Goal: Task Accomplishment & Management: Complete application form

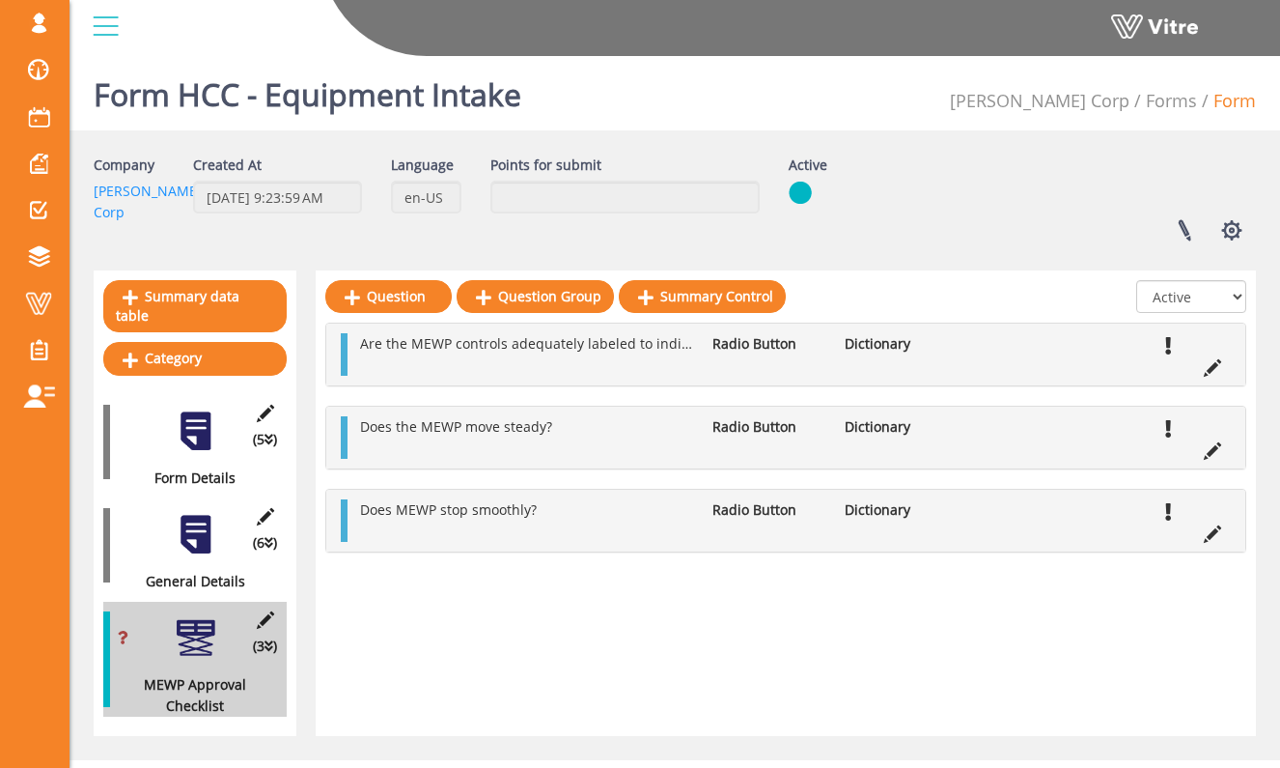
scroll to position [48, 0]
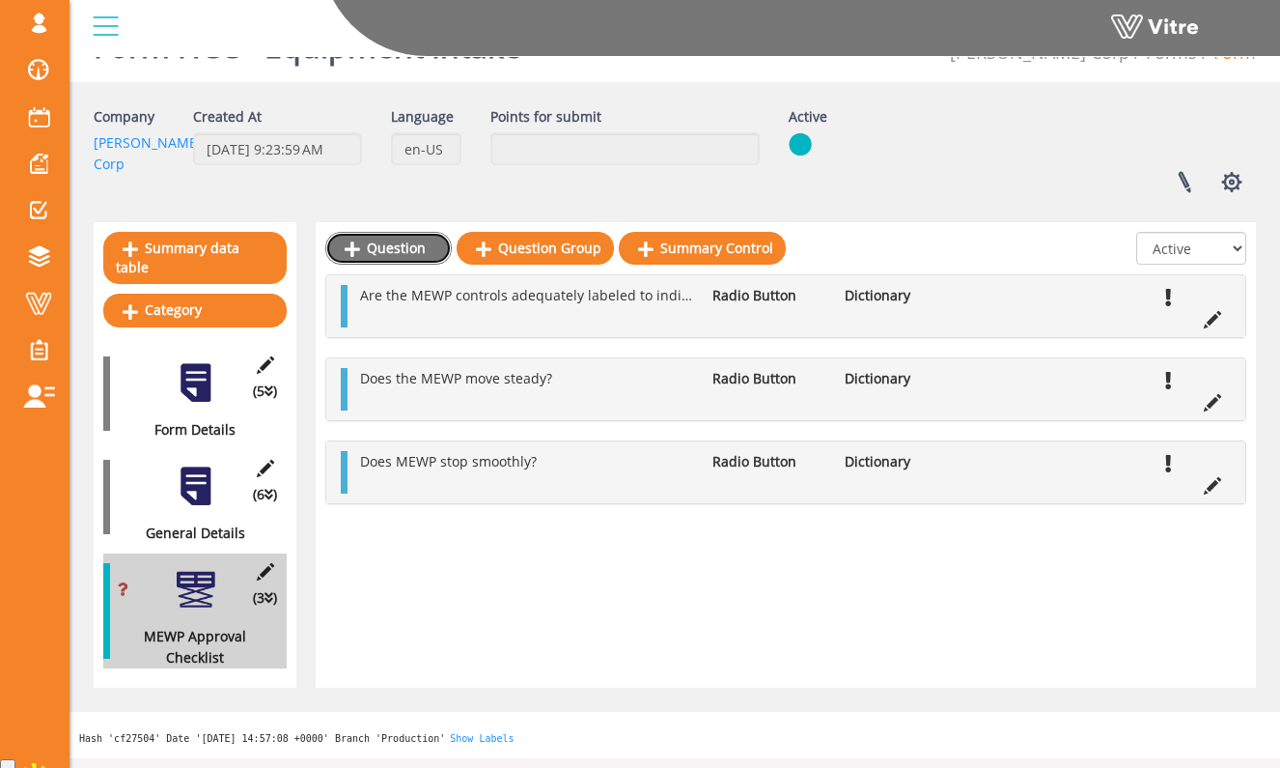
click at [430, 250] on link "Question" at bounding box center [388, 248] width 126 height 33
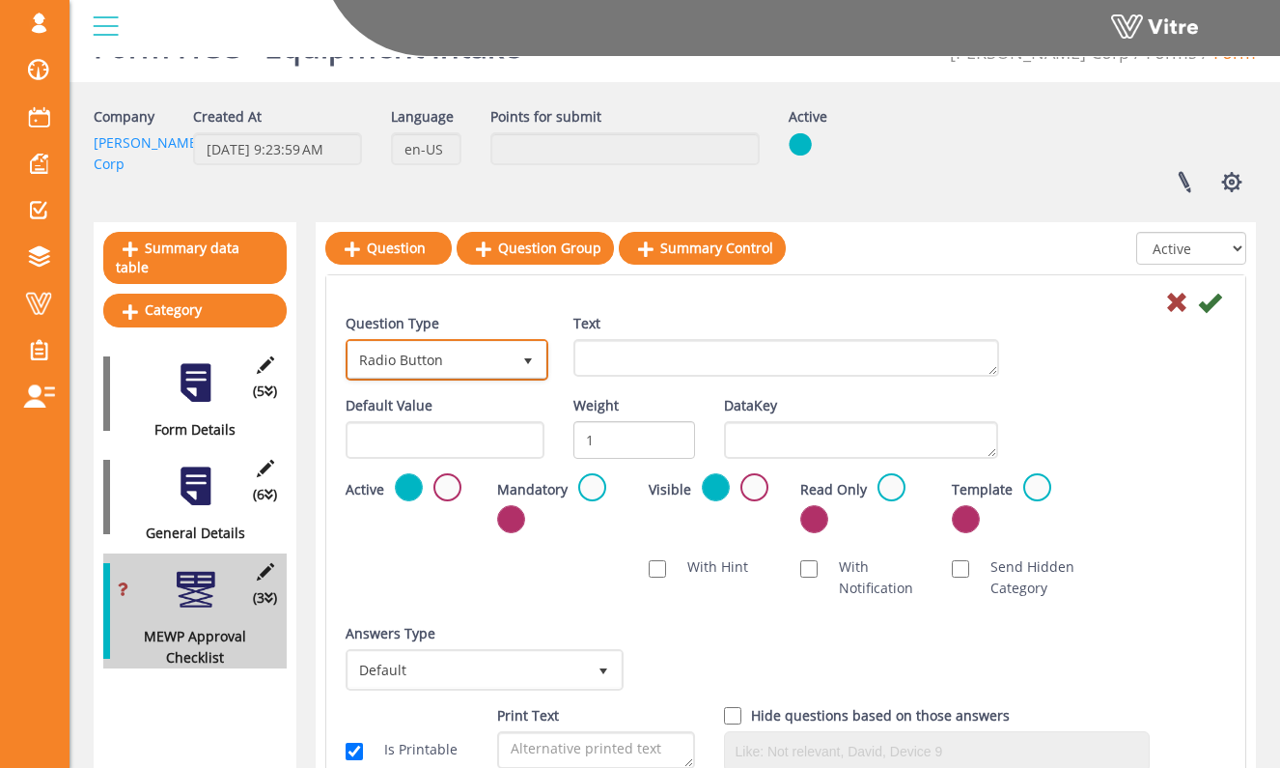
click at [518, 359] on span "select" at bounding box center [528, 359] width 35 height 35
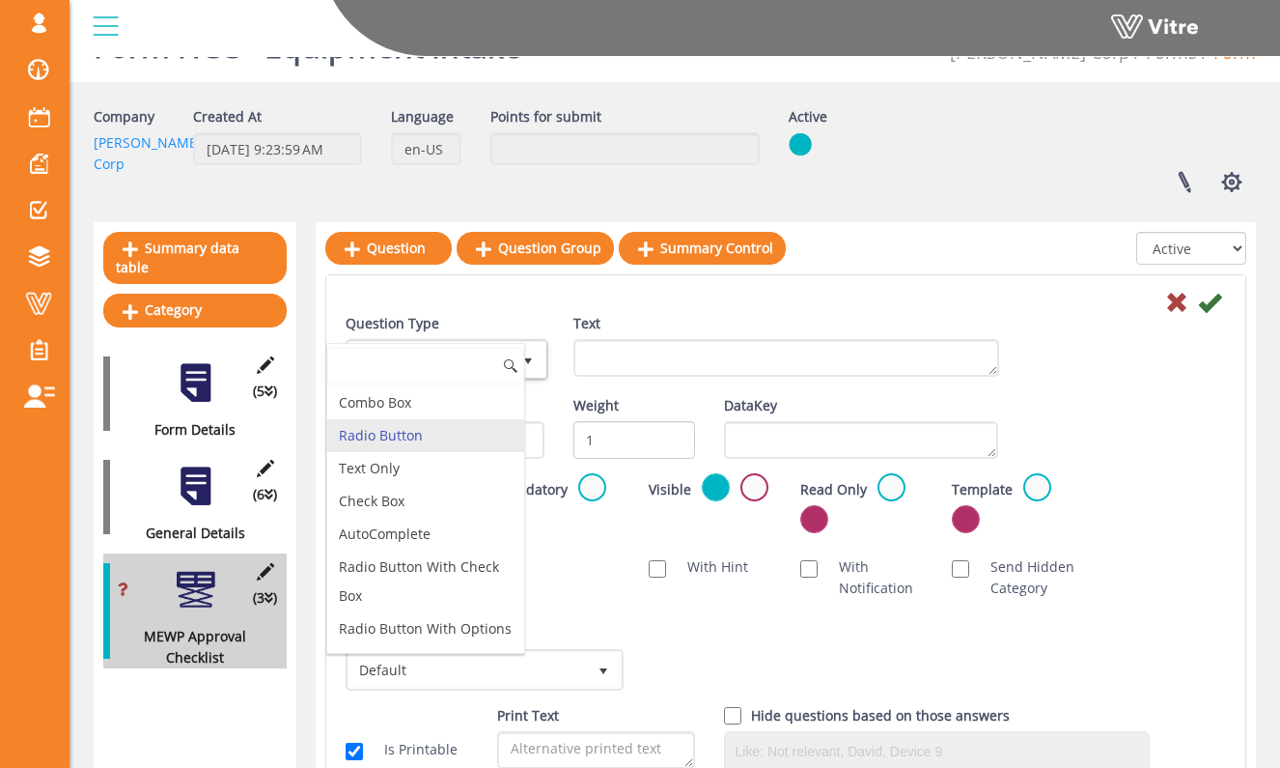
click at [495, 434] on li "Radio Button" at bounding box center [425, 435] width 197 height 33
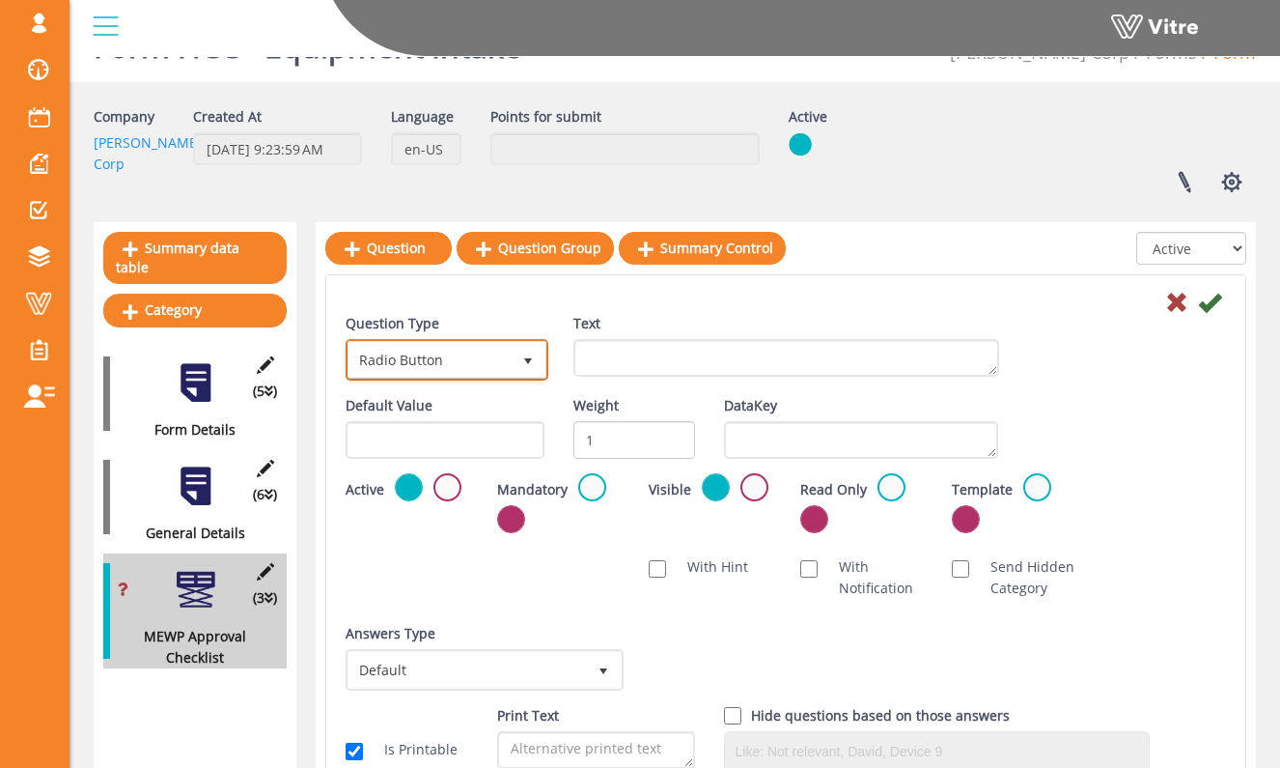
click at [495, 372] on span "Radio Button" at bounding box center [430, 359] width 162 height 35
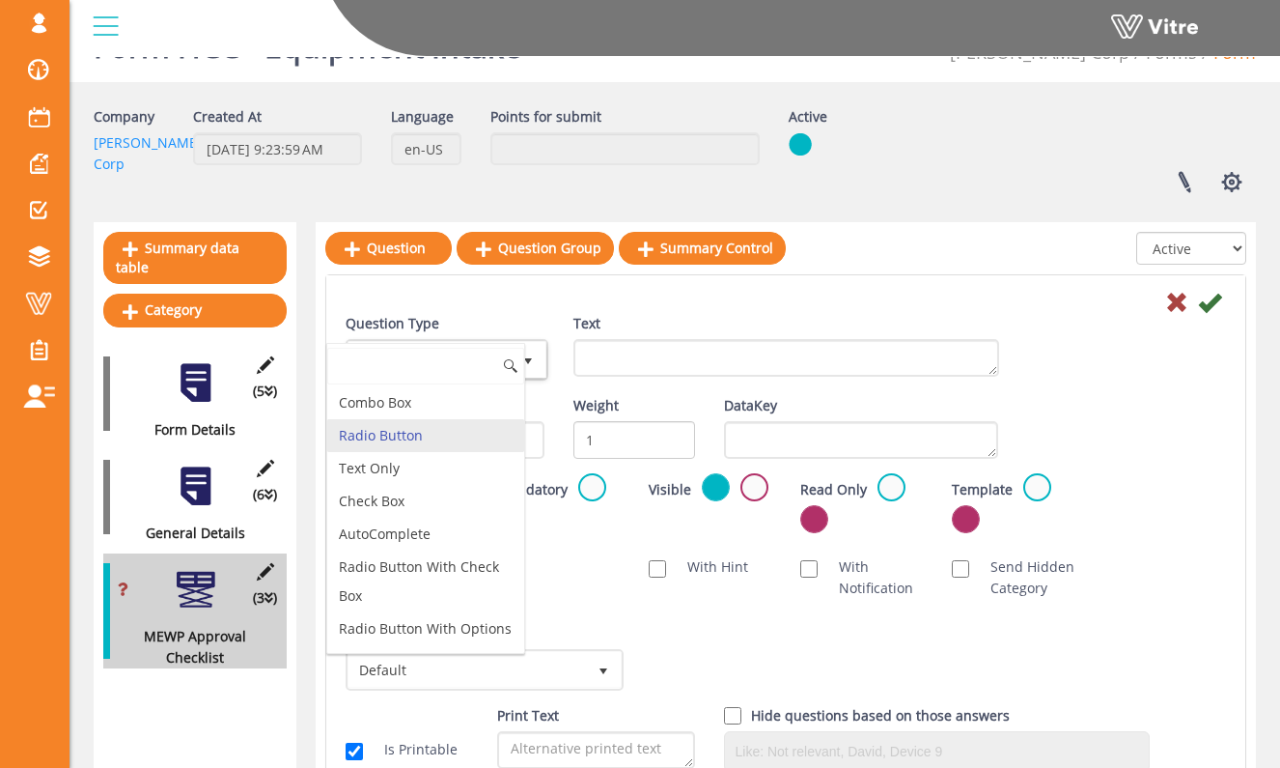
click at [483, 423] on li "Radio Button" at bounding box center [425, 435] width 197 height 33
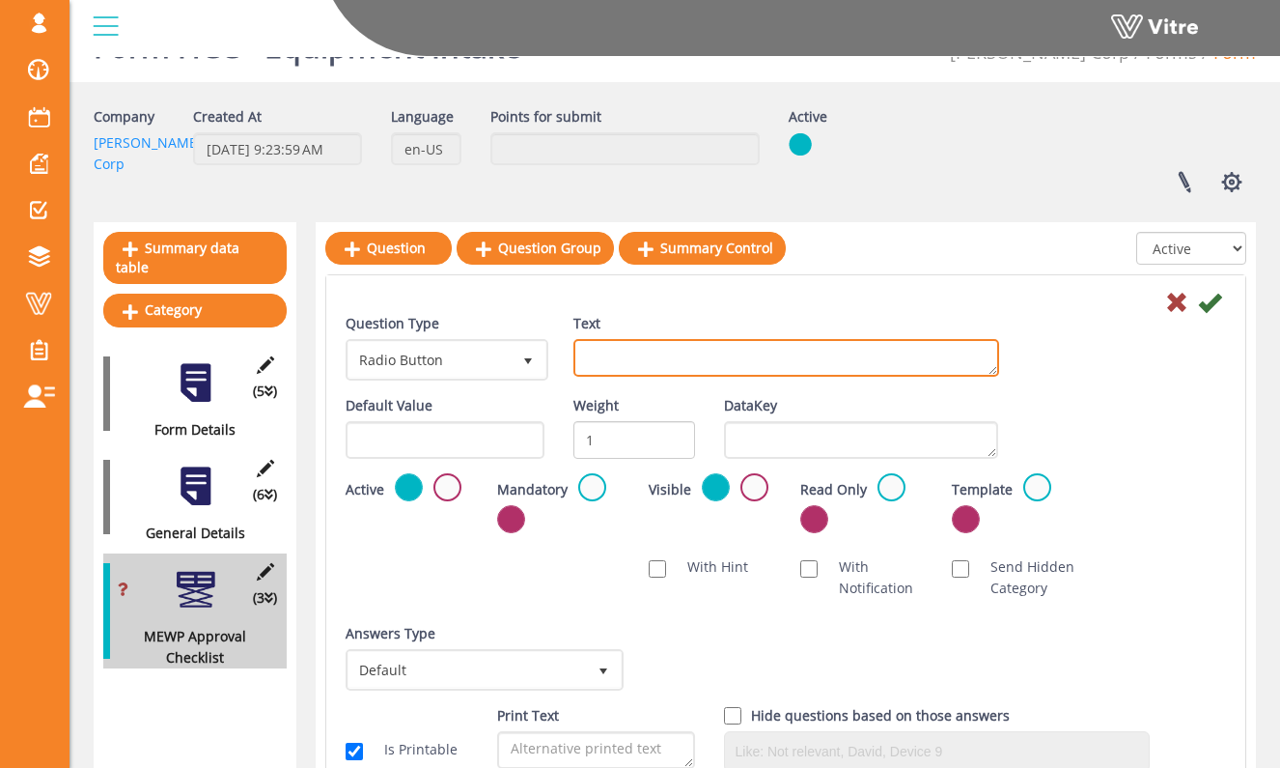
click at [958, 339] on textarea "Text" at bounding box center [787, 358] width 426 height 38
type textarea "The MEWP shows no signs of electrical or mechanical malfunction?"
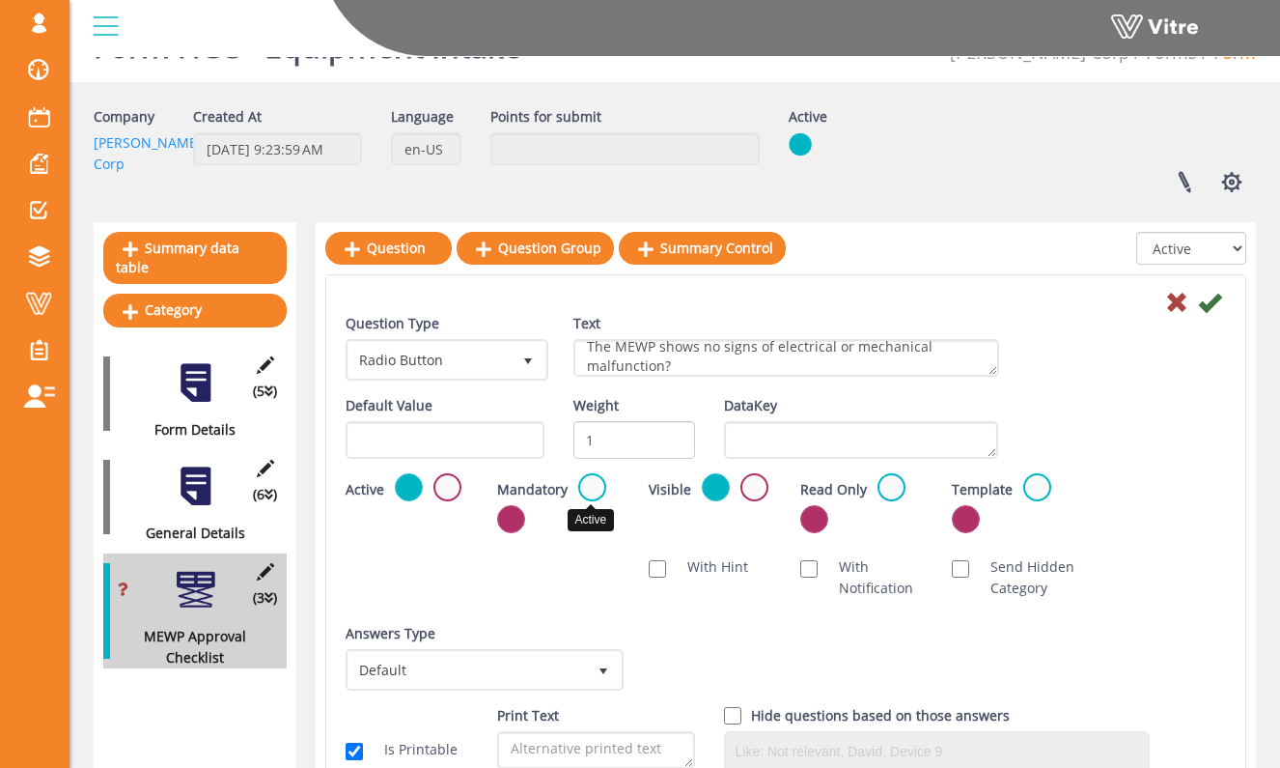
click at [595, 490] on label at bounding box center [592, 487] width 28 height 28
click at [0, 0] on input "radio" at bounding box center [0, 0] width 0 height 0
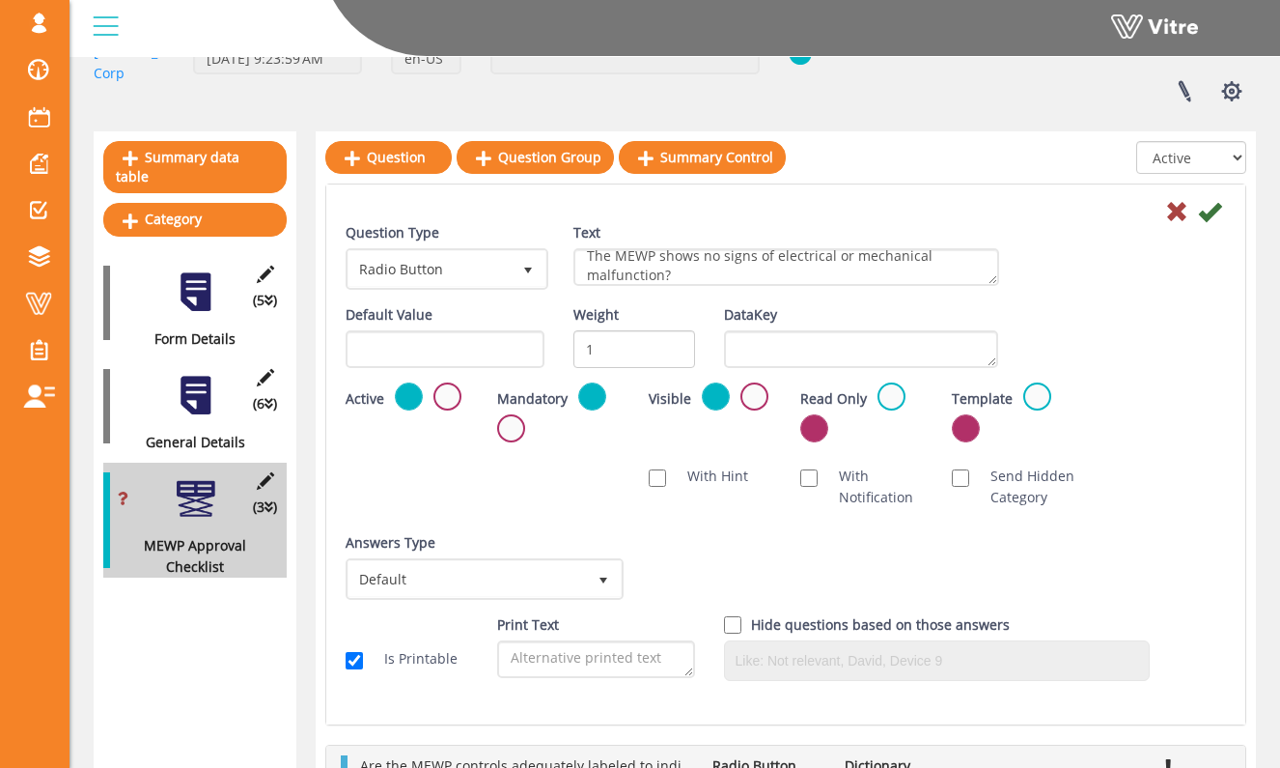
scroll to position [147, 0]
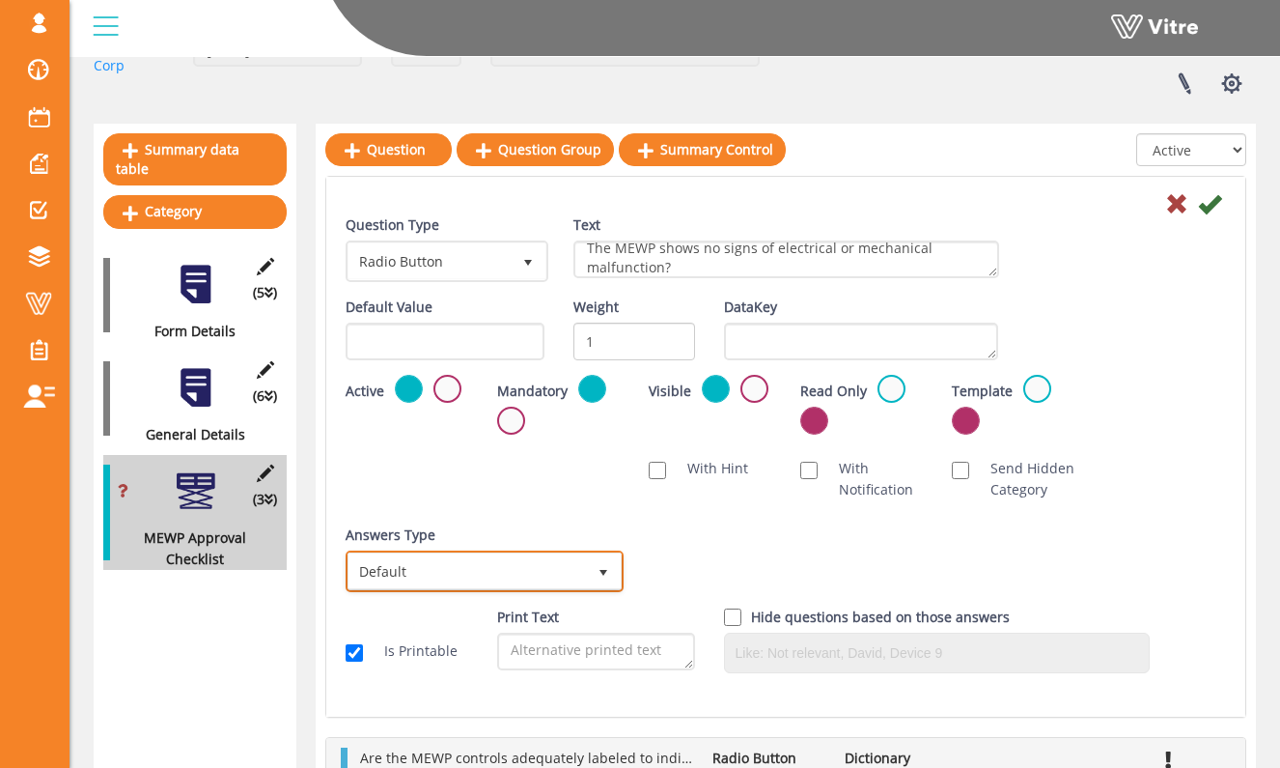
click at [586, 570] on span "select" at bounding box center [603, 570] width 35 height 35
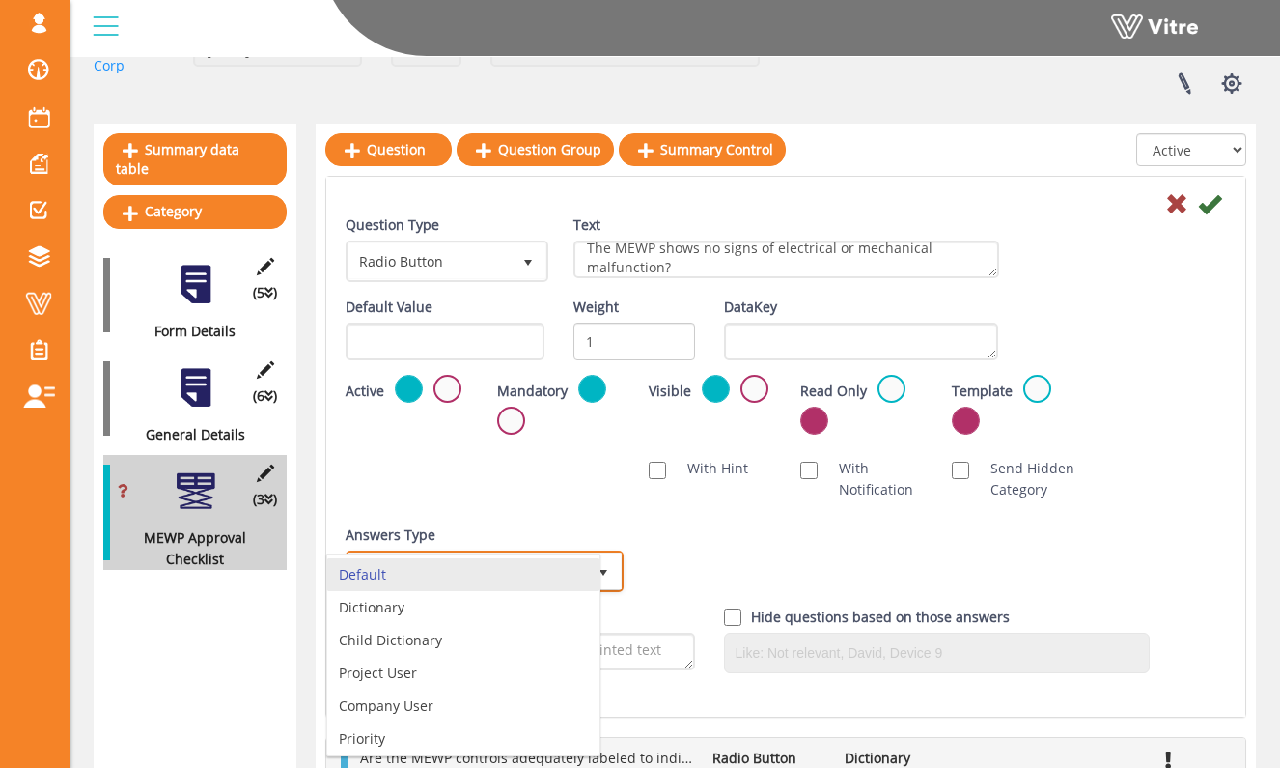
click at [562, 591] on li "Dictionary" at bounding box center [463, 607] width 272 height 33
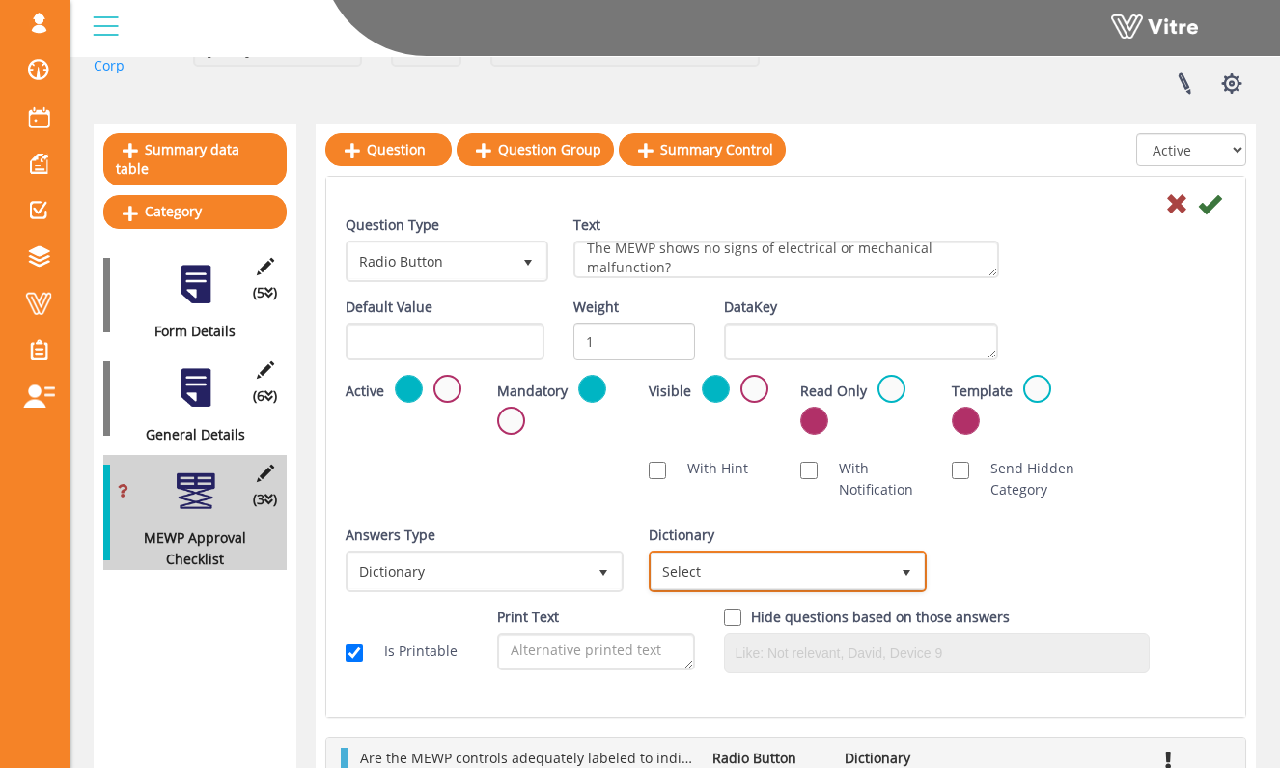
click at [762, 572] on span "Select" at bounding box center [771, 570] width 238 height 35
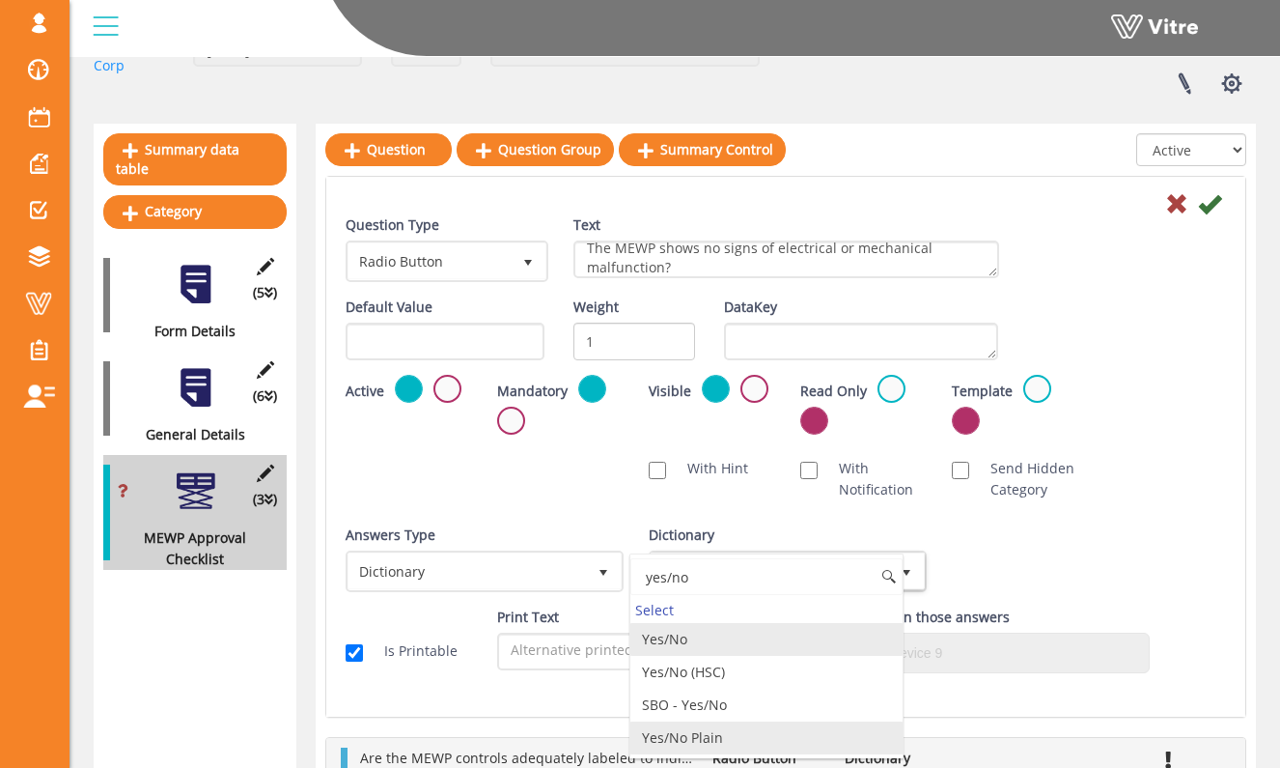
click at [735, 730] on li "Yes/No Plain" at bounding box center [767, 737] width 272 height 33
type input "yes/no"
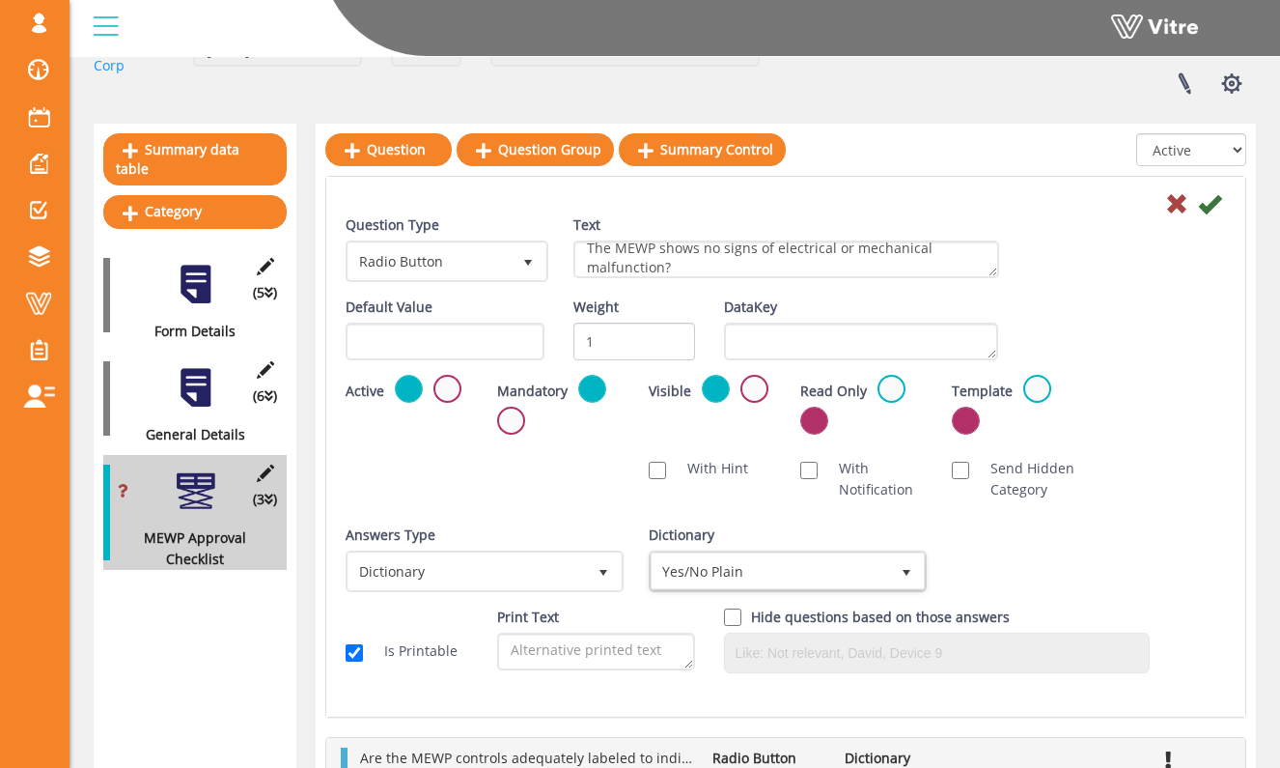
click at [1175, 480] on div "Scan NFC Must scan With Hint With Notification Send Hidden Category No Image Op…" at bounding box center [786, 479] width 910 height 62
click at [1205, 209] on icon at bounding box center [1209, 203] width 23 height 23
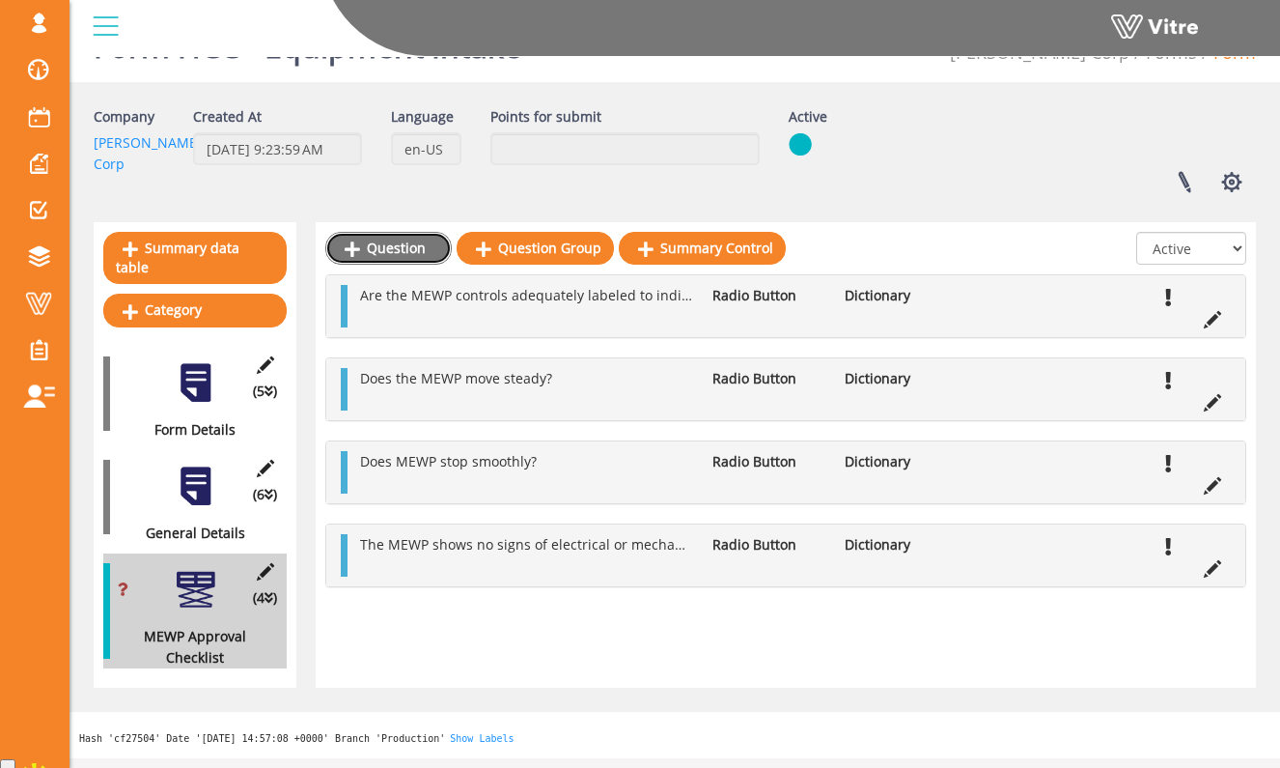
click at [407, 243] on link "Question" at bounding box center [388, 248] width 126 height 33
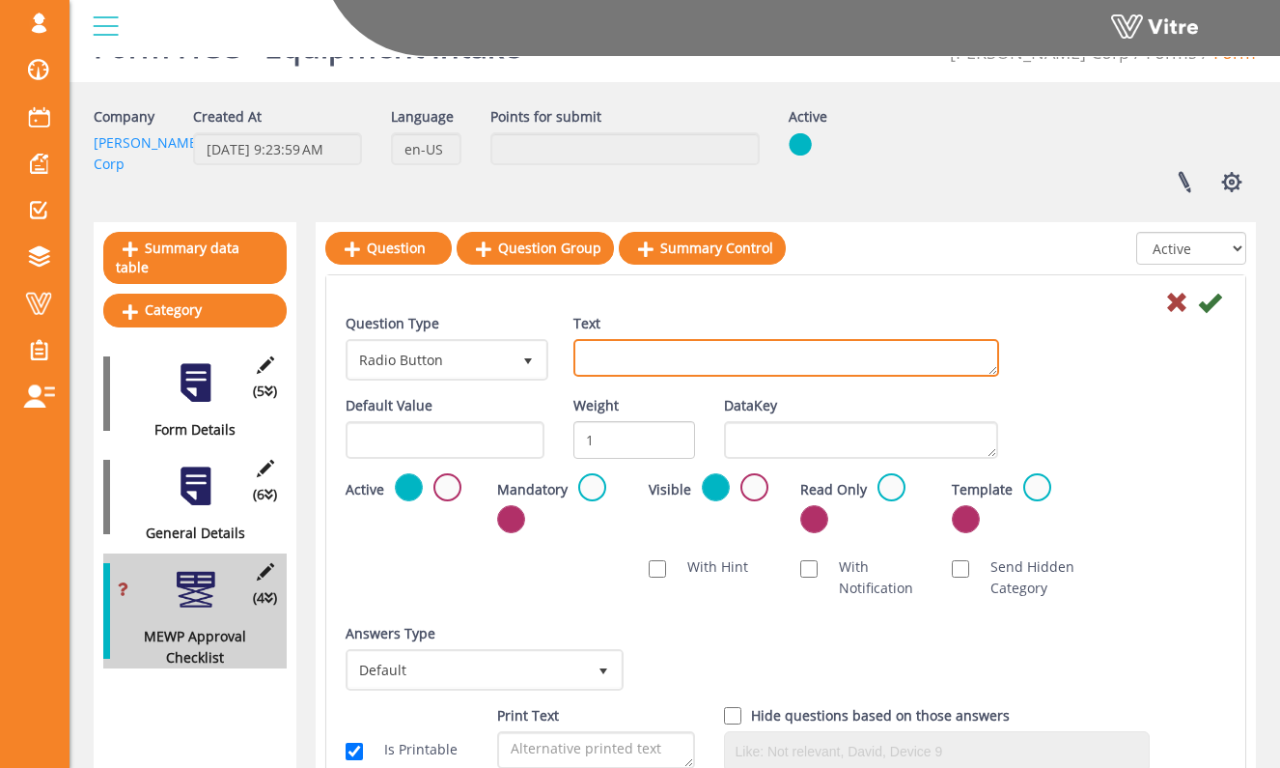
click at [600, 358] on textarea "Text" at bounding box center [787, 358] width 426 height 38
type textarea "Does the emergency stop function properly?"
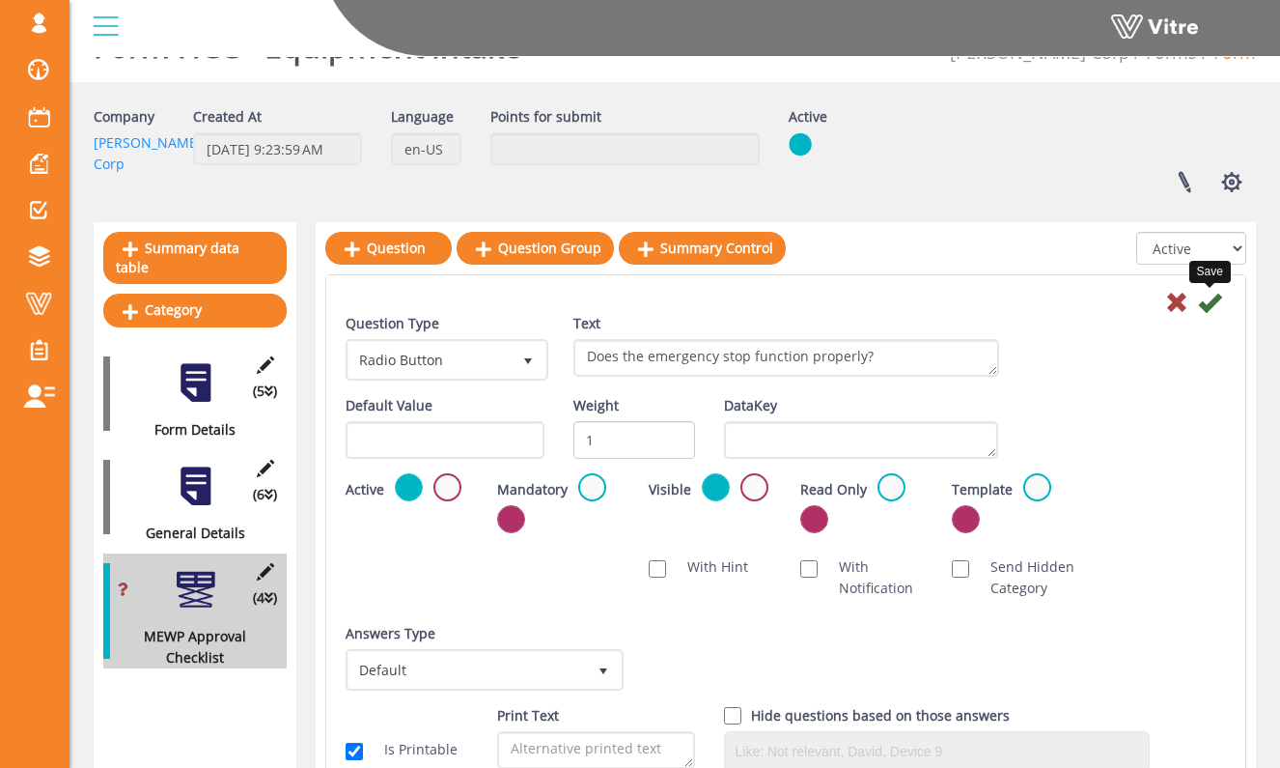
click at [1212, 294] on icon at bounding box center [1209, 302] width 23 height 23
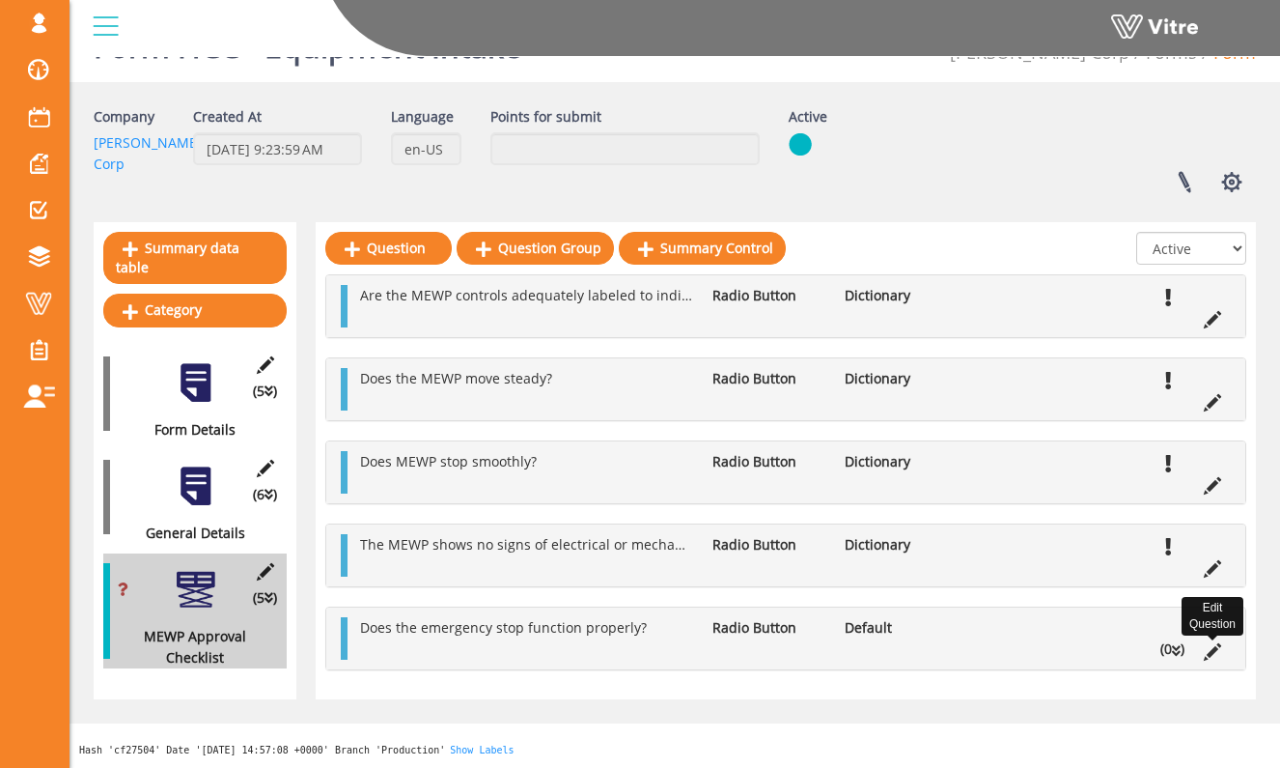
click at [1218, 652] on icon at bounding box center [1212, 651] width 17 height 17
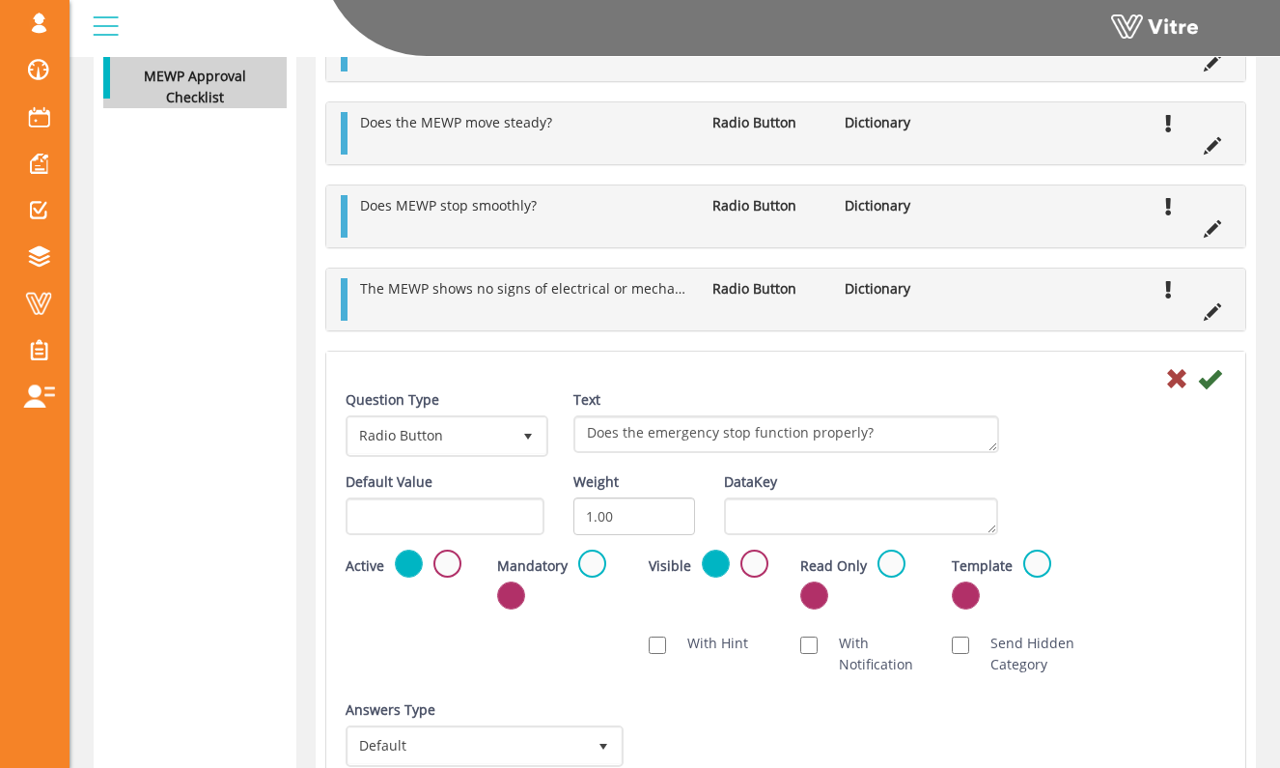
scroll to position [670, 0]
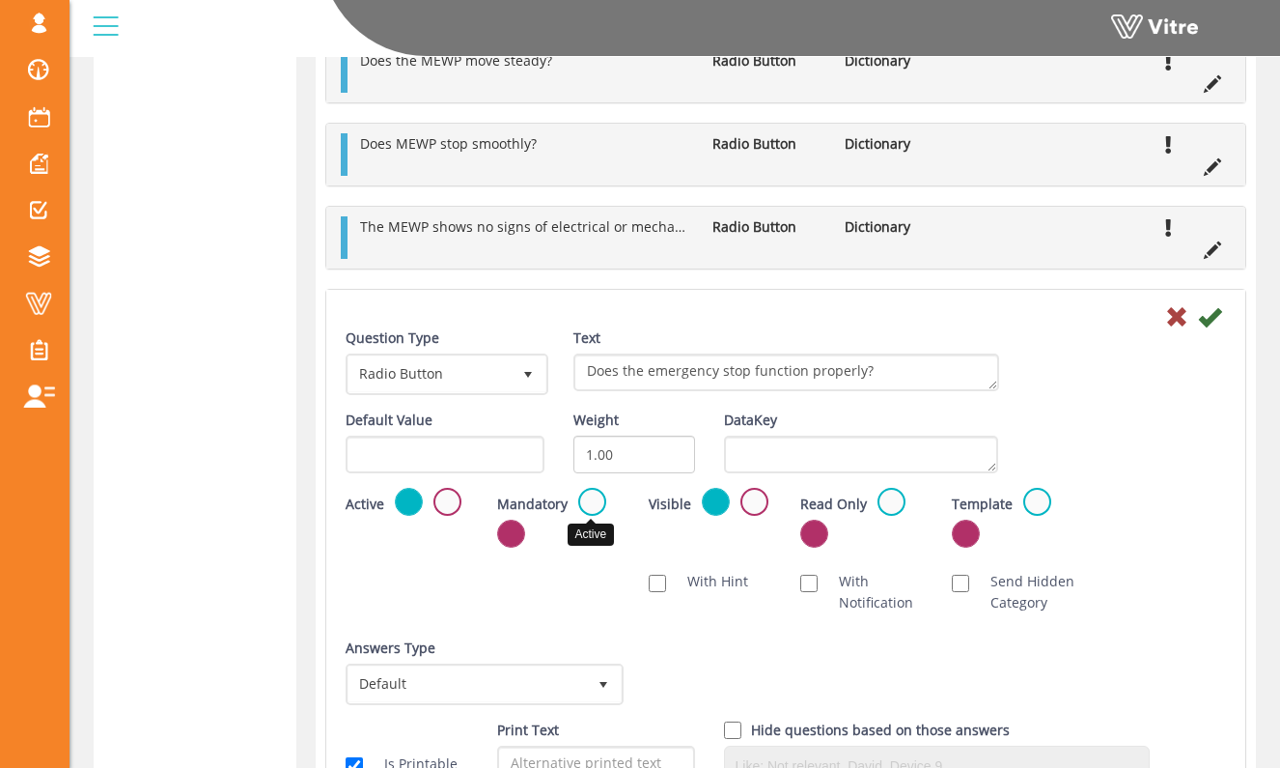
click at [601, 505] on label at bounding box center [592, 502] width 28 height 28
click at [0, 0] on input "radio" at bounding box center [0, 0] width 0 height 0
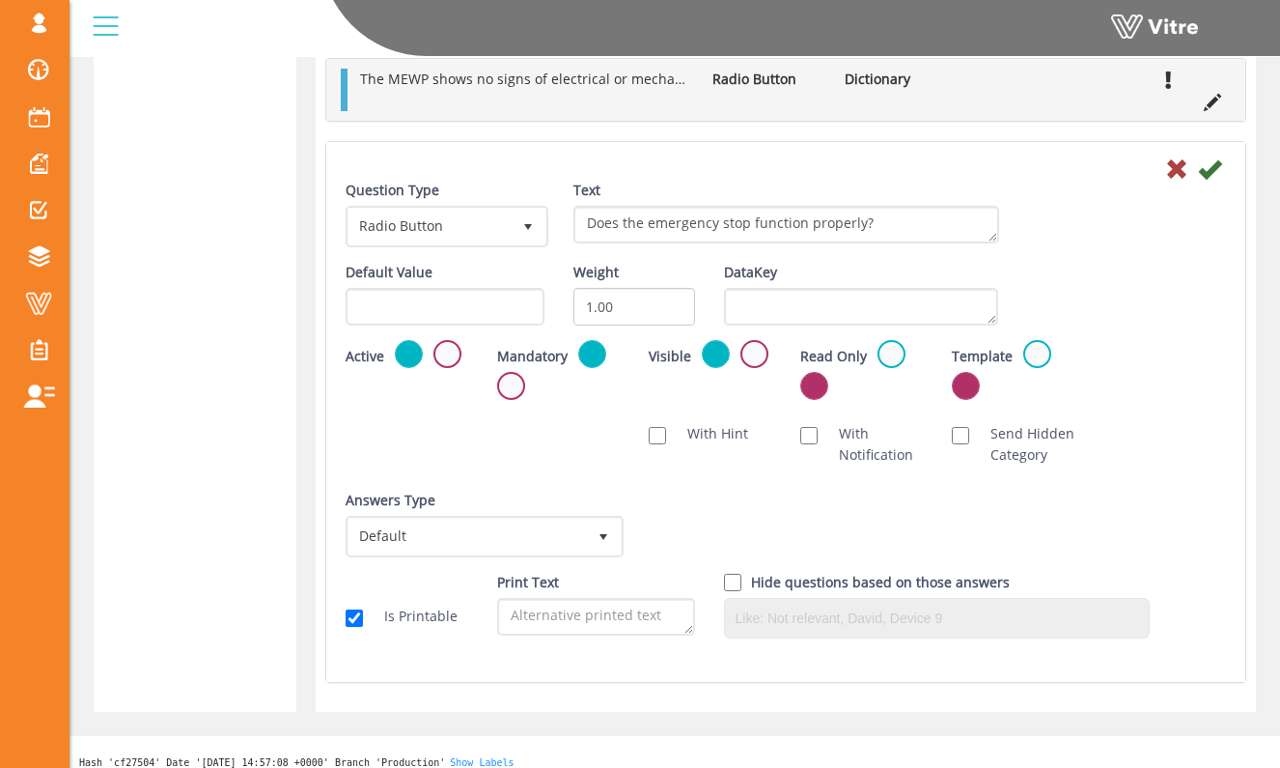
scroll to position [832, 0]
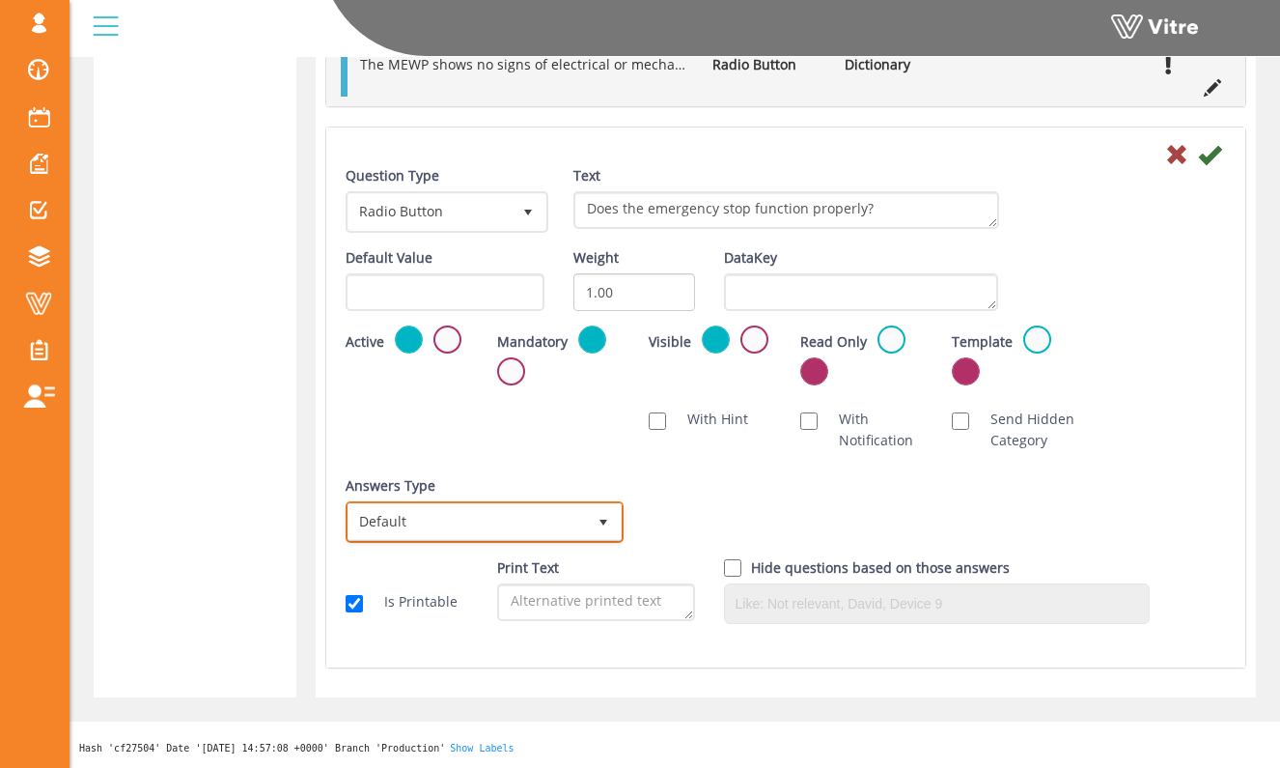
click at [594, 524] on span "select" at bounding box center [603, 521] width 35 height 35
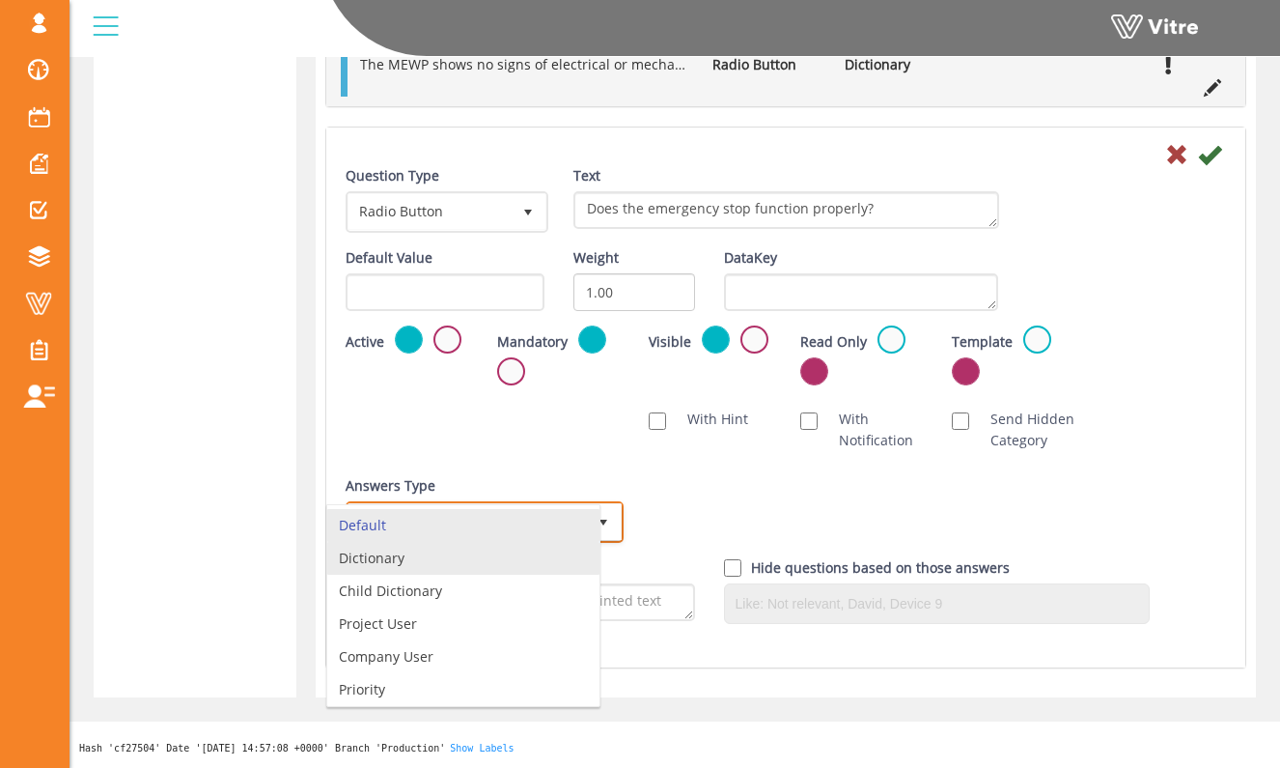
click at [578, 551] on li "Dictionary" at bounding box center [463, 558] width 272 height 33
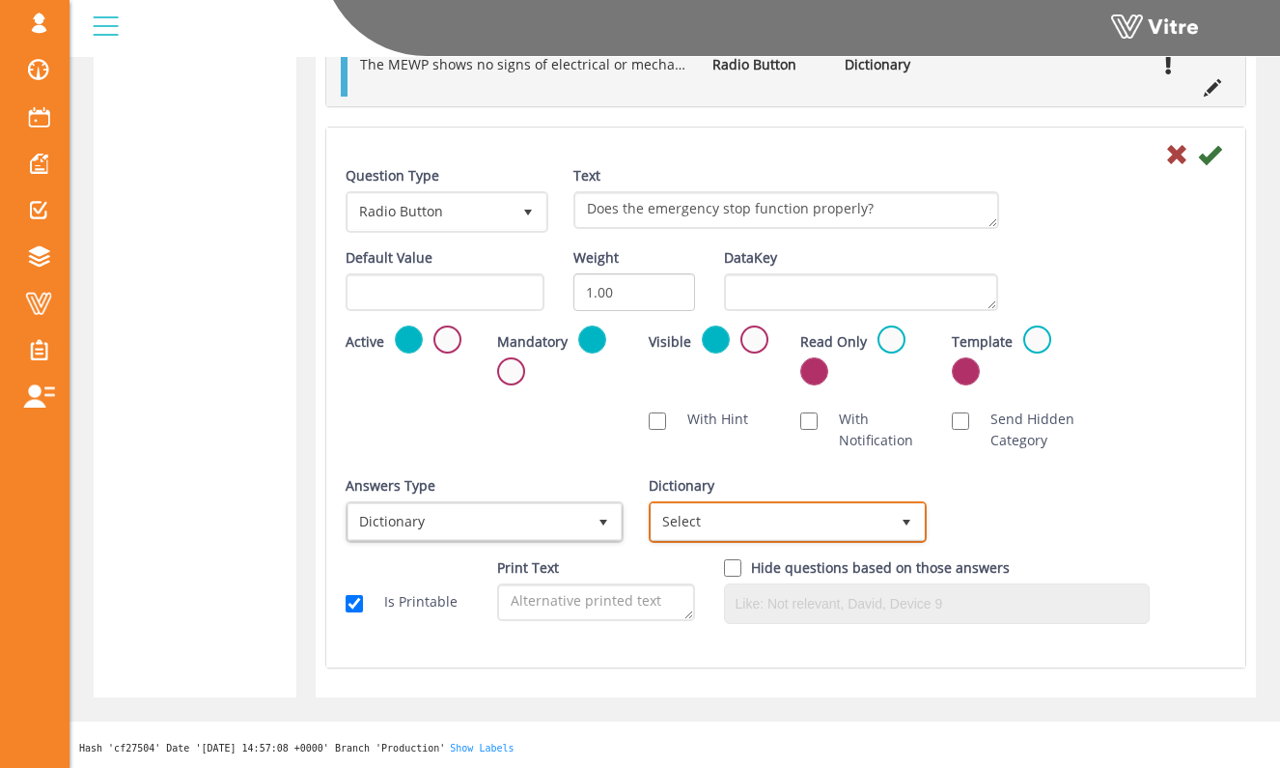
click at [910, 525] on span "select" at bounding box center [906, 522] width 15 height 15
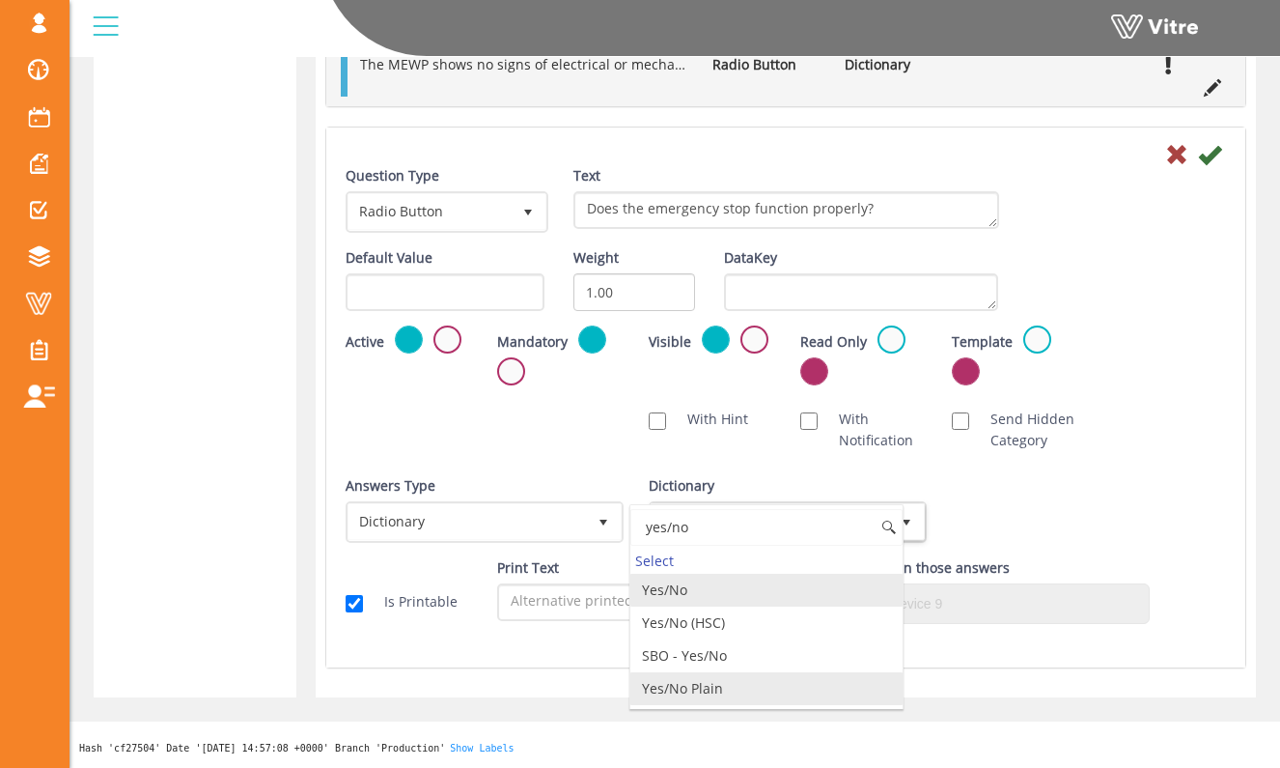
click at [785, 689] on li "Yes/No Plain" at bounding box center [767, 688] width 272 height 33
type input "yes/no"
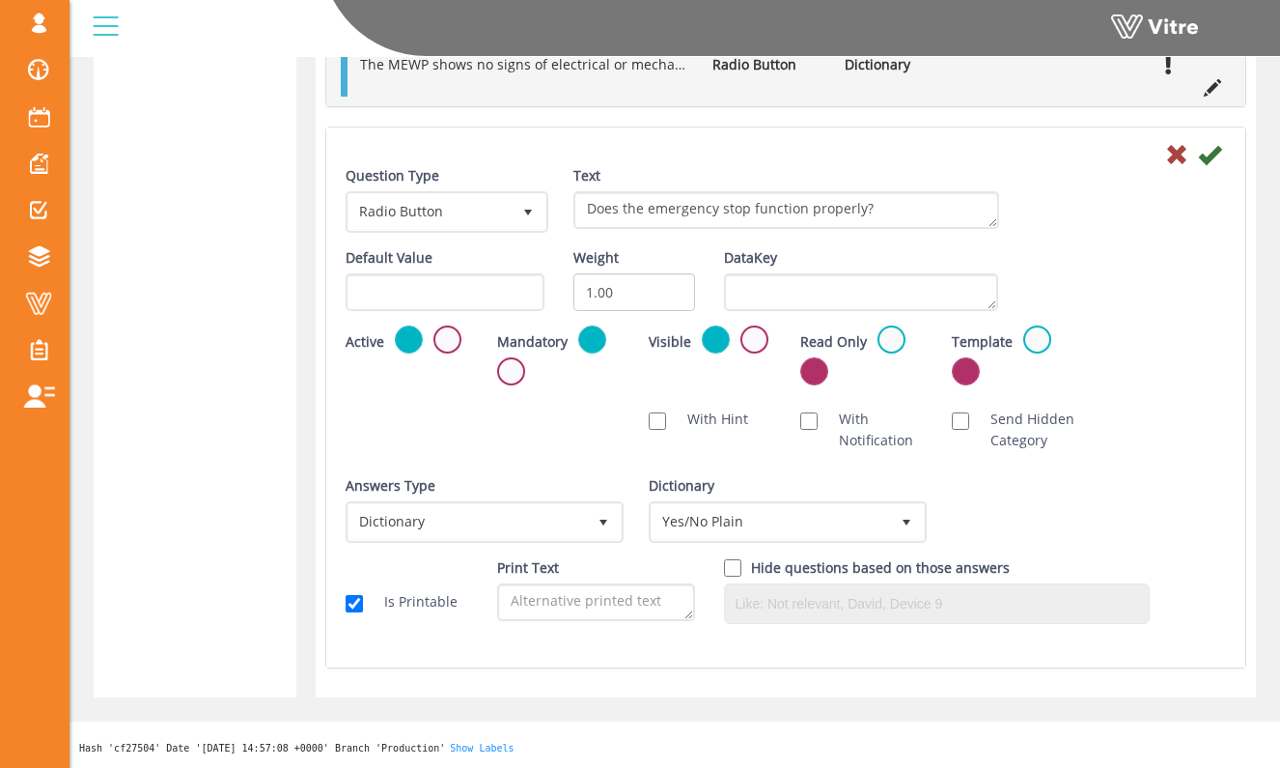
click at [1163, 484] on div "Answers Type Dictionary 1 Answers Type Default 0 Module Select Form Context (li…" at bounding box center [786, 516] width 910 height 82
click at [1199, 162] on icon at bounding box center [1209, 154] width 23 height 23
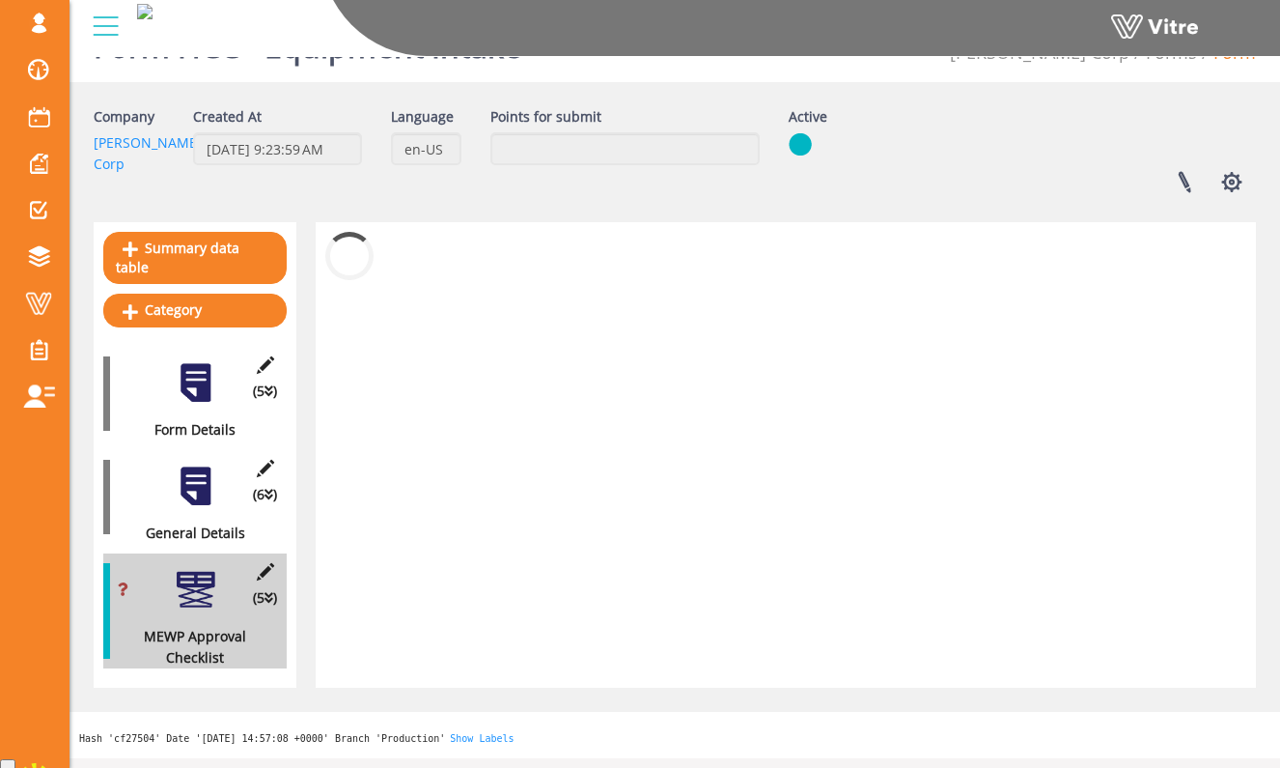
scroll to position [51, 0]
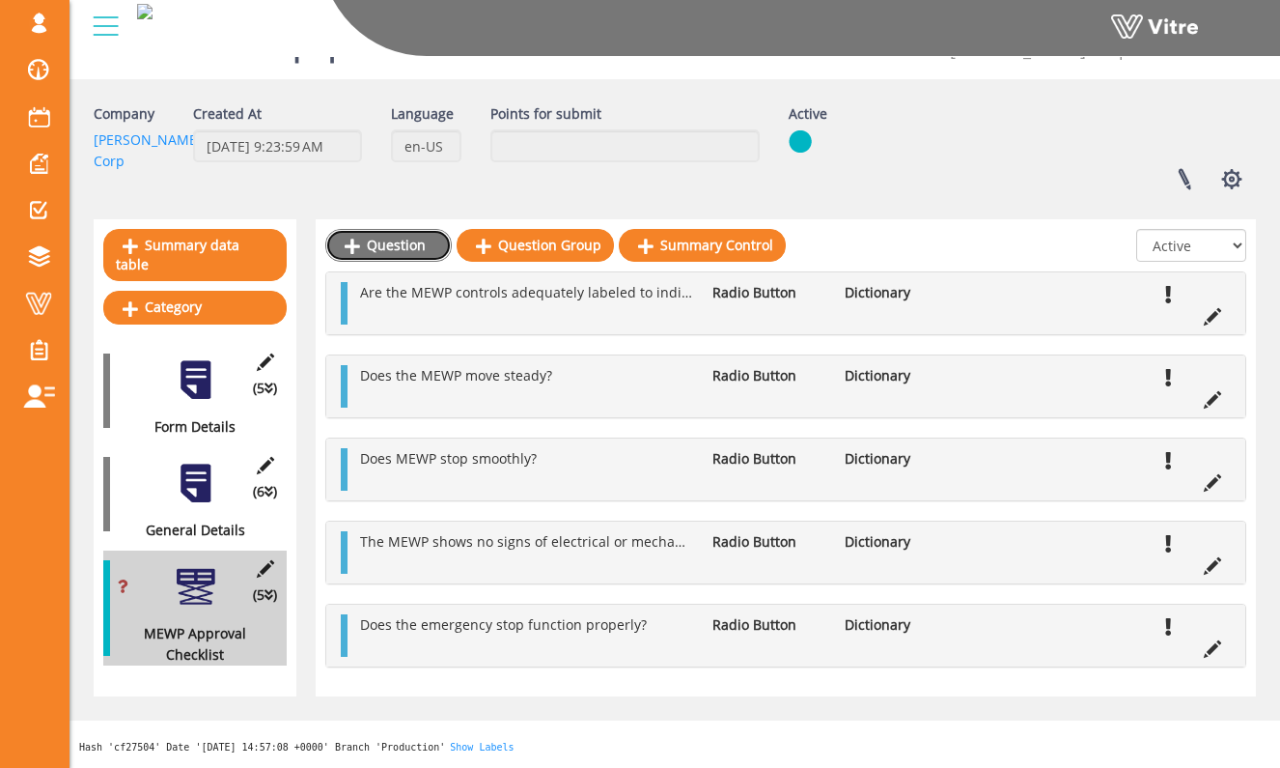
click at [387, 245] on link "Question" at bounding box center [388, 245] width 126 height 33
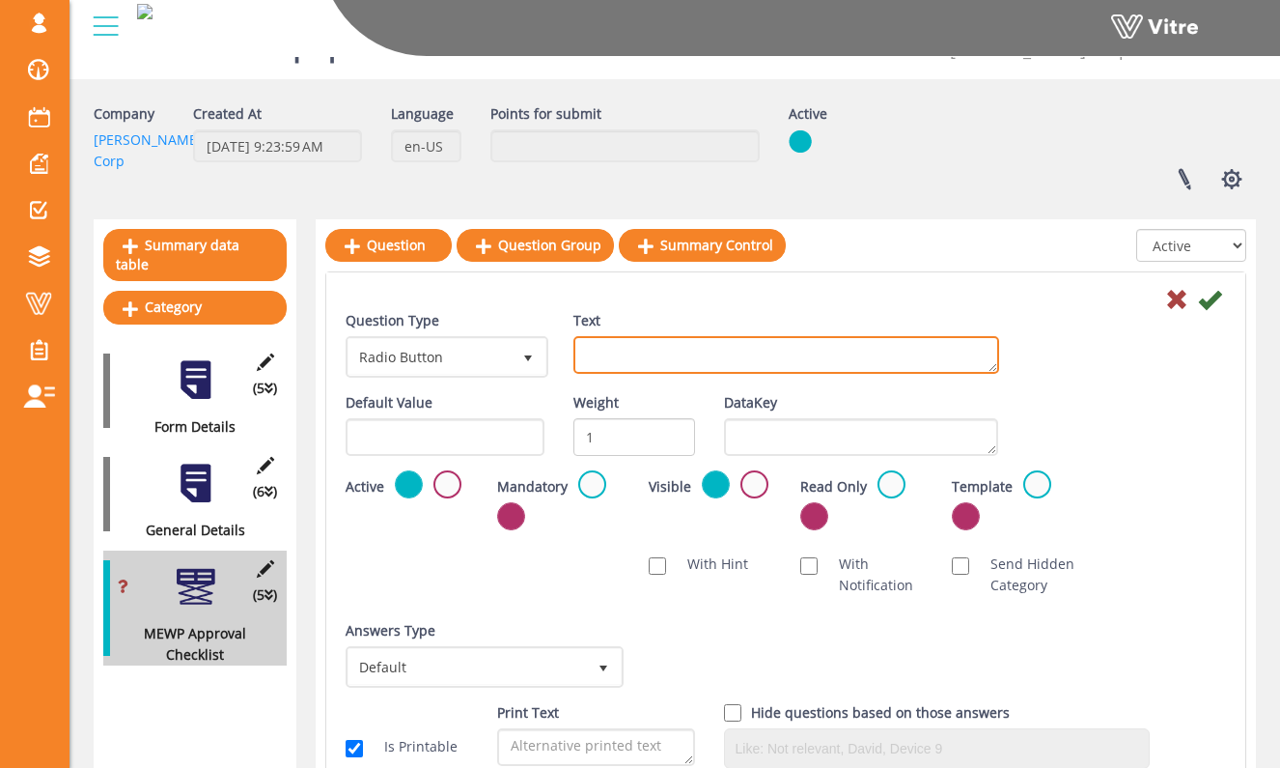
click at [770, 369] on textarea "Text" at bounding box center [787, 355] width 426 height 38
type textarea "Do the MEWP controls require two points of contact for vertical or horizontal m…"
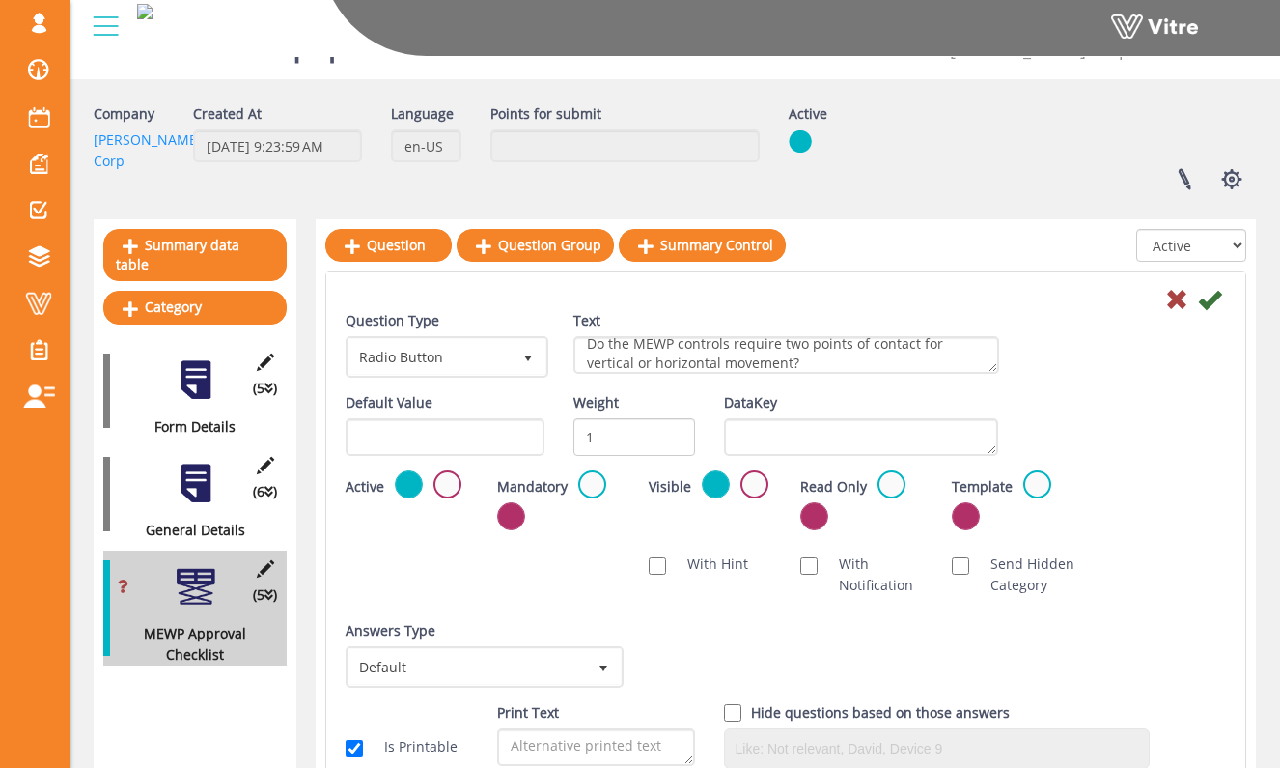
click at [609, 472] on div "Mandatory" at bounding box center [558, 499] width 123 height 59
click at [602, 477] on label at bounding box center [592, 484] width 28 height 28
click at [0, 0] on input "radio" at bounding box center [0, 0] width 0 height 0
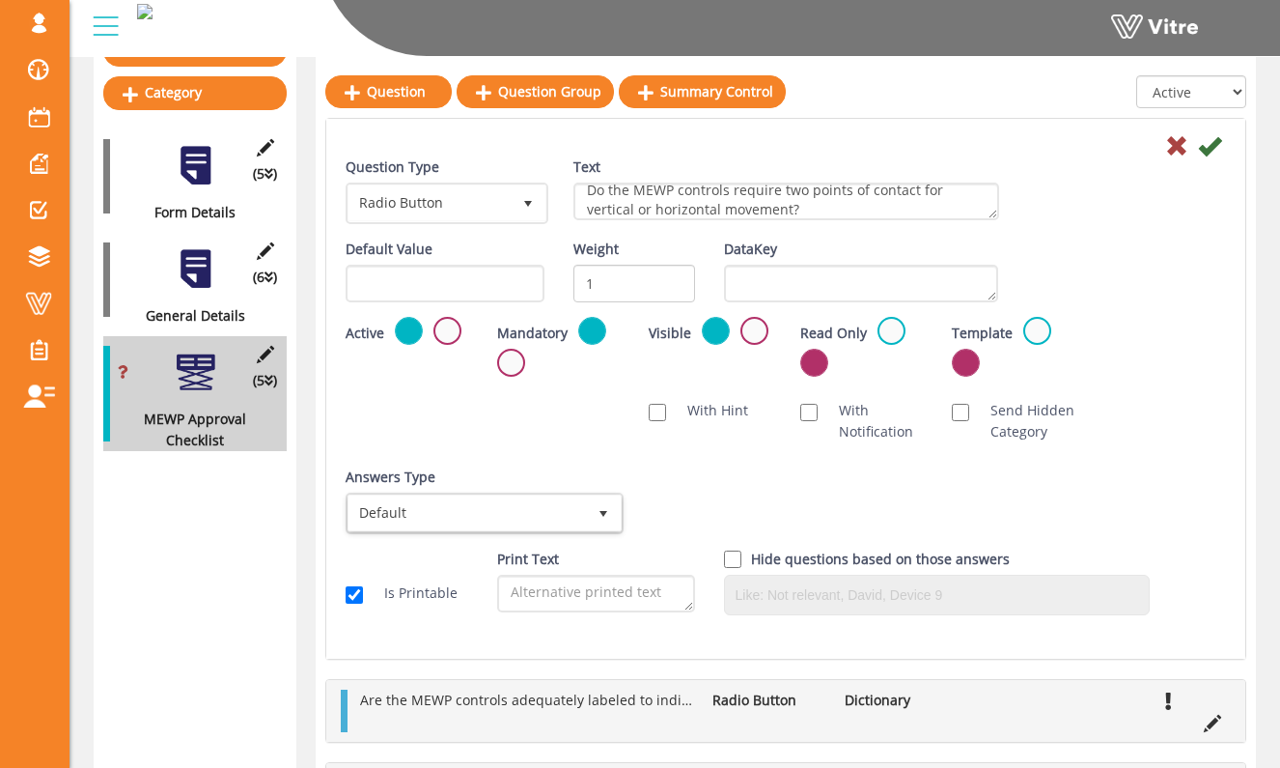
scroll to position [426, 0]
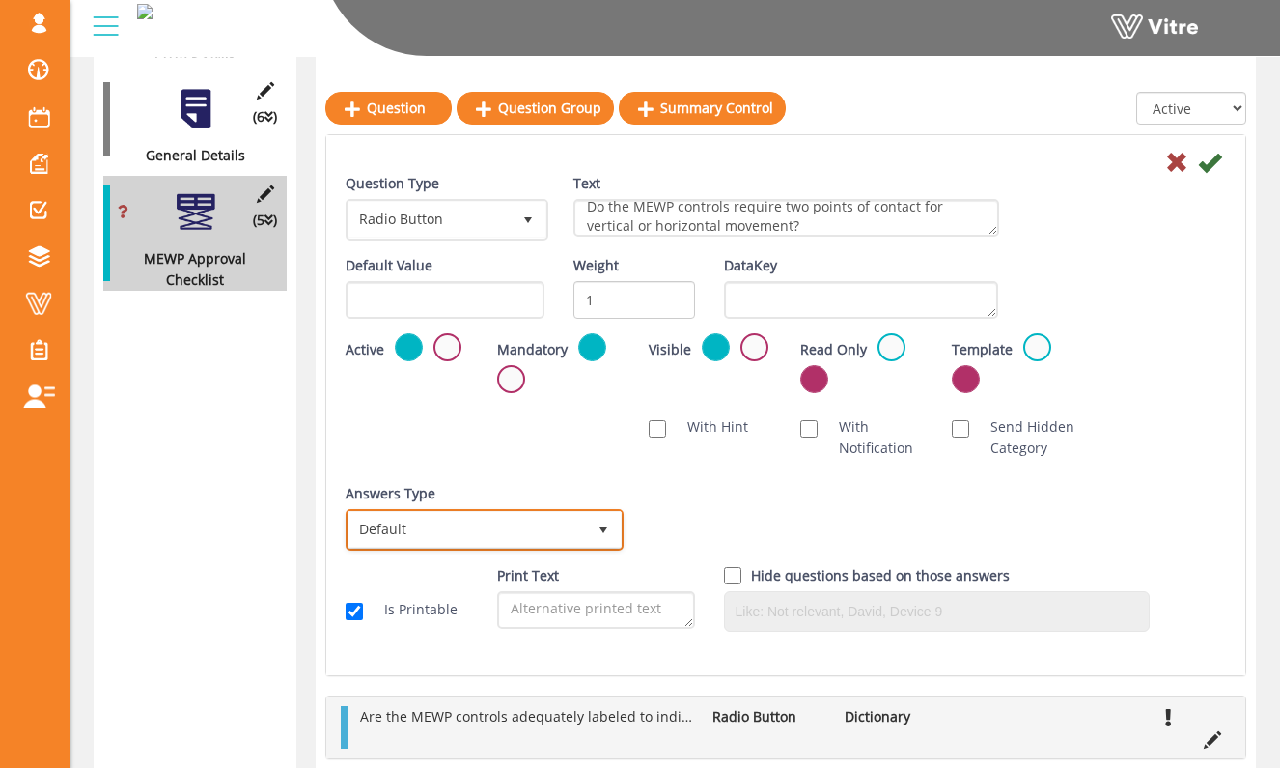
click at [594, 544] on span "select" at bounding box center [603, 529] width 35 height 35
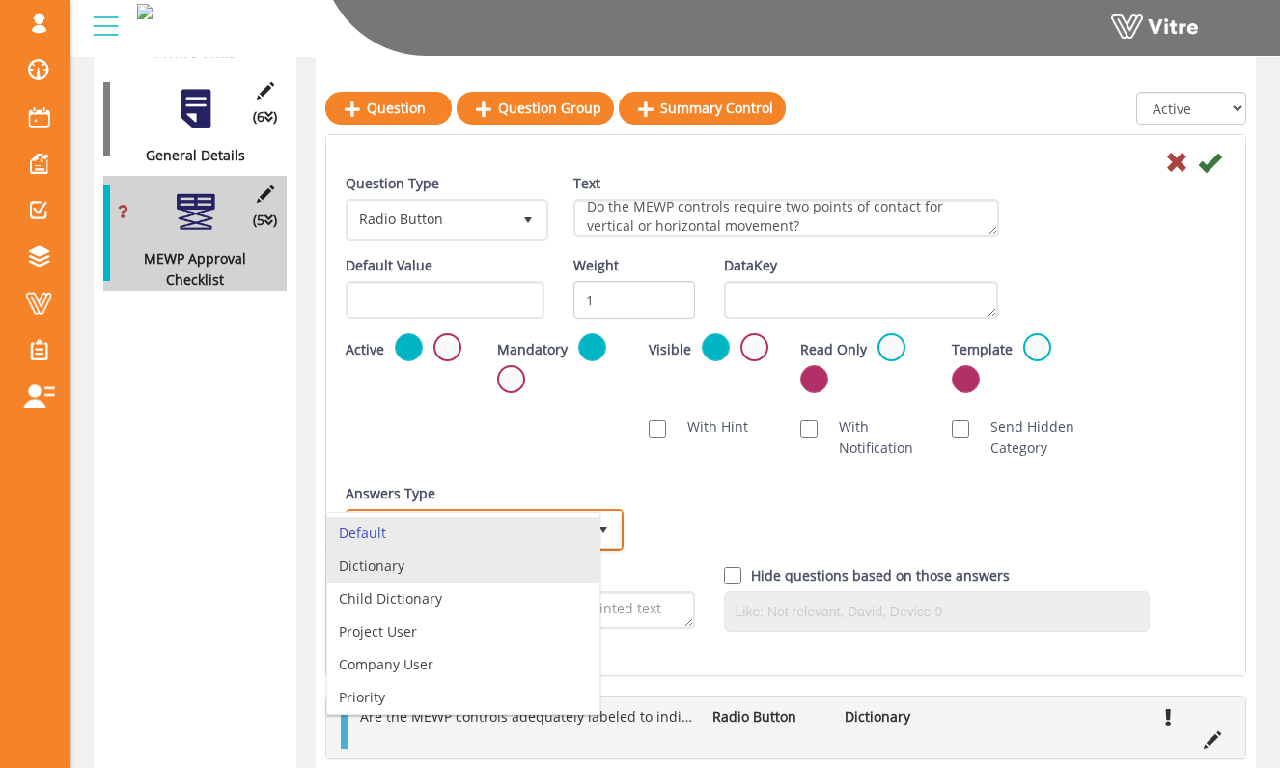
click at [579, 564] on li "Dictionary" at bounding box center [463, 565] width 272 height 33
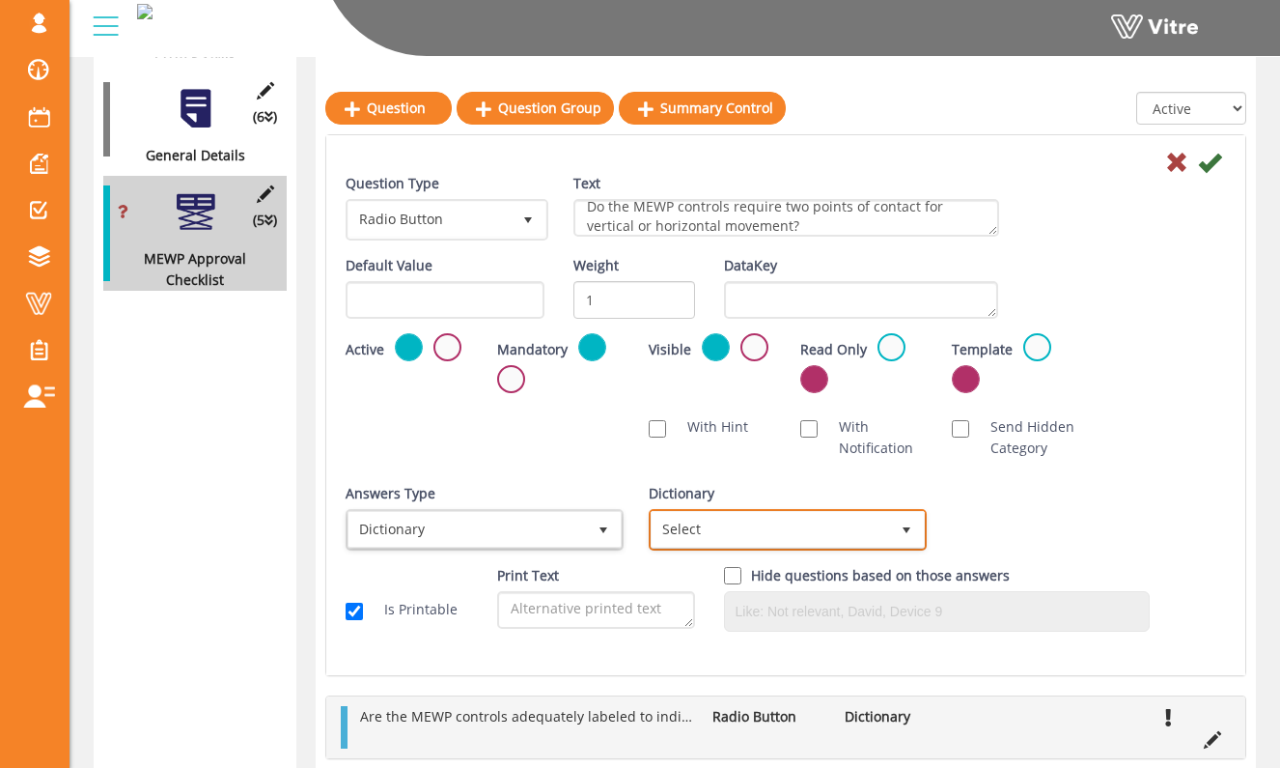
click at [781, 543] on span "Select" at bounding box center [771, 529] width 238 height 35
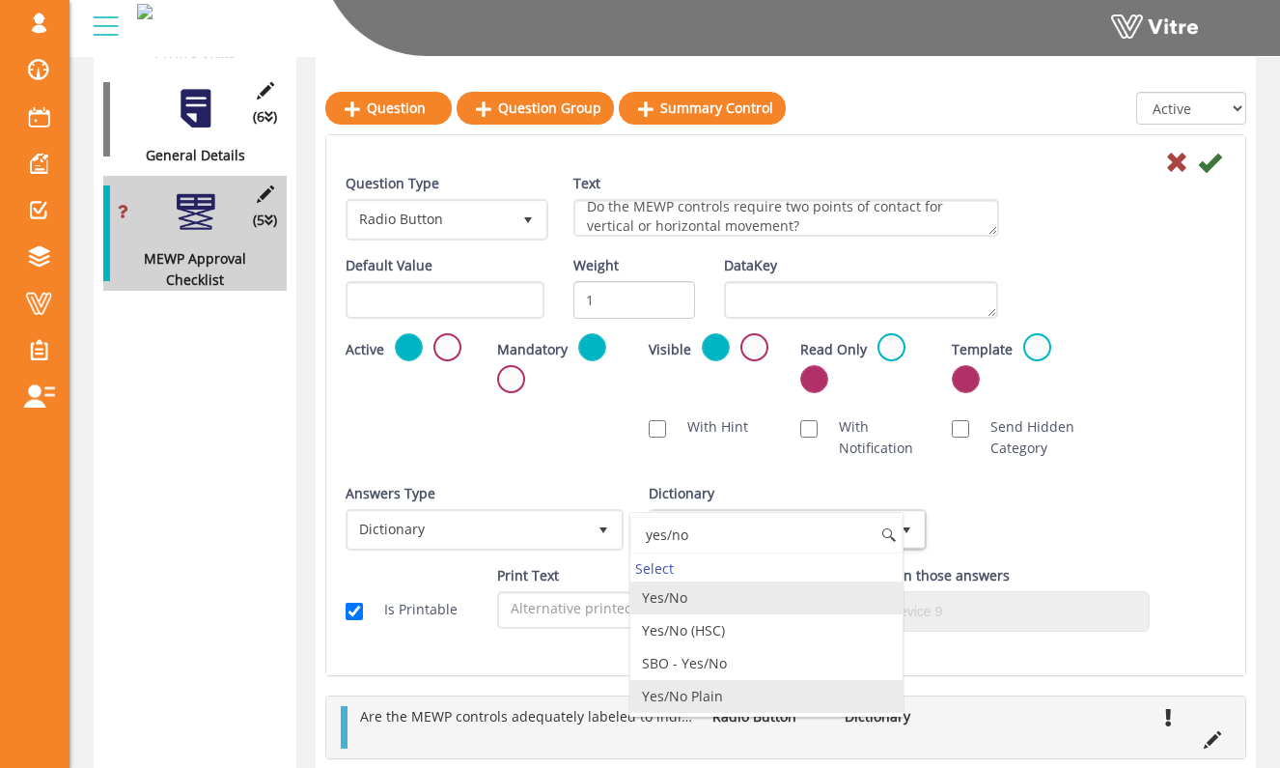
click at [789, 691] on li "Yes/No Plain" at bounding box center [767, 696] width 272 height 33
type input "yes/no"
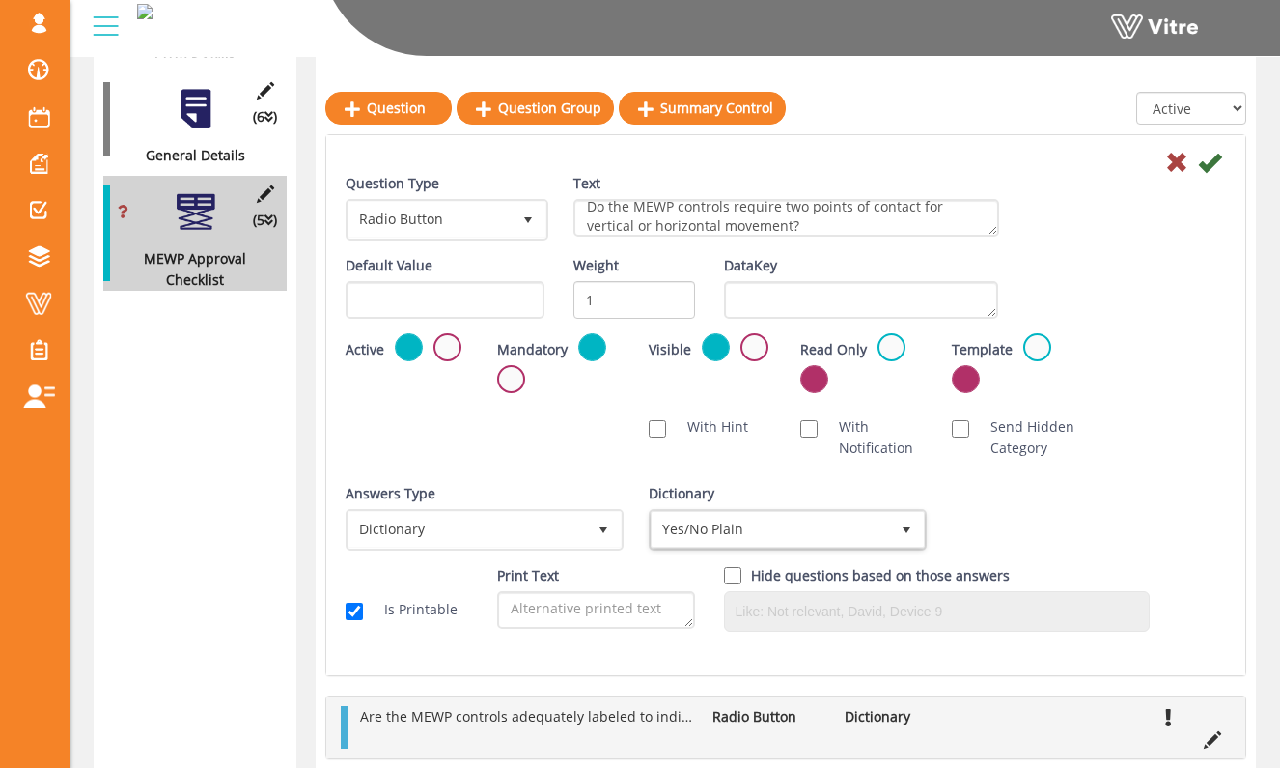
click at [1186, 383] on div "Active Mandatory Visible Read Only Template Draft Name" at bounding box center [786, 369] width 910 height 73
click at [1199, 155] on icon at bounding box center [1209, 162] width 23 height 23
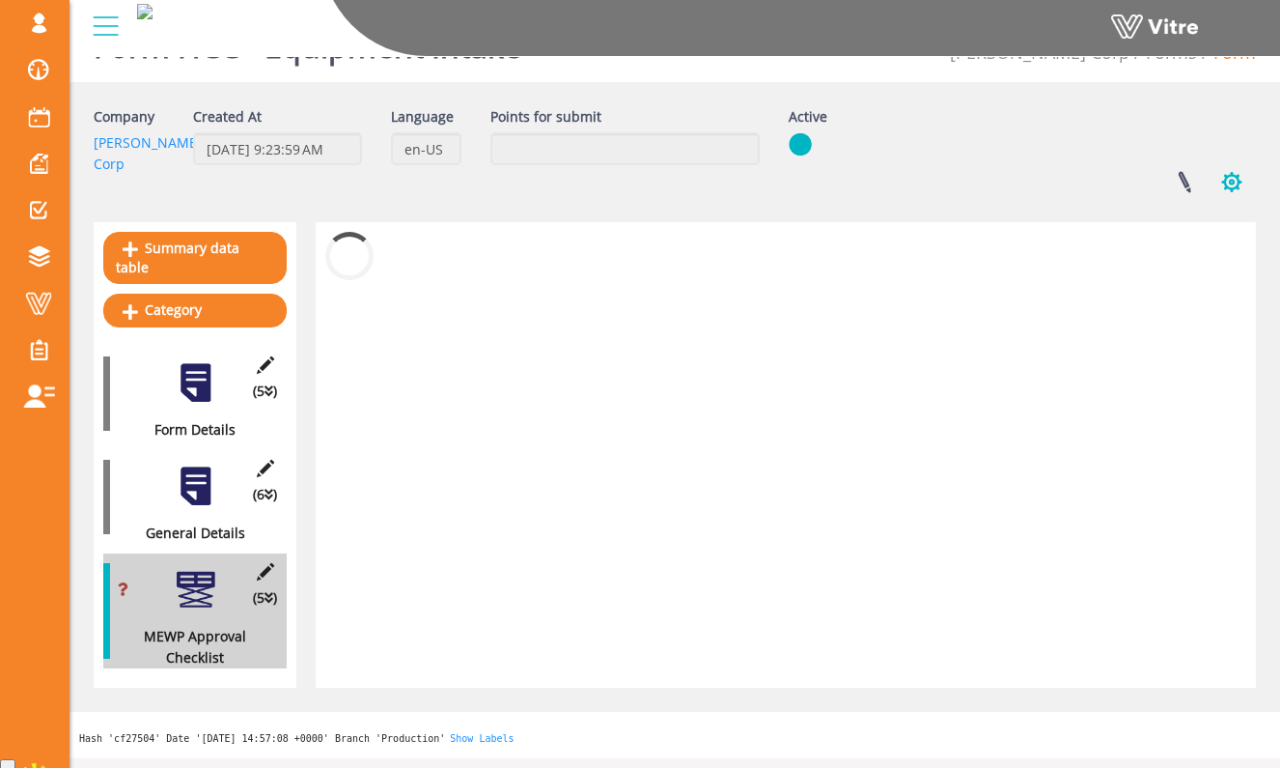
scroll to position [134, 0]
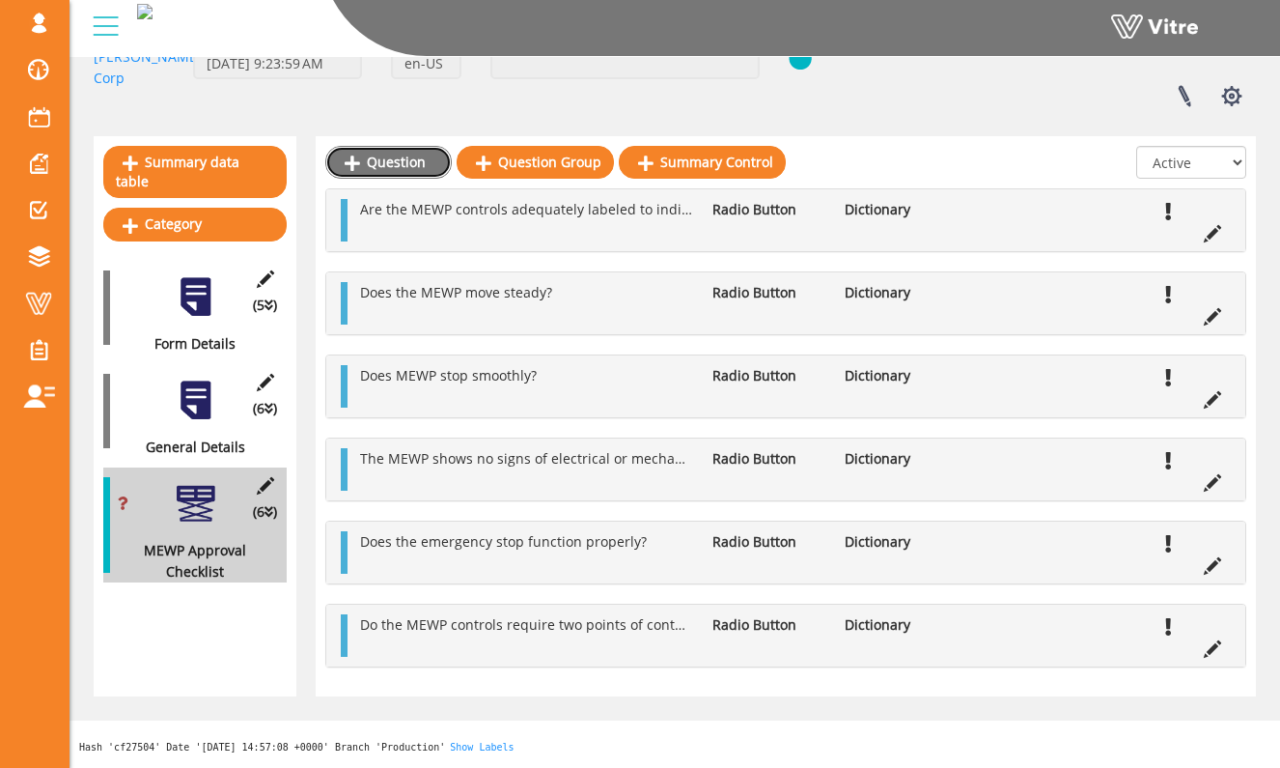
click at [397, 166] on link "Question" at bounding box center [388, 162] width 126 height 33
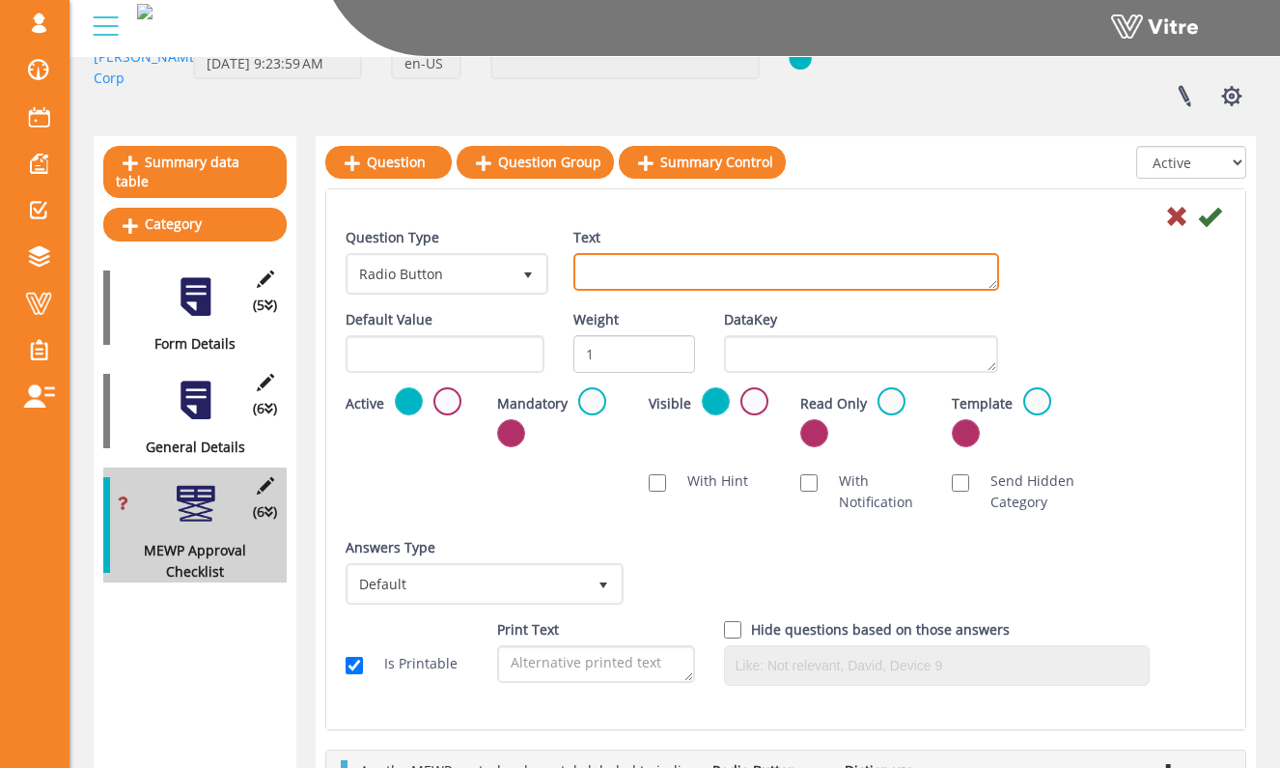
click at [810, 275] on textarea "Text" at bounding box center [787, 272] width 426 height 38
paste textarea "Has the potential for an object to inadvertently activate both points of contac…"
type textarea "Has the potential for an object to inadvertently activate both points of contac…"
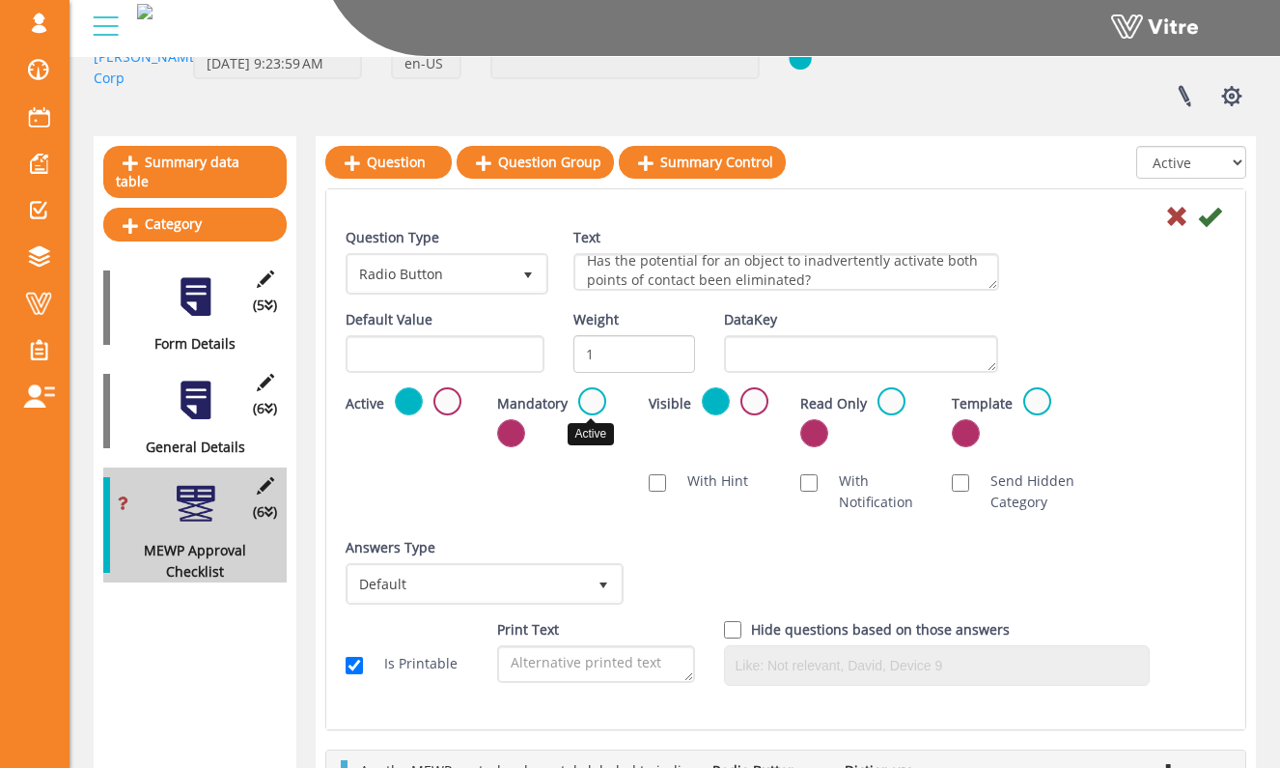
click at [595, 407] on label at bounding box center [592, 401] width 28 height 28
click at [0, 0] on input "radio" at bounding box center [0, 0] width 0 height 0
click at [541, 596] on span "Default" at bounding box center [468, 583] width 238 height 35
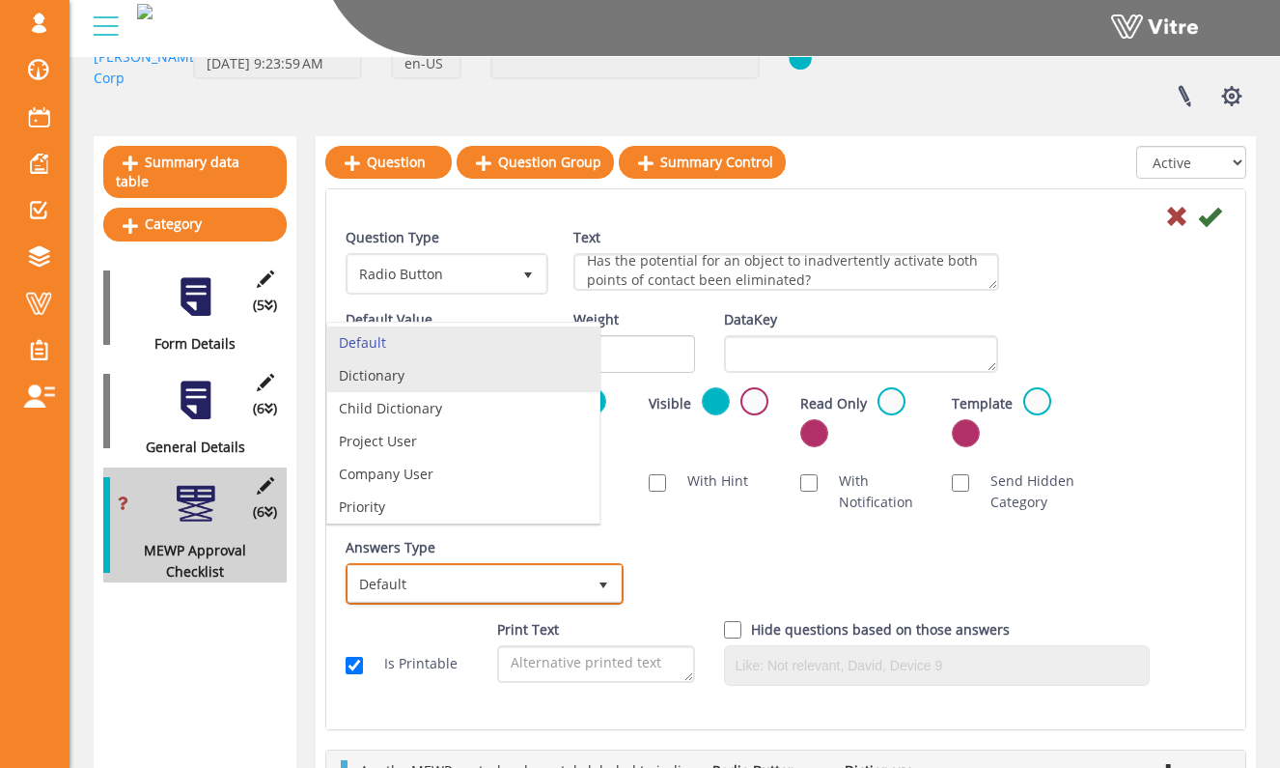
click at [511, 383] on li "Dictionary" at bounding box center [463, 375] width 272 height 33
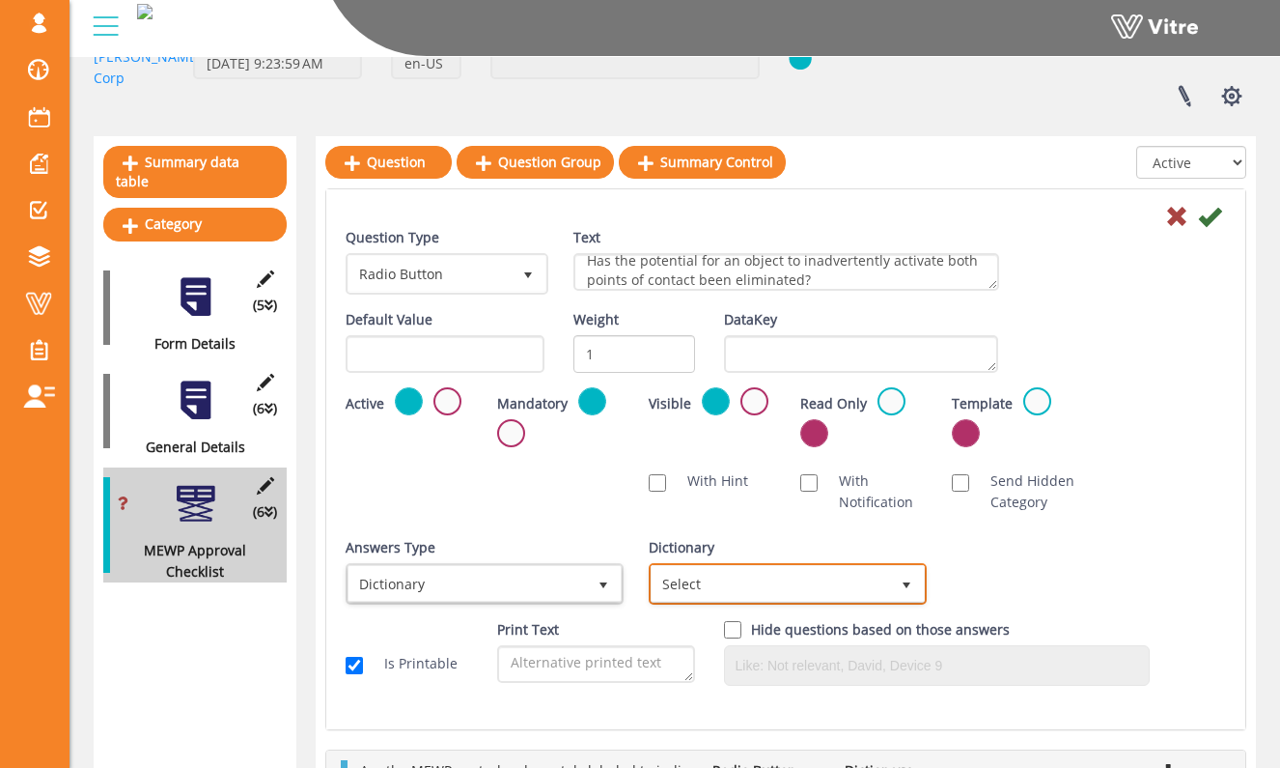
click at [750, 586] on span "Select" at bounding box center [771, 583] width 238 height 35
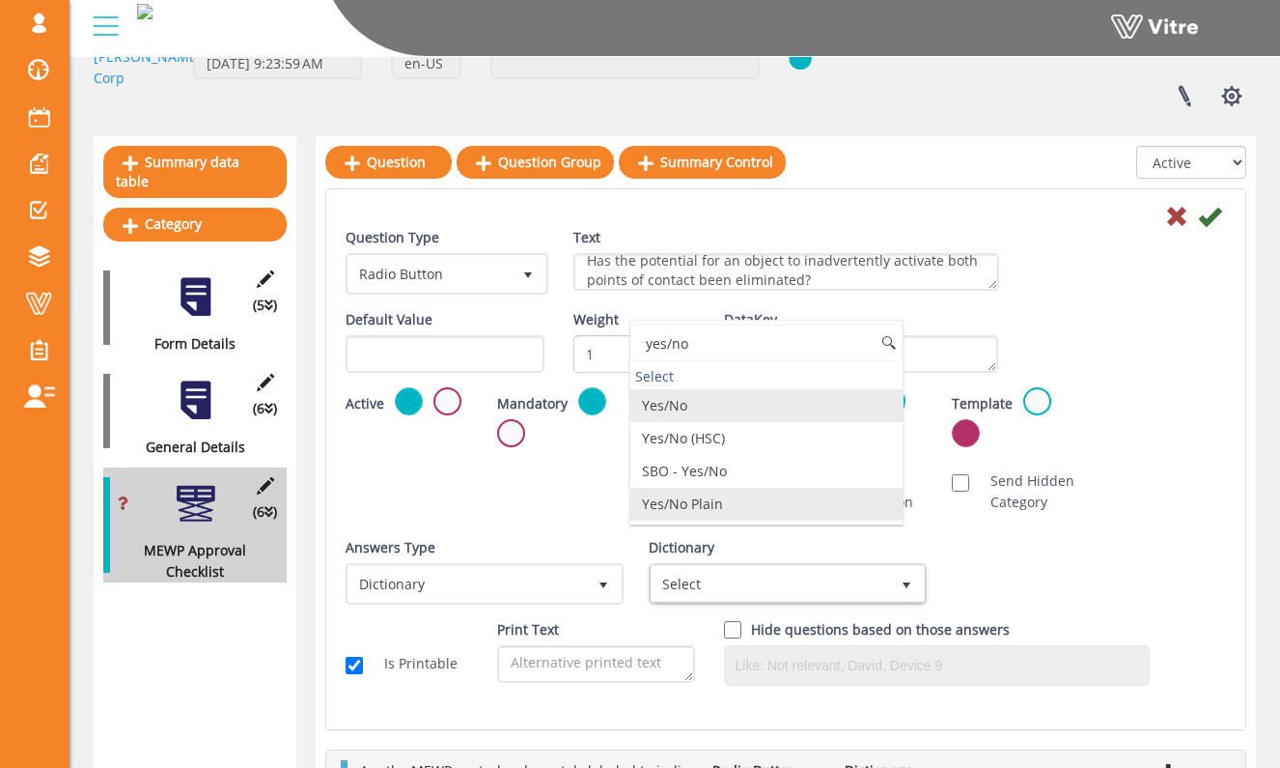
click at [781, 497] on li "Yes/No Plain" at bounding box center [767, 504] width 272 height 33
type input "yes/no"
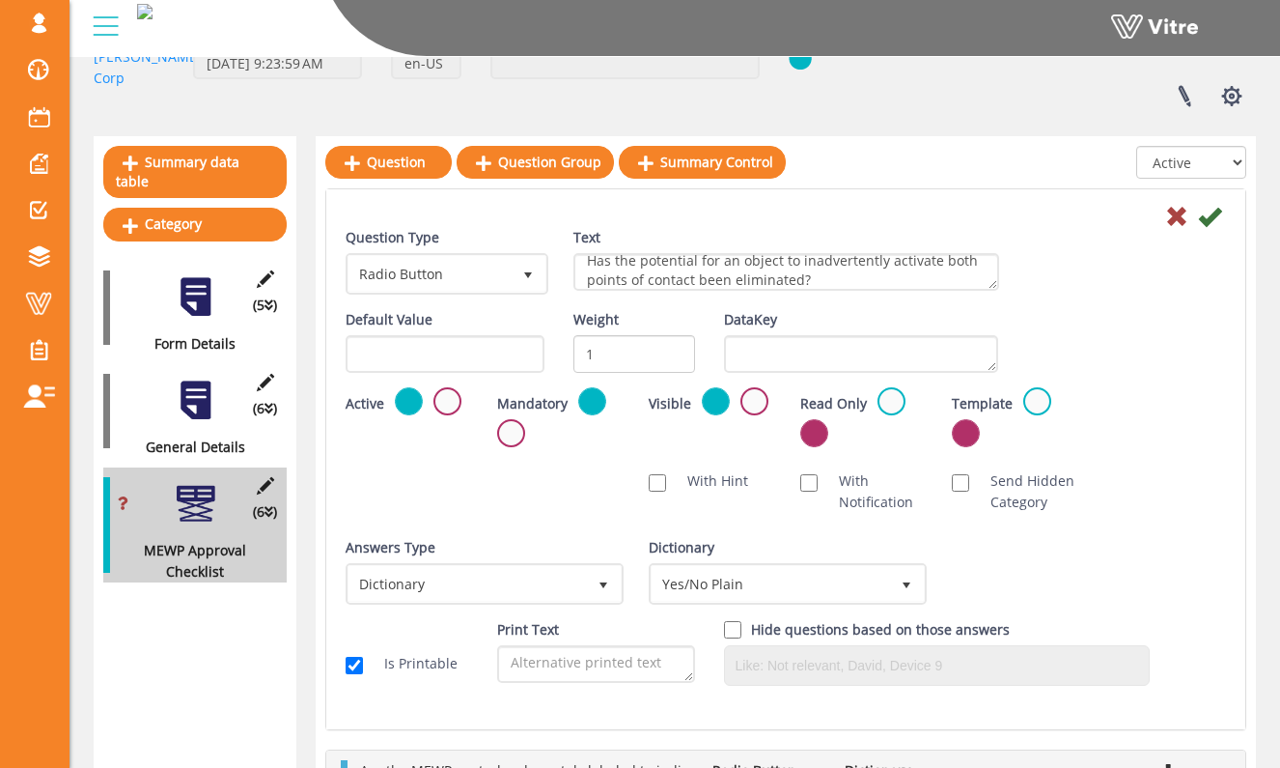
click at [1066, 548] on div "Answers Type Dictionary 1 Answers Type Default 0 Module Select Form Context (li…" at bounding box center [786, 578] width 910 height 82
click at [1211, 219] on icon at bounding box center [1209, 216] width 23 height 23
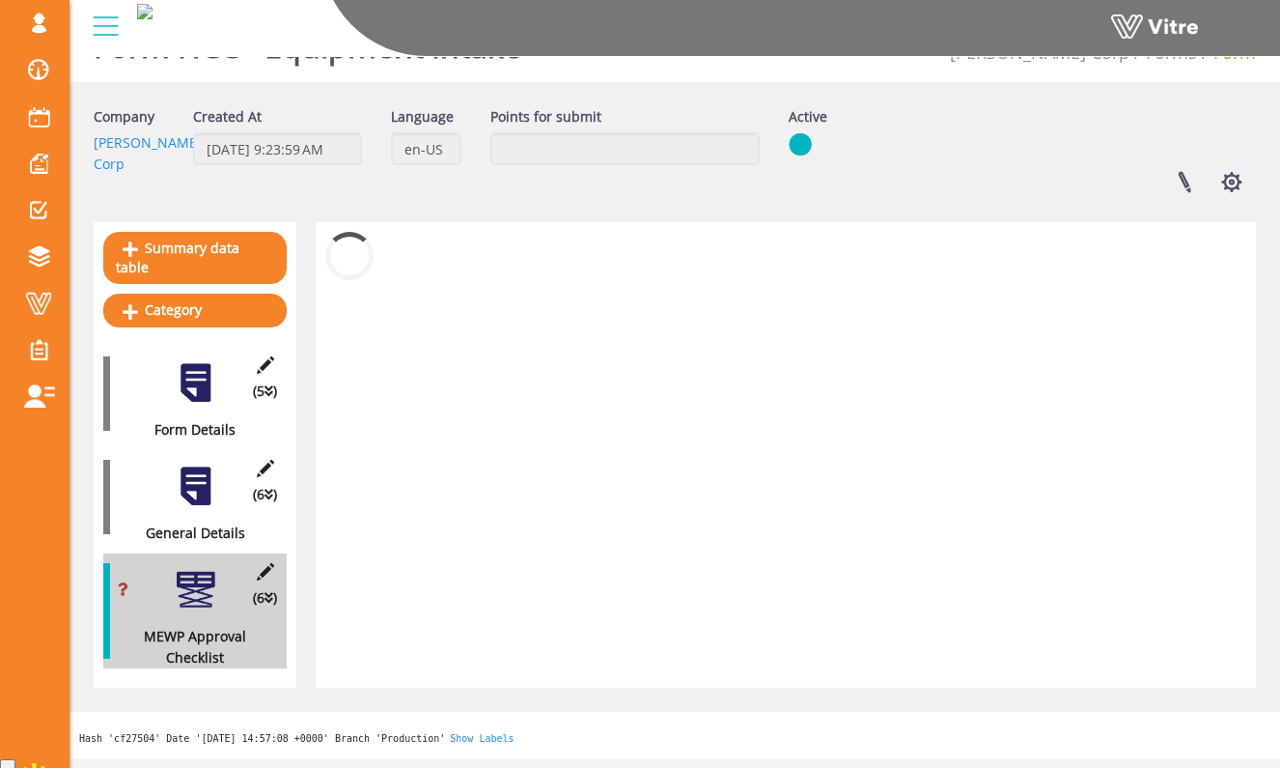
scroll to position [134, 0]
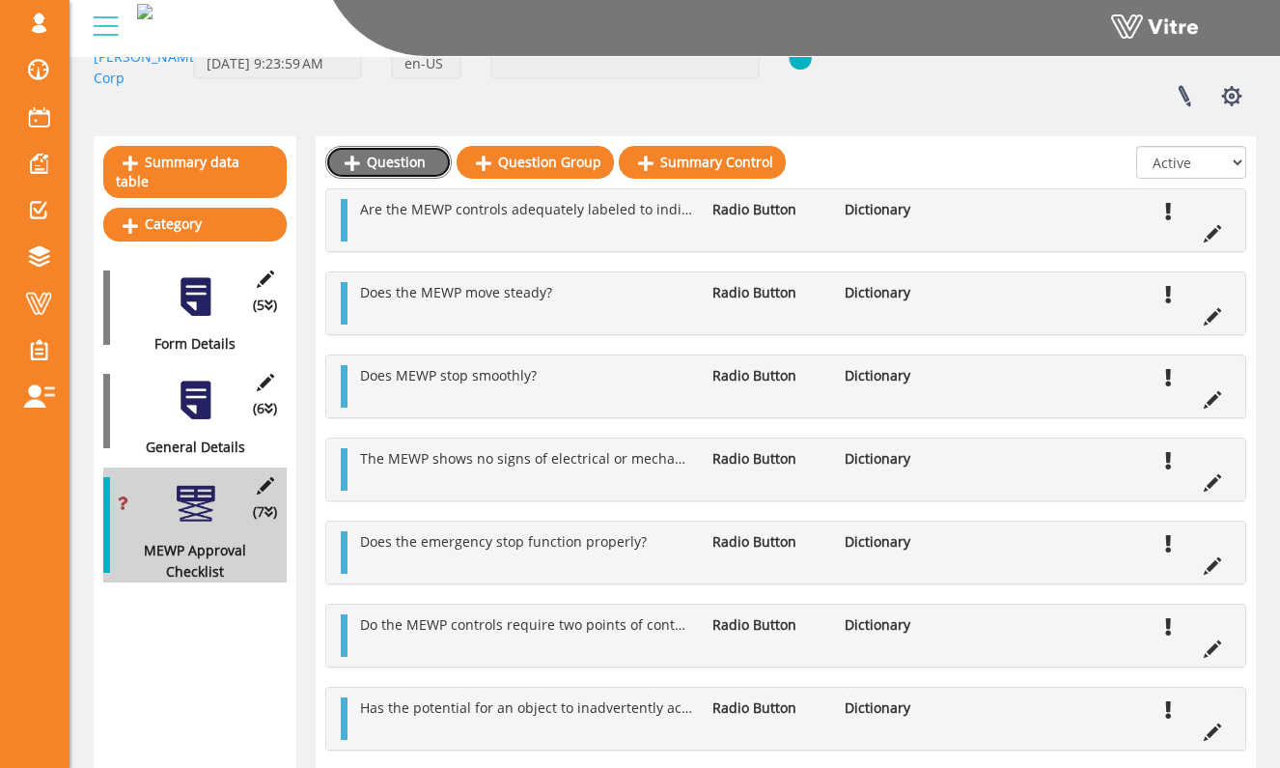
click at [429, 156] on link "Question" at bounding box center [388, 162] width 126 height 33
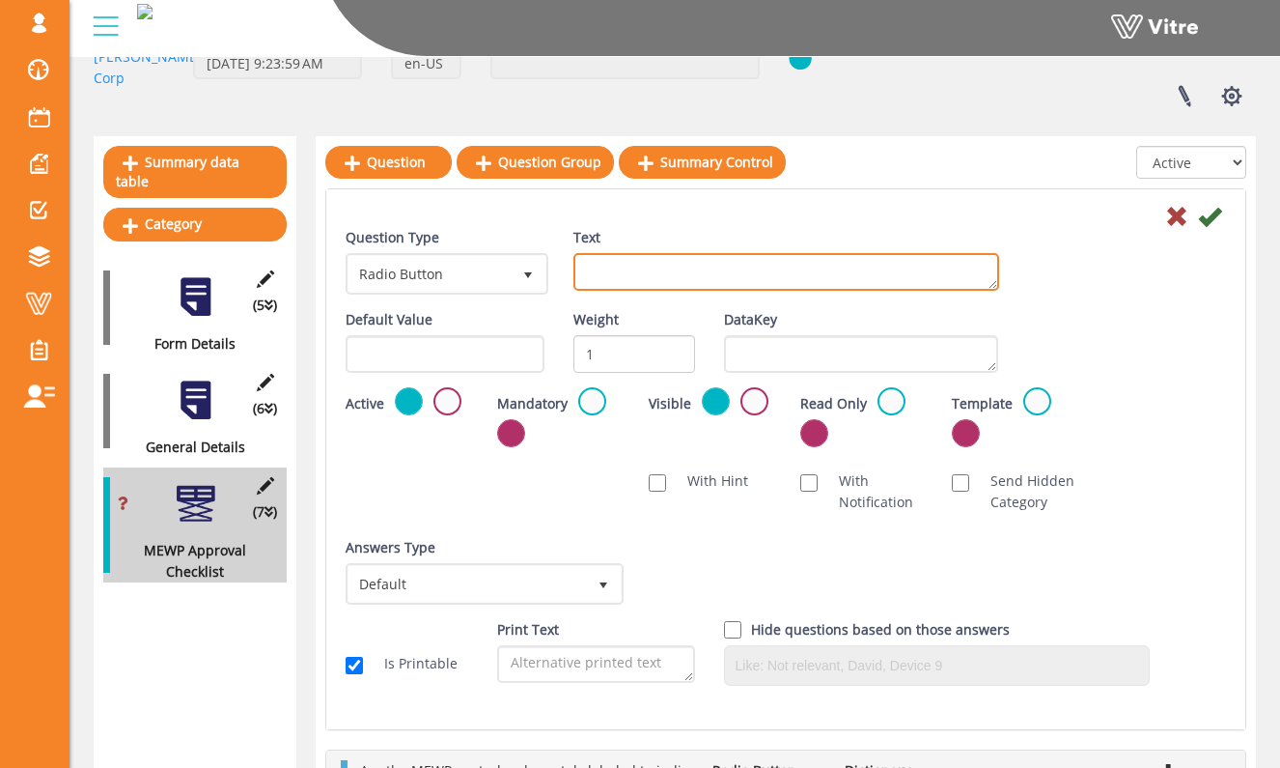
click at [636, 261] on textarea "Text" at bounding box center [787, 272] width 426 height 38
paste textarea "If one of the vertical or horizontal movements is controlled by a toggle switch…"
type textarea "If one of the vertical or horizontal movements is controlled by a toggle switch…"
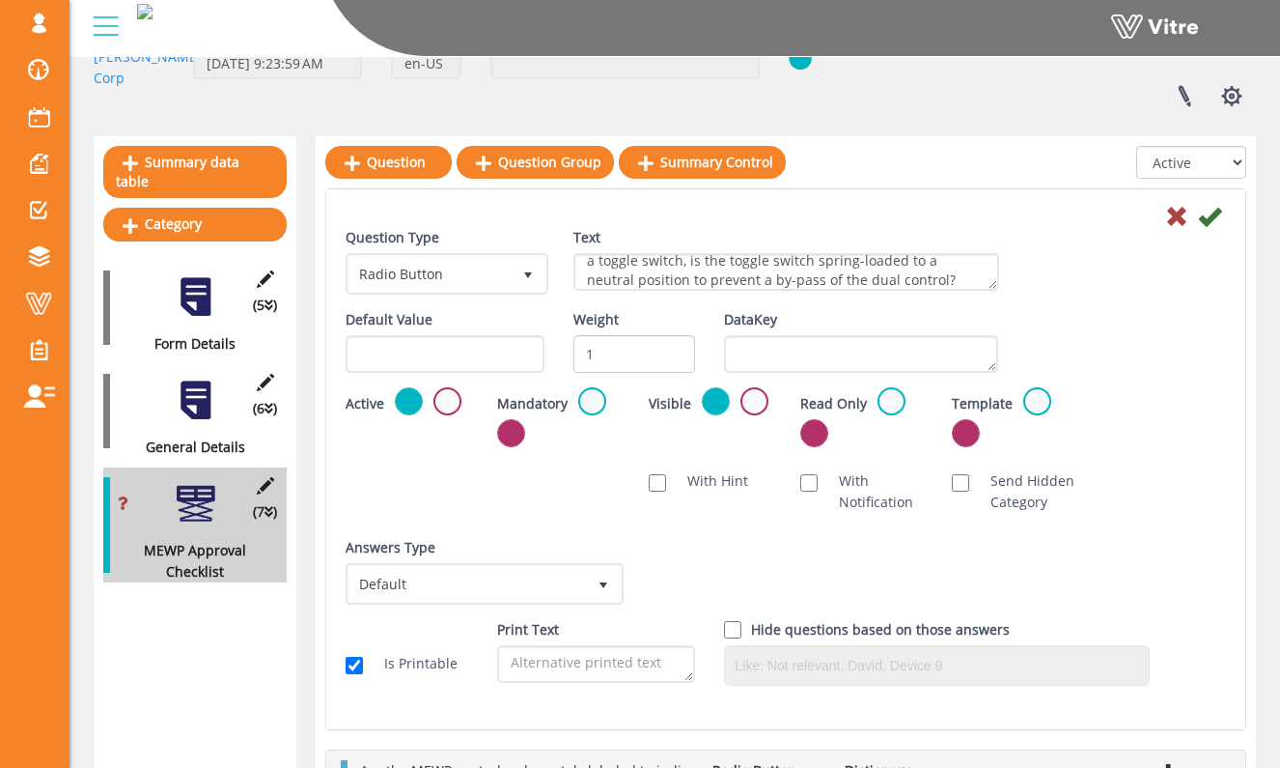
click at [661, 312] on div "Weight 1" at bounding box center [635, 341] width 152 height 64
click at [584, 407] on label at bounding box center [592, 401] width 28 height 28
click at [0, 0] on input "radio" at bounding box center [0, 0] width 0 height 0
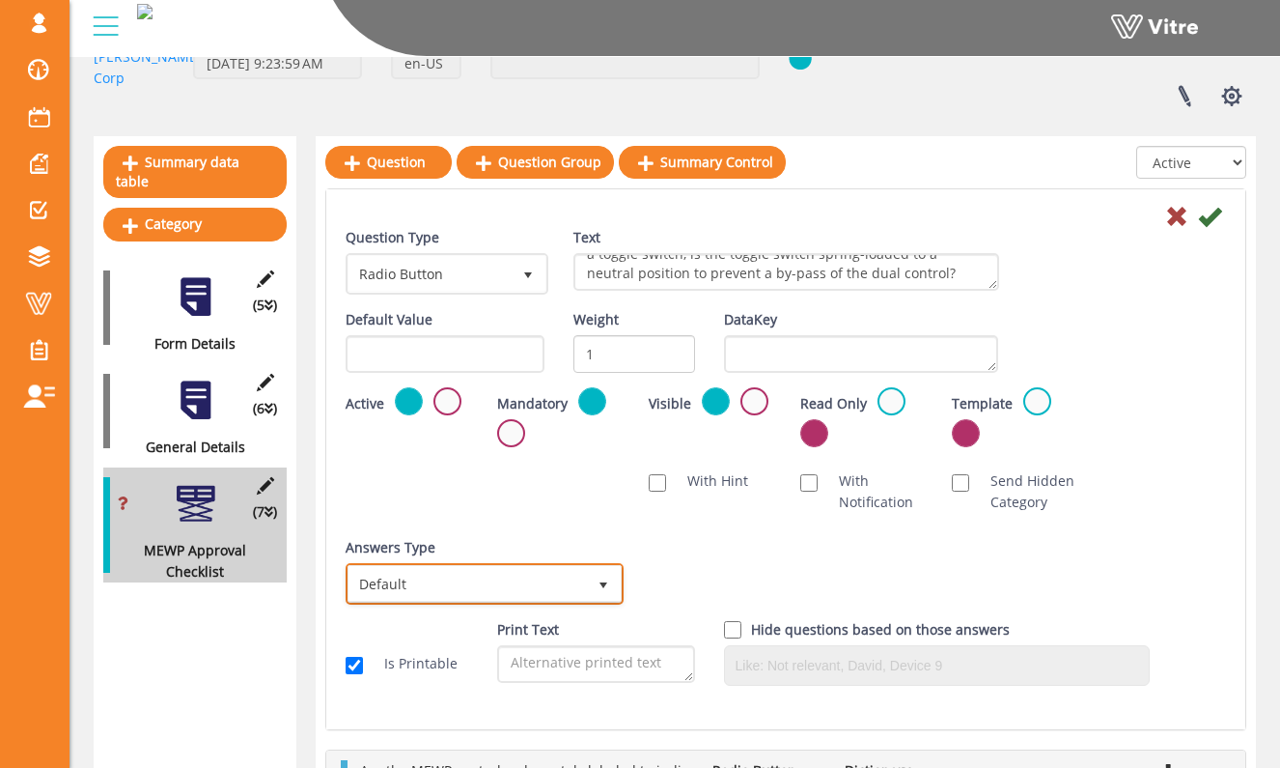
click at [536, 575] on span "Default" at bounding box center [468, 583] width 238 height 35
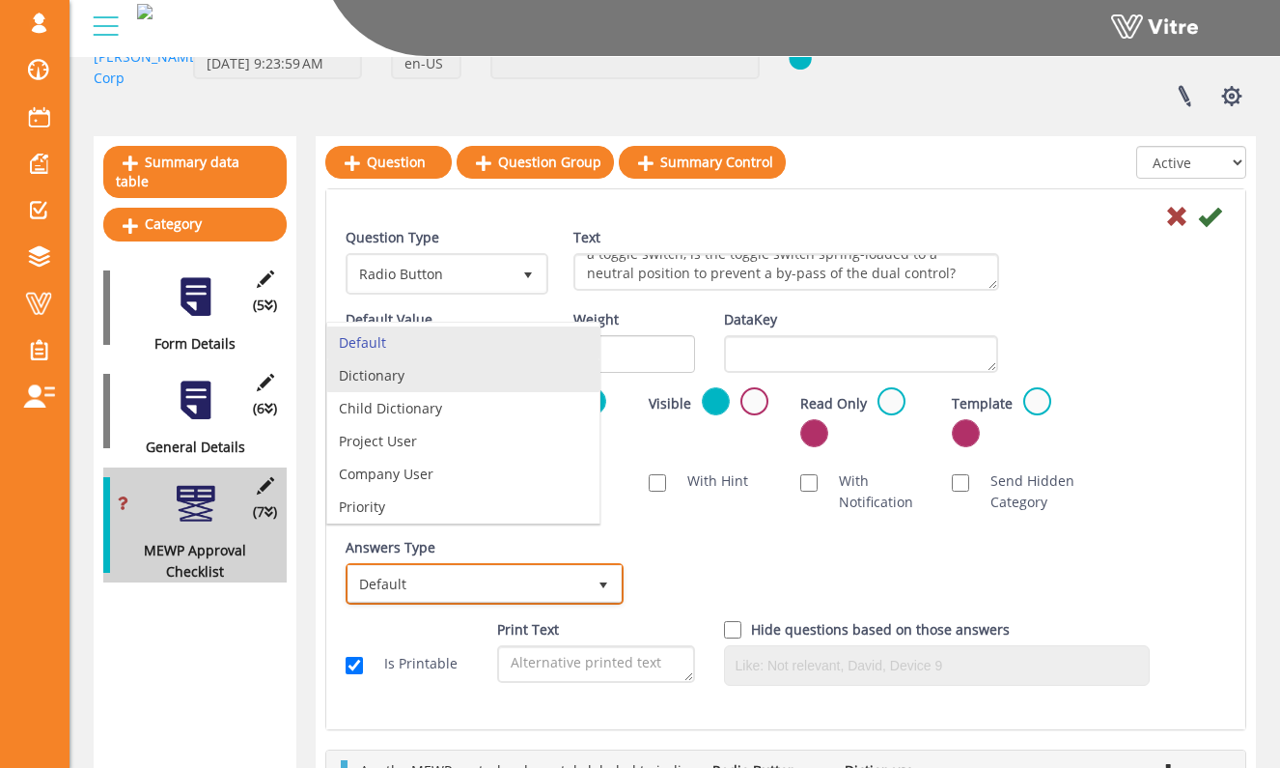
click at [532, 379] on li "Dictionary" at bounding box center [463, 375] width 272 height 33
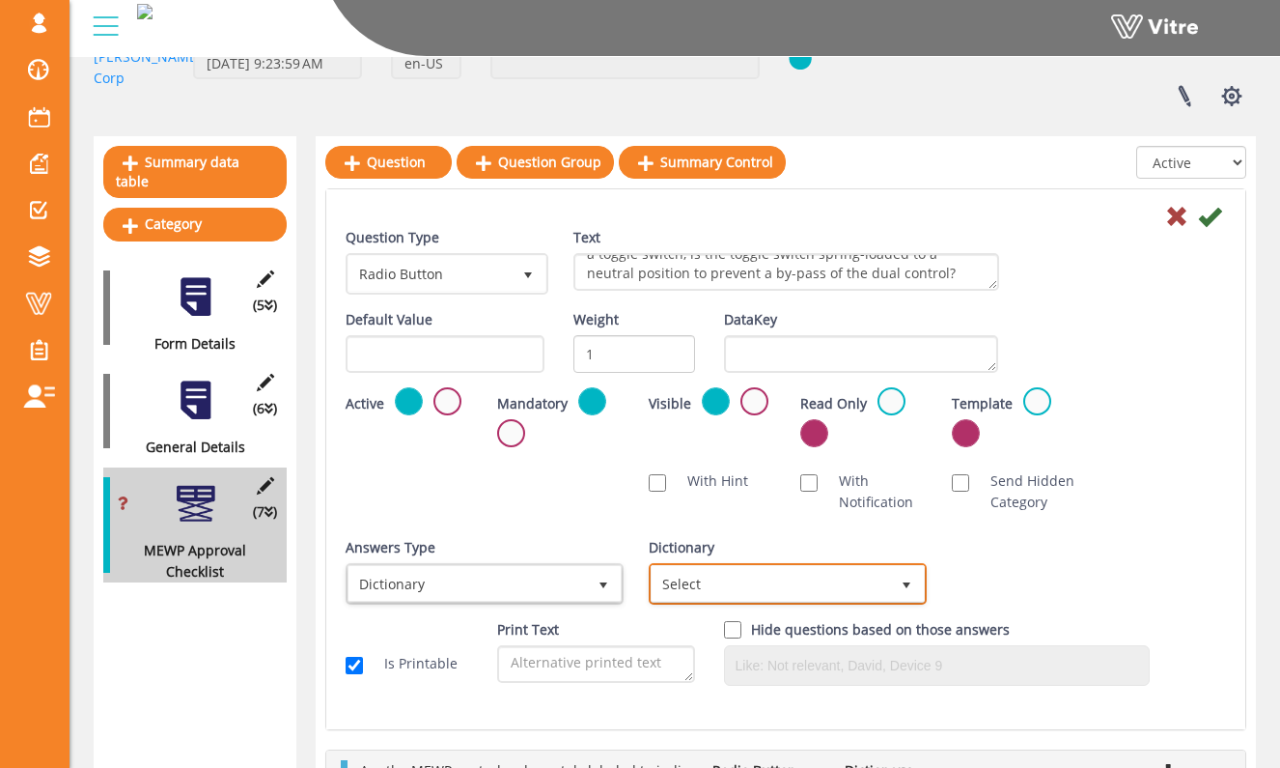
click at [755, 577] on span "Select" at bounding box center [771, 583] width 238 height 35
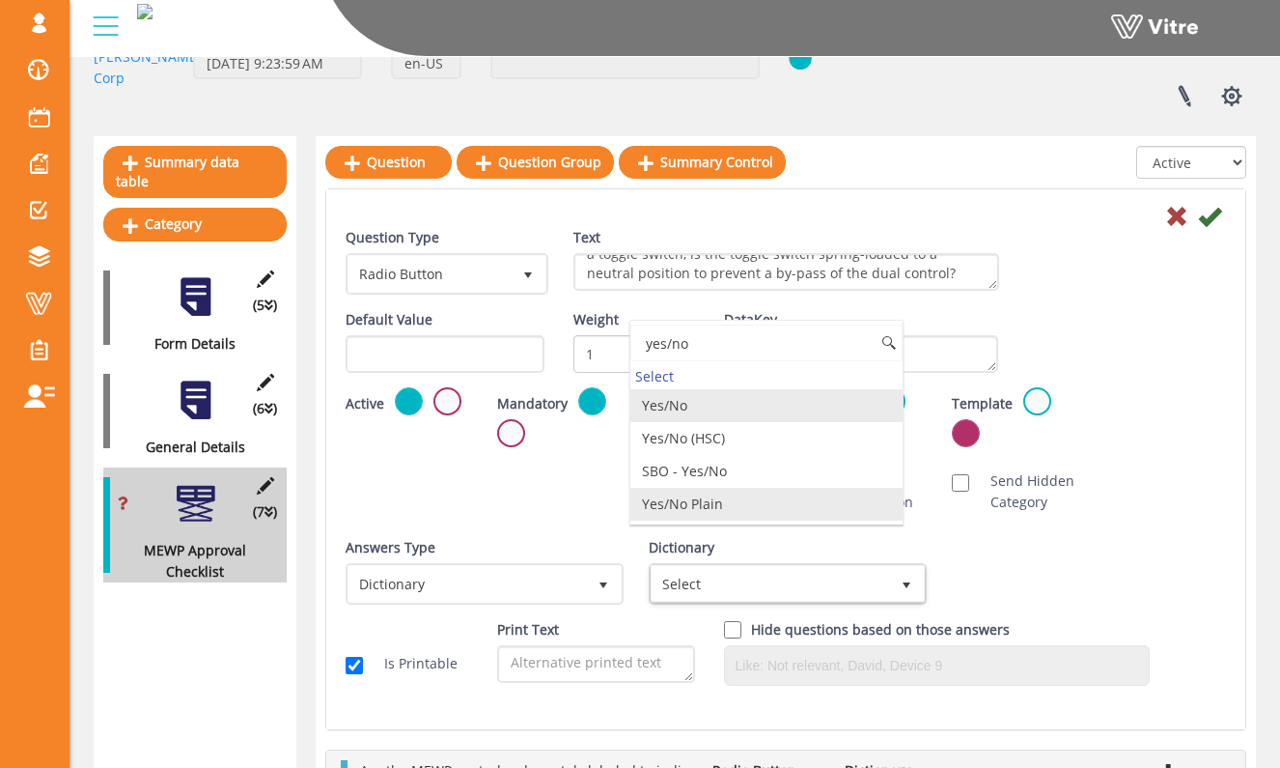
click at [789, 515] on li "Yes/No Plain" at bounding box center [767, 504] width 272 height 33
type input "yes/no"
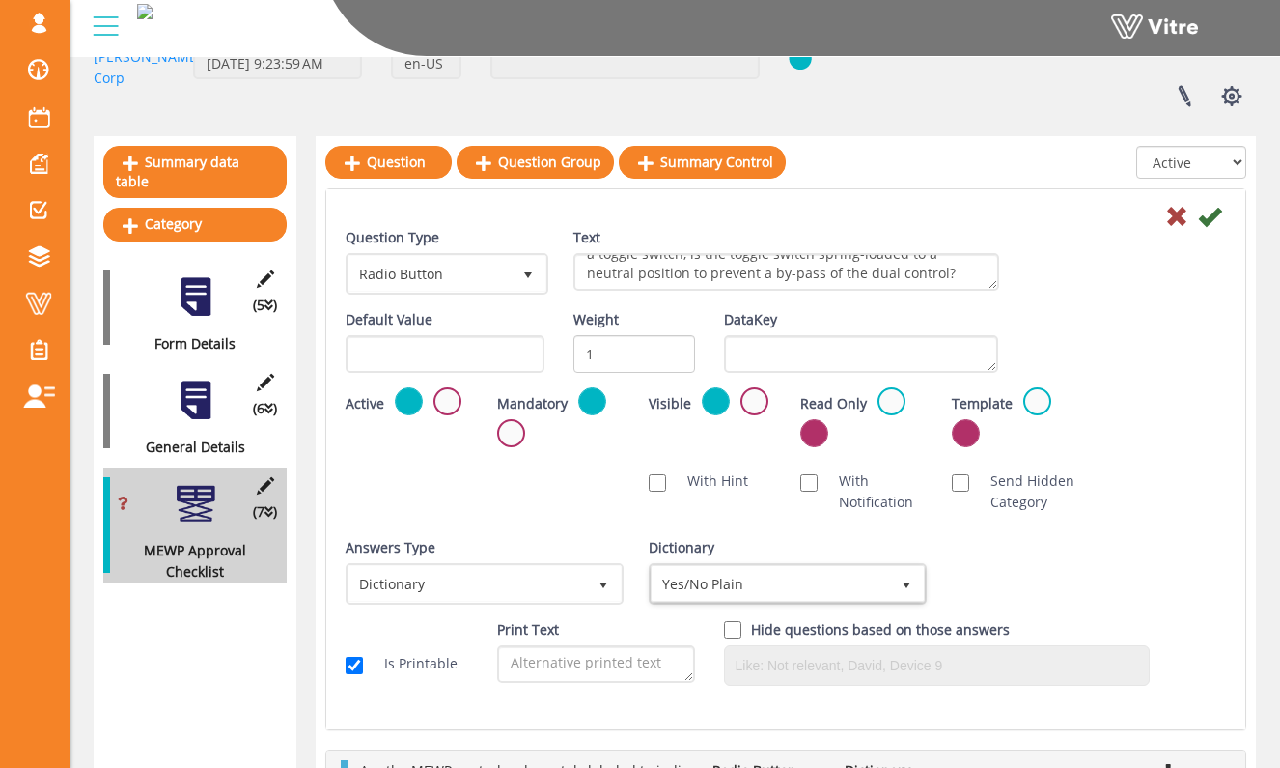
click at [981, 573] on div "Answers Type Dictionary 1 Answers Type Default 0 Module Select Form Context (li…" at bounding box center [786, 578] width 910 height 82
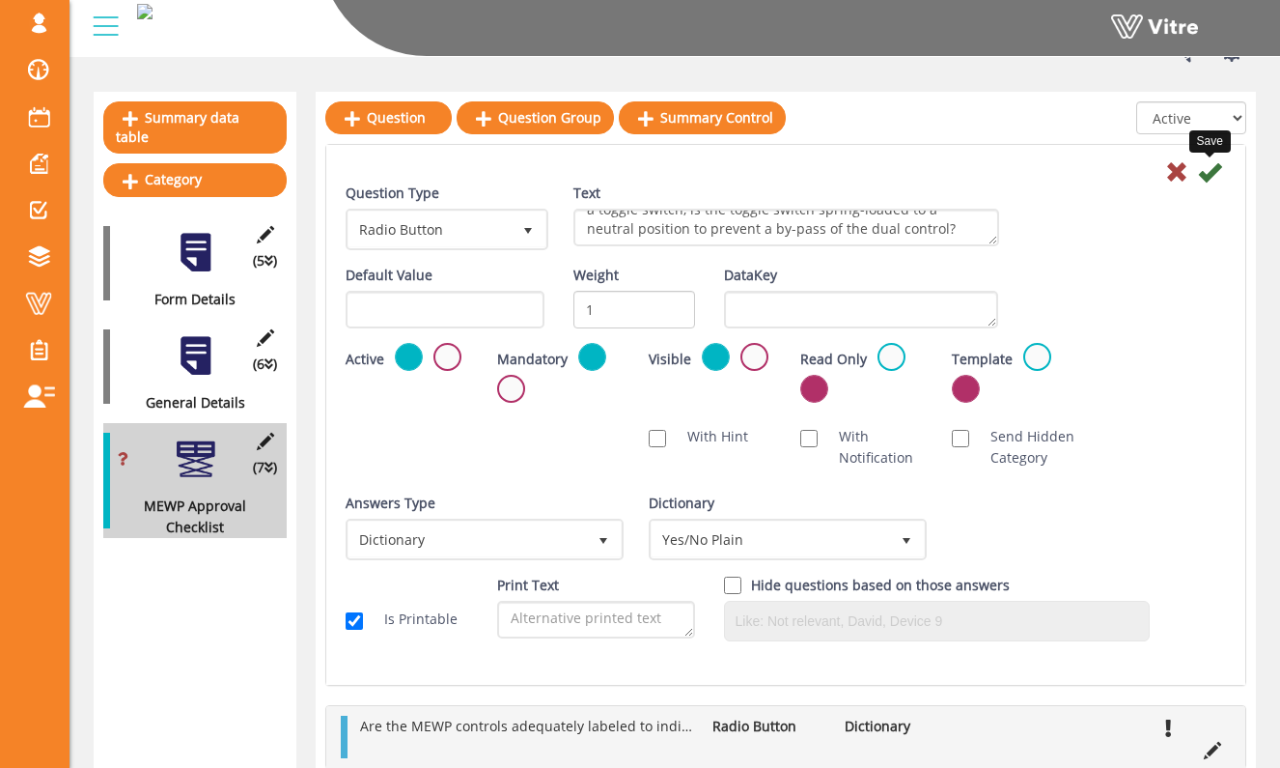
click at [1208, 171] on icon at bounding box center [1209, 171] width 23 height 23
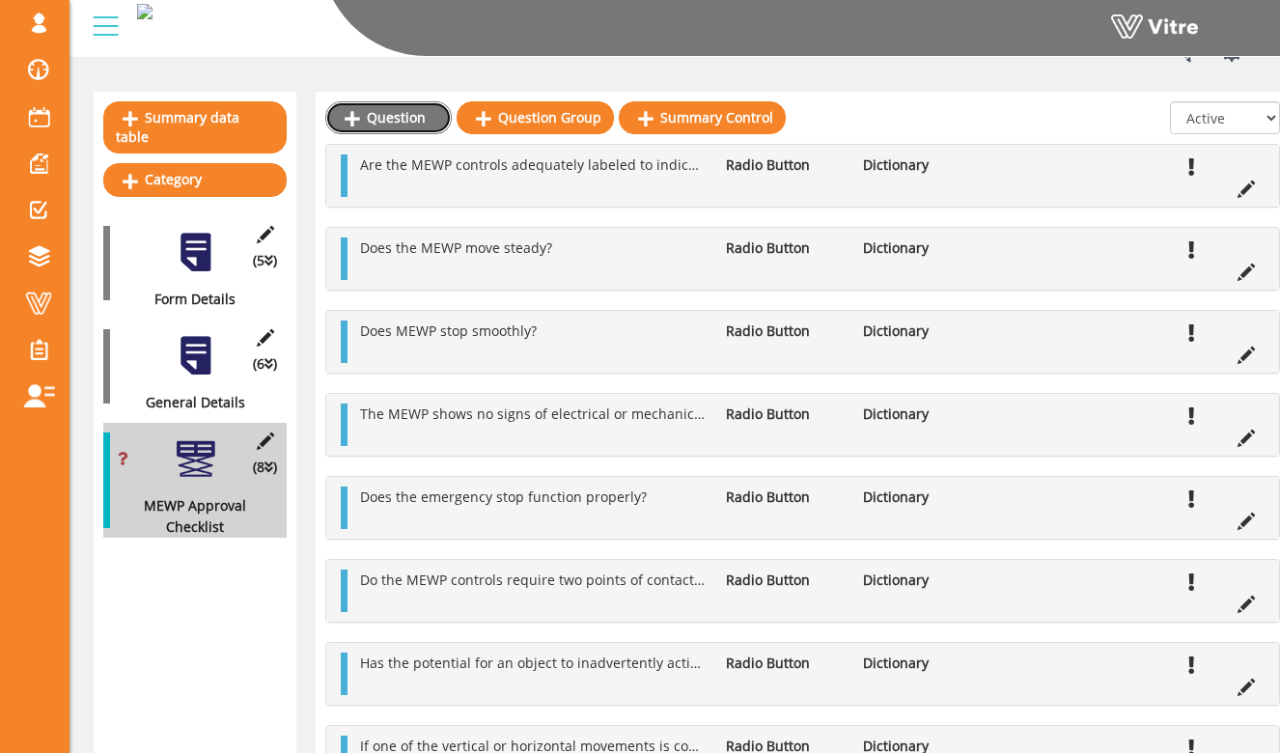
click at [397, 123] on link "Question" at bounding box center [388, 117] width 126 height 33
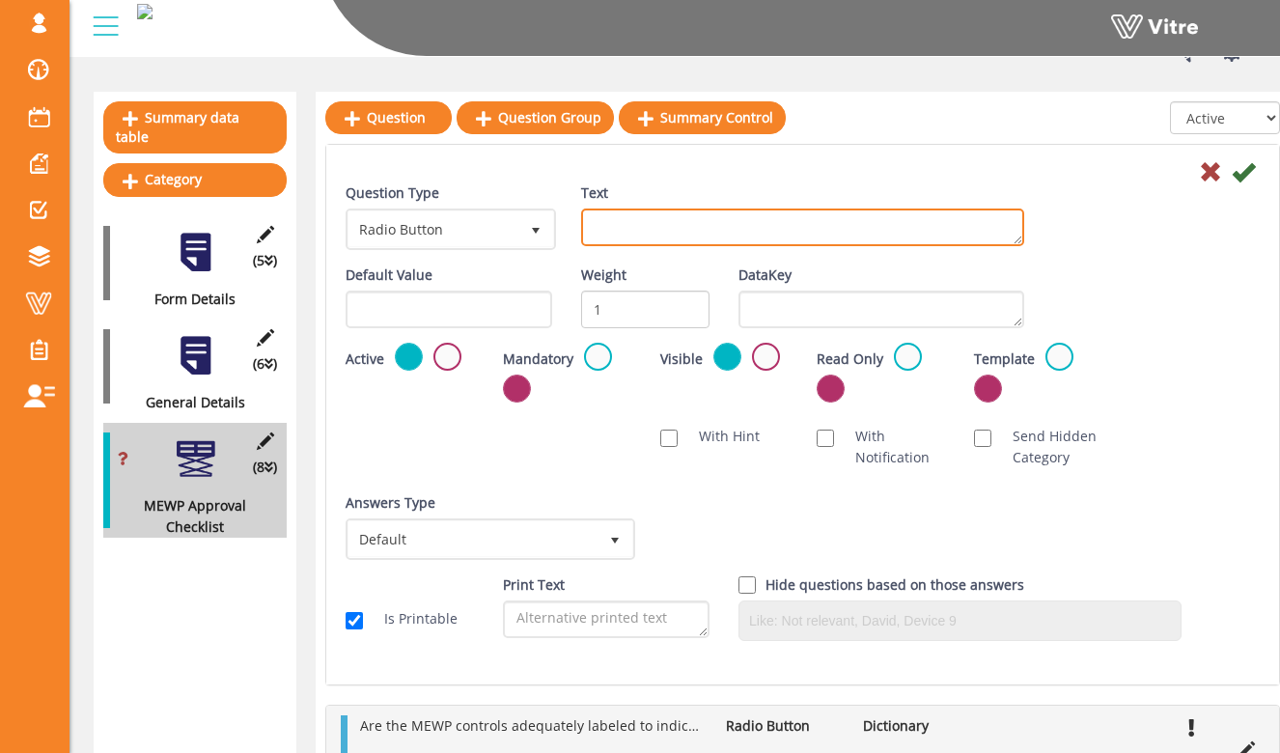
click at [631, 226] on textarea "Text" at bounding box center [802, 228] width 443 height 38
paste textarea "Does the owner’s manual match the model and make that was delivered?"
type textarea "Does the owner’s manual match the model and make that was delivered?"
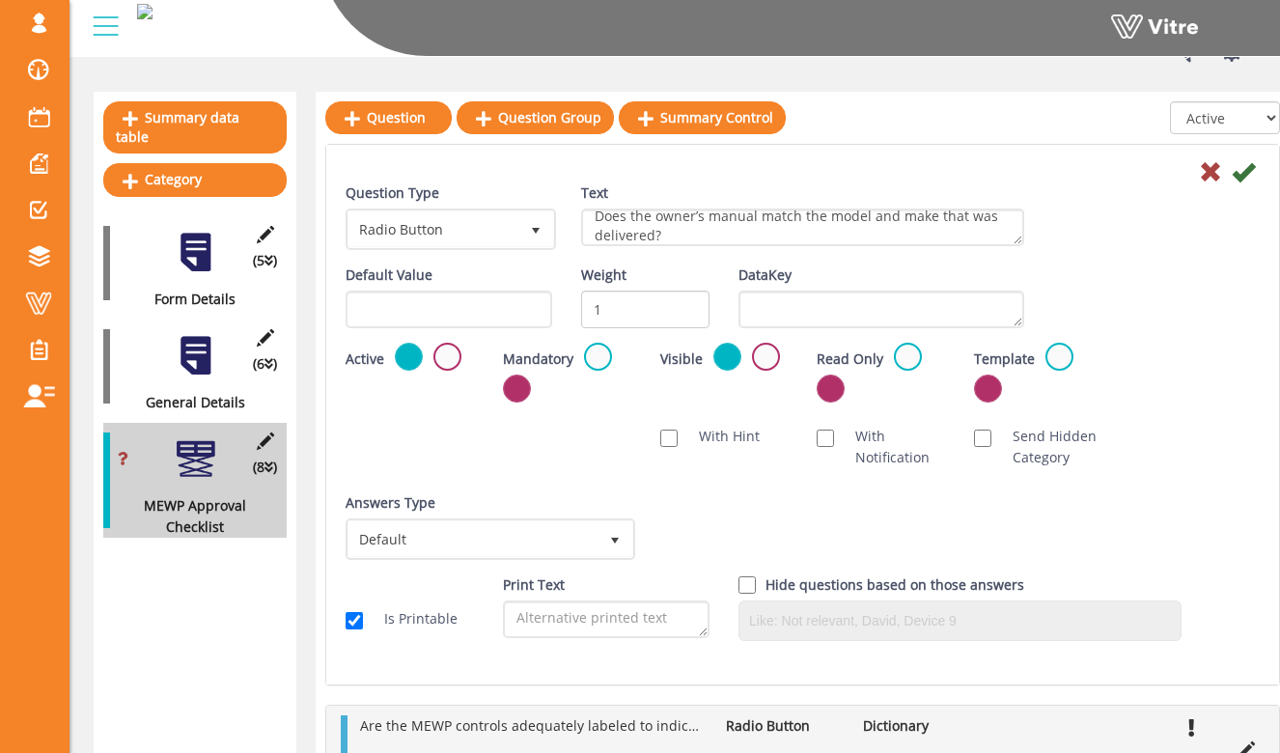
click at [616, 394] on div "Mandatory" at bounding box center [567, 372] width 128 height 59
click at [605, 360] on label at bounding box center [598, 357] width 28 height 28
click at [0, 0] on input "radio" at bounding box center [0, 0] width 0 height 0
click at [598, 447] on div "Scan NFC Must scan With Hint With Notification Send Hidden Category No Image Op…" at bounding box center [802, 447] width 943 height 62
click at [582, 517] on div "Answers Type Default 0" at bounding box center [489, 526] width 286 height 68
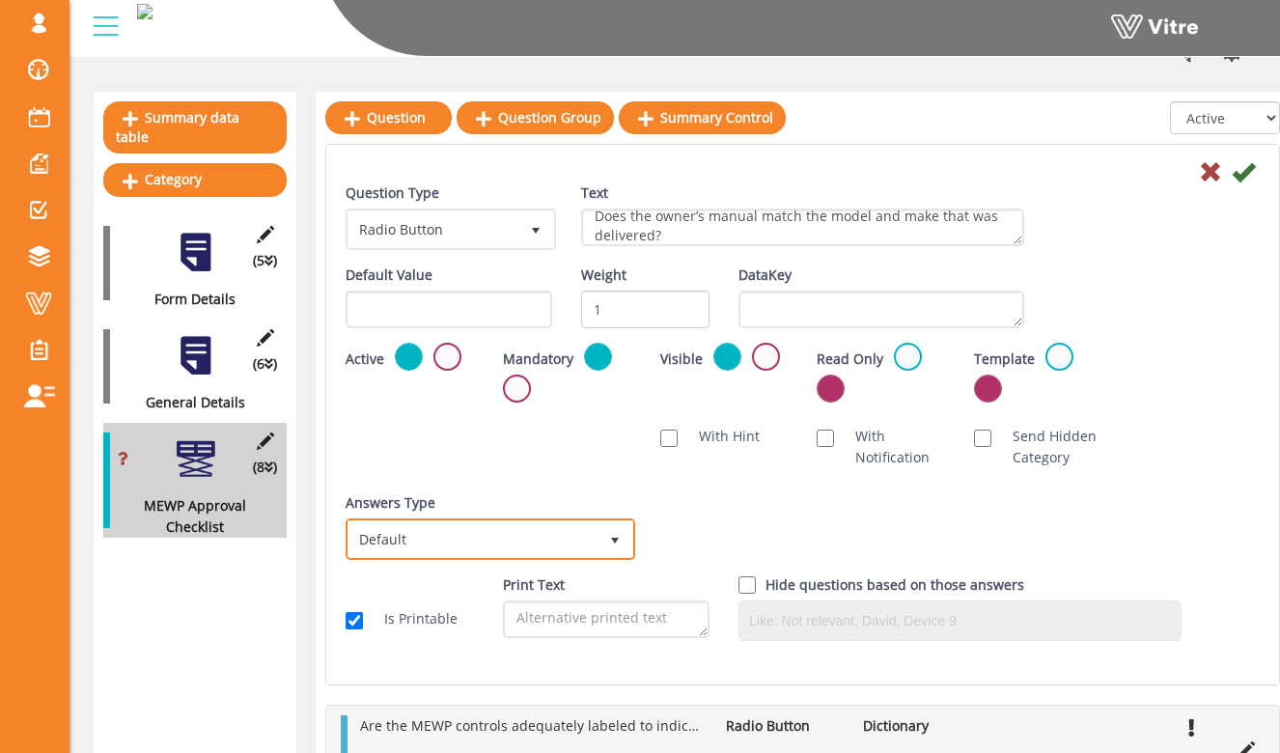
click at [579, 534] on span "Default" at bounding box center [473, 538] width 249 height 35
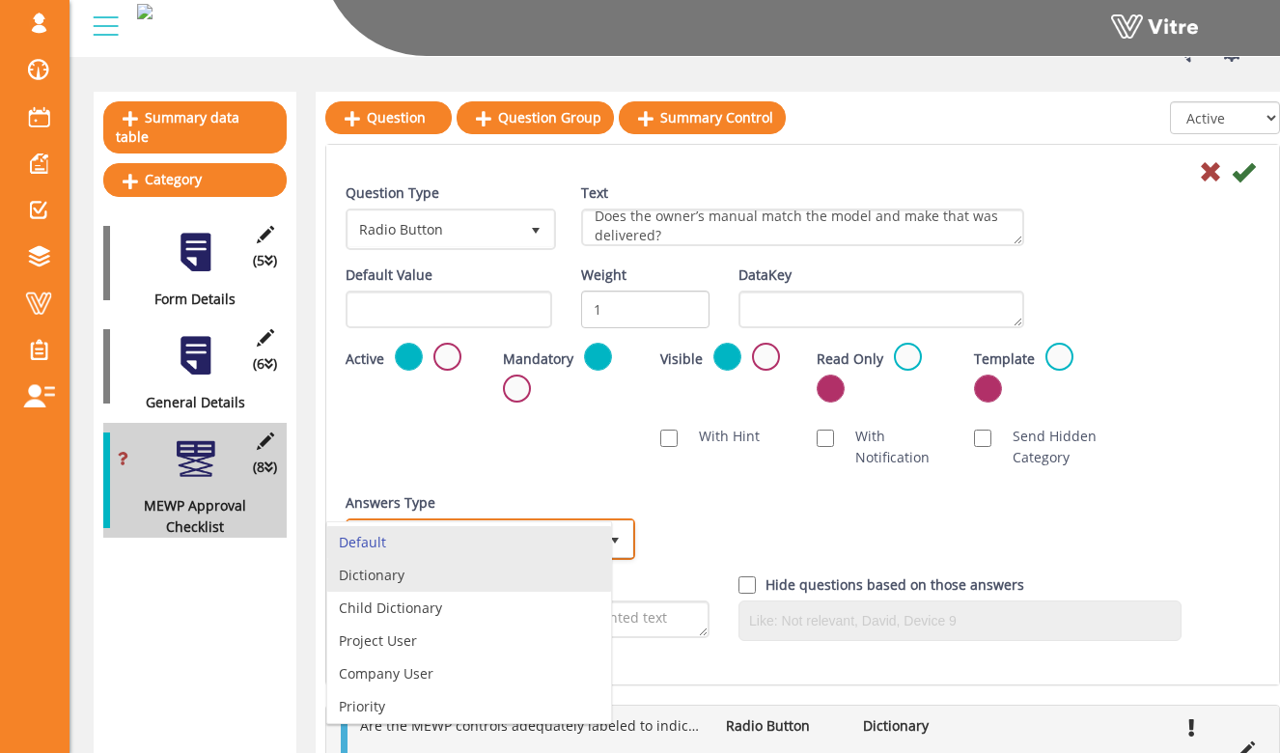
click at [568, 567] on li "Dictionary" at bounding box center [469, 575] width 284 height 33
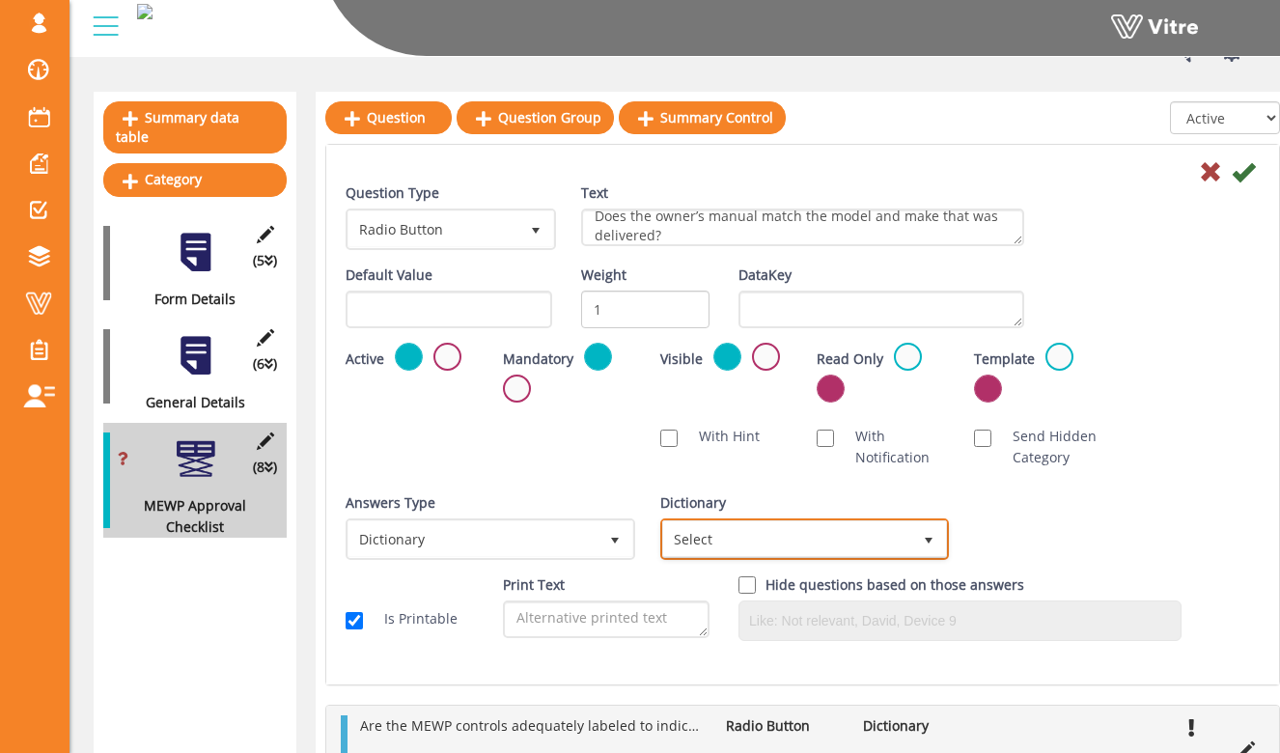
click at [726, 540] on span "Select" at bounding box center [787, 538] width 249 height 35
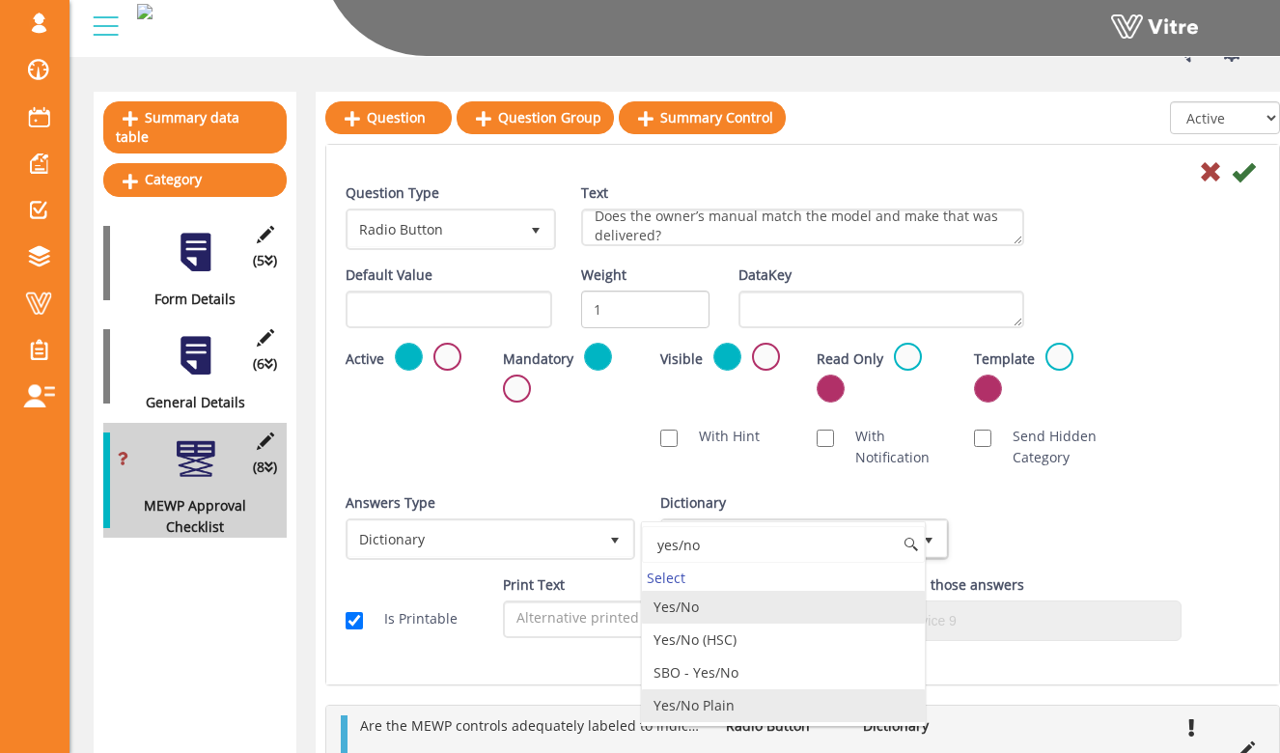
click at [756, 705] on li "Yes/No Plain" at bounding box center [784, 705] width 284 height 33
type input "yes/no"
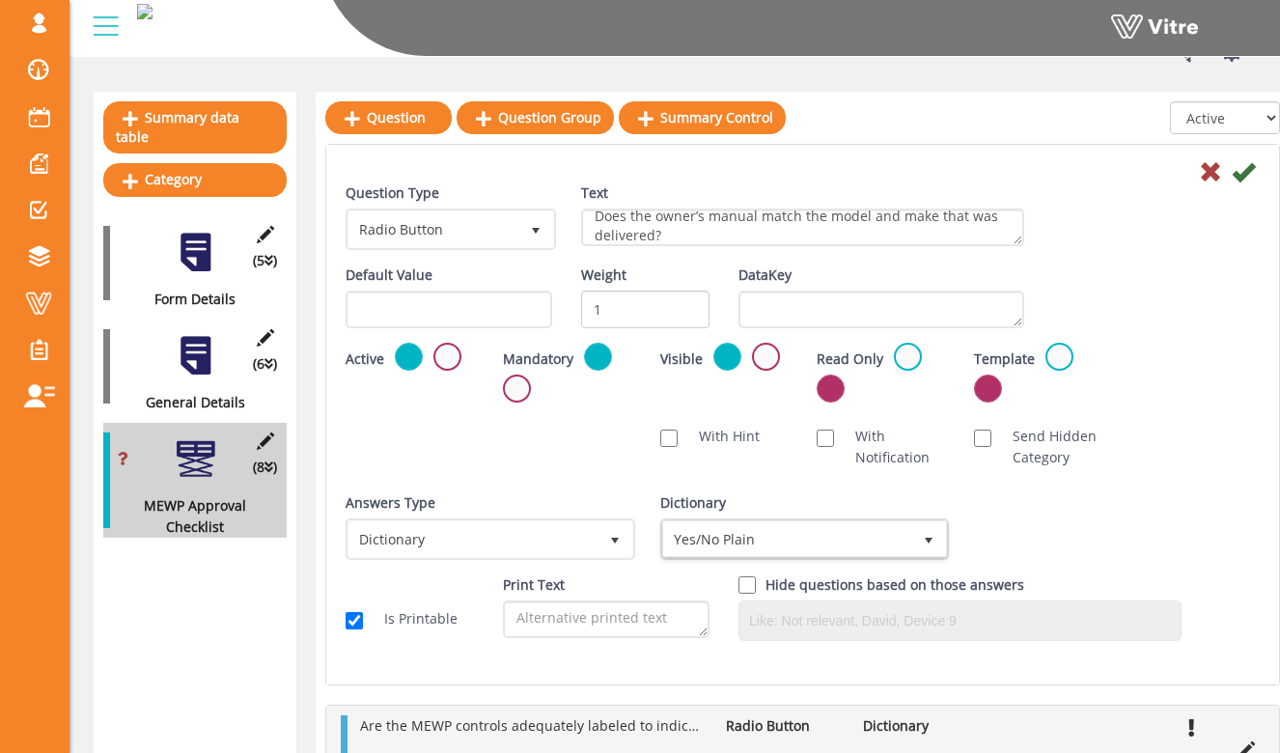
click at [1087, 521] on div "Answers Type Dictionary 1 Answers Type Default 0 Module Select Form Context (li…" at bounding box center [802, 533] width 943 height 82
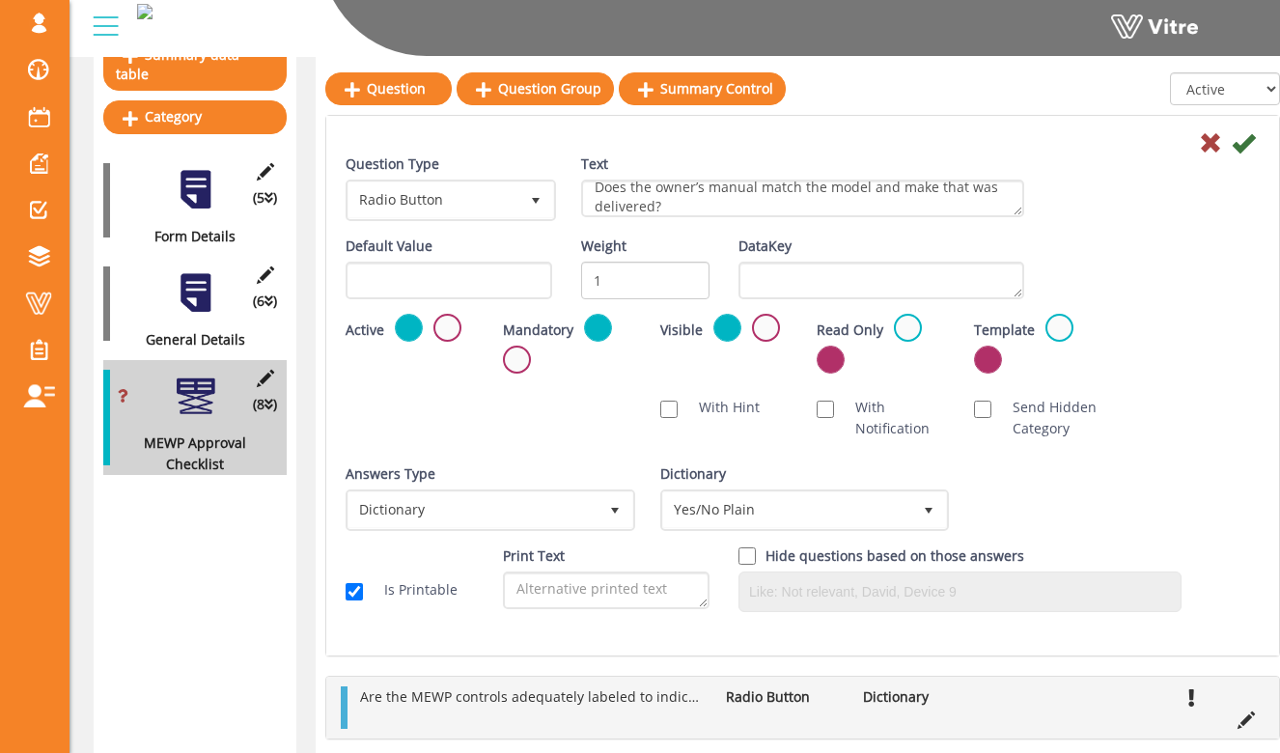
scroll to position [245, 0]
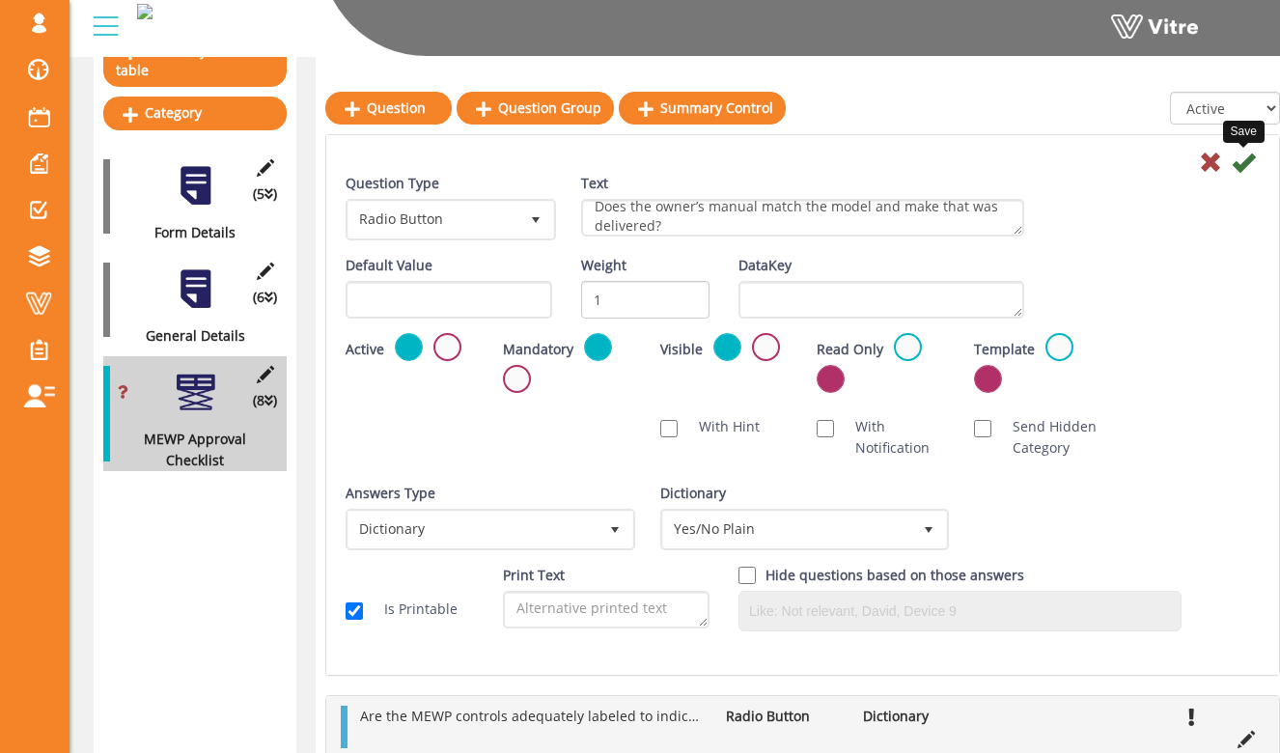
click at [1247, 170] on icon at bounding box center [1243, 162] width 23 height 23
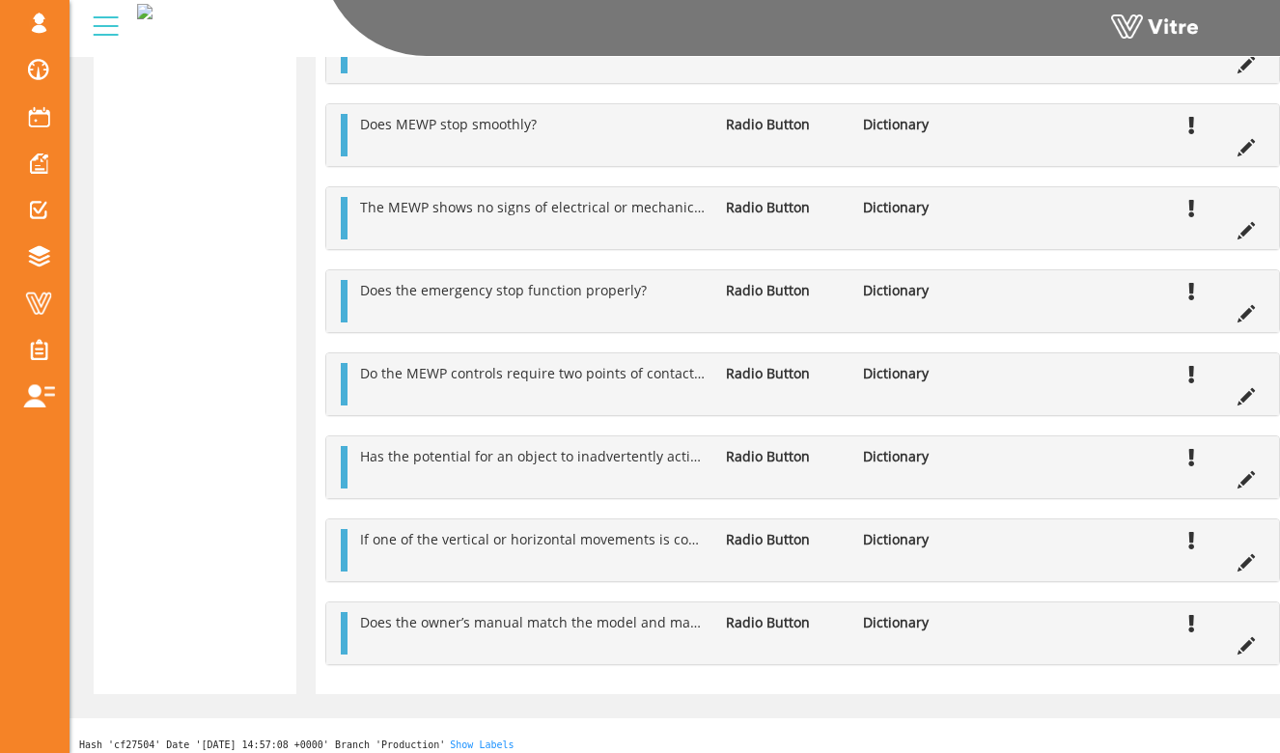
scroll to position [696, 0]
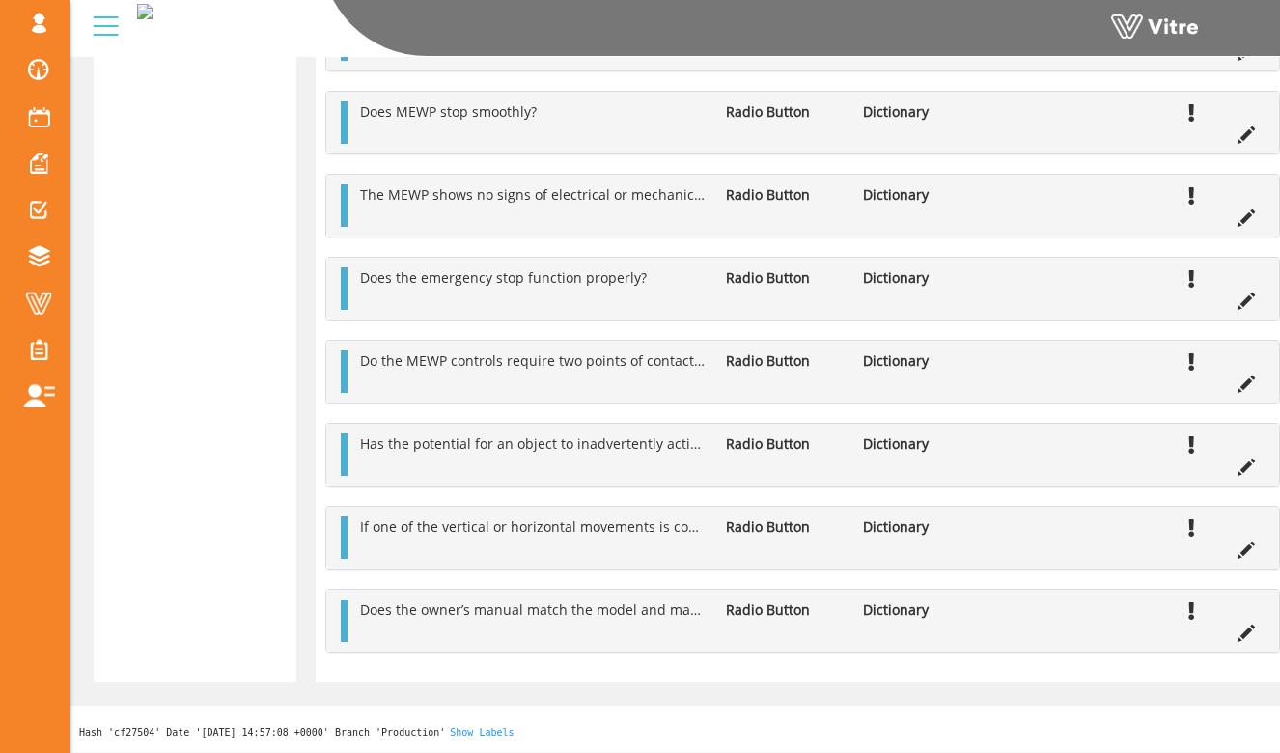
click at [896, 495] on div "Are the MEWP controls adequately labeled to indicate direction of movement? Rad…" at bounding box center [802, 289] width 955 height 728
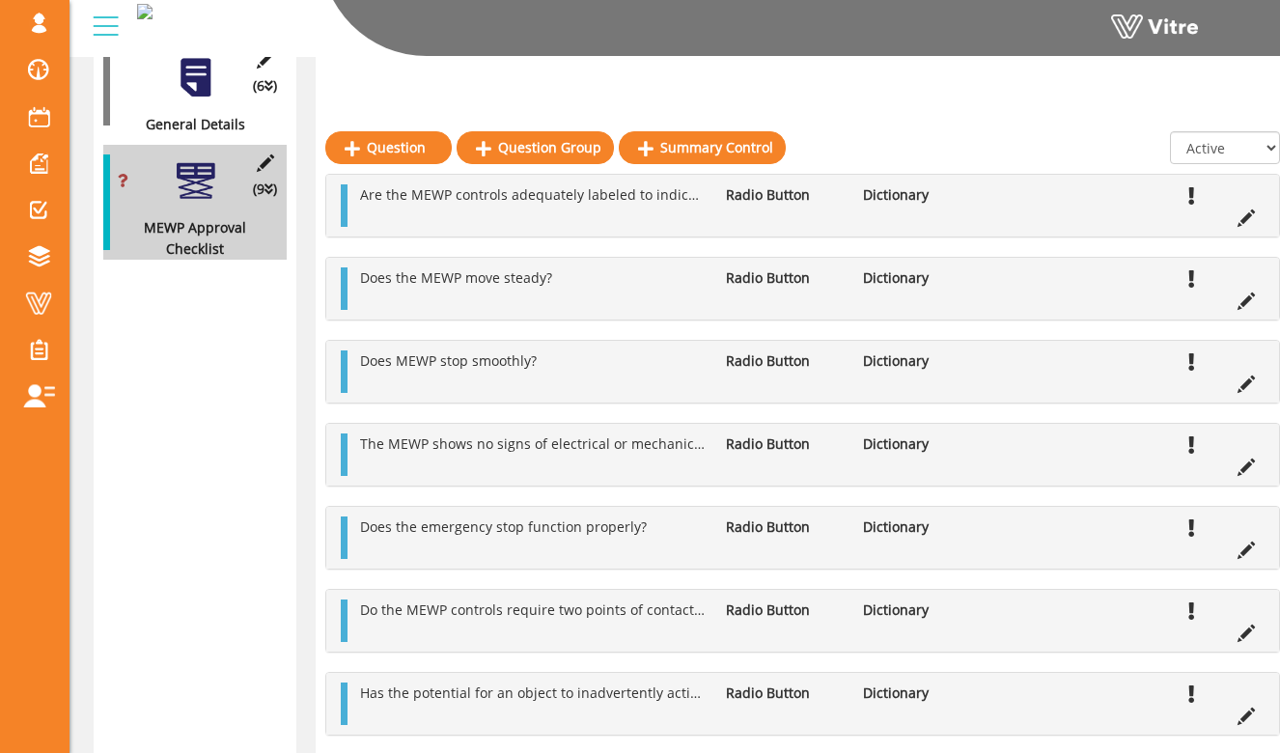
scroll to position [337, 0]
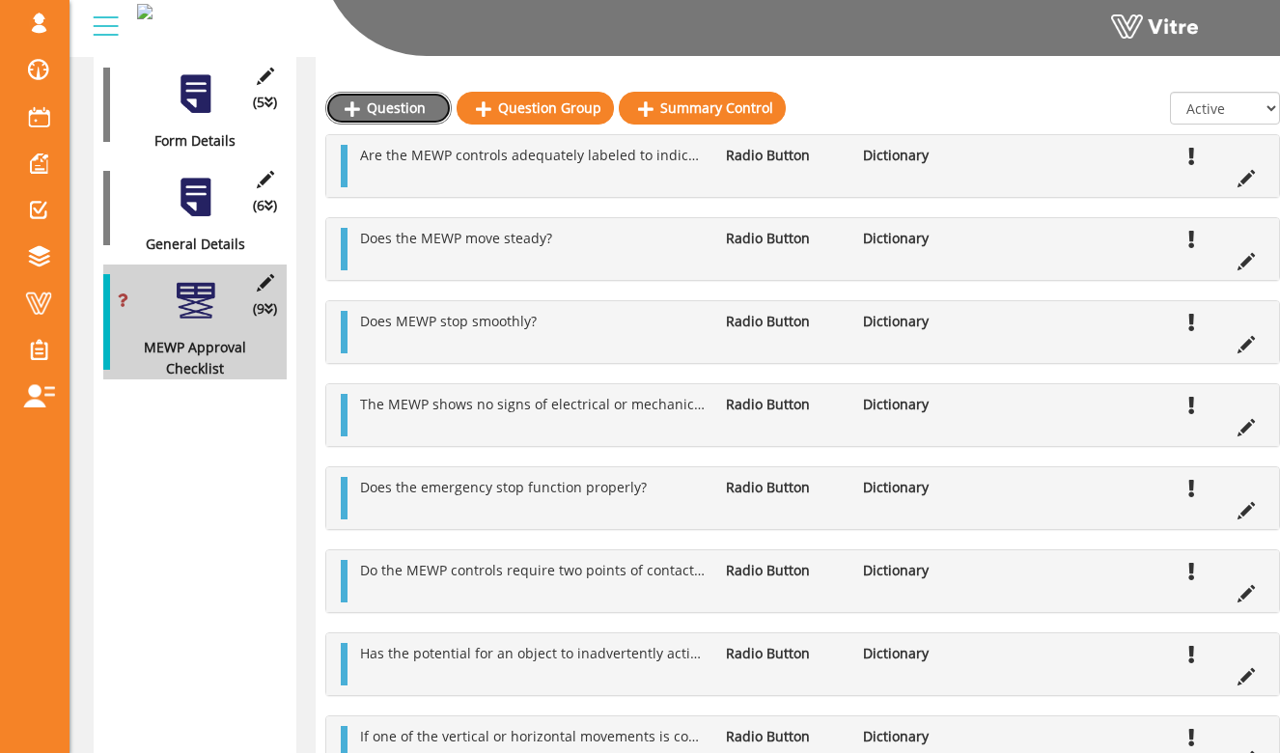
click at [385, 112] on link "Question" at bounding box center [388, 108] width 126 height 33
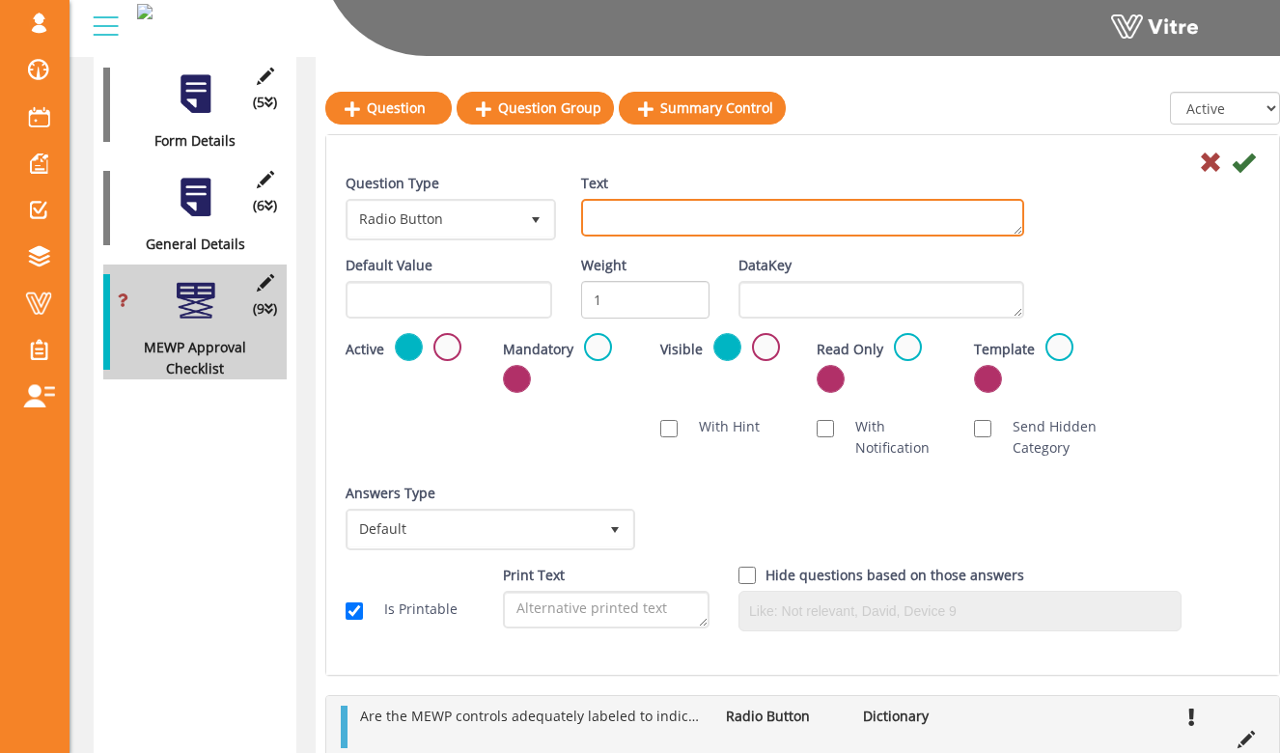
click at [703, 212] on textarea "Text" at bounding box center [802, 218] width 443 height 38
paste textarea "Is the company name/ contact number clearly posted on the base of the equipment?"
type textarea "Is the company name/ contact number clearly posted on the base of the equipment?"
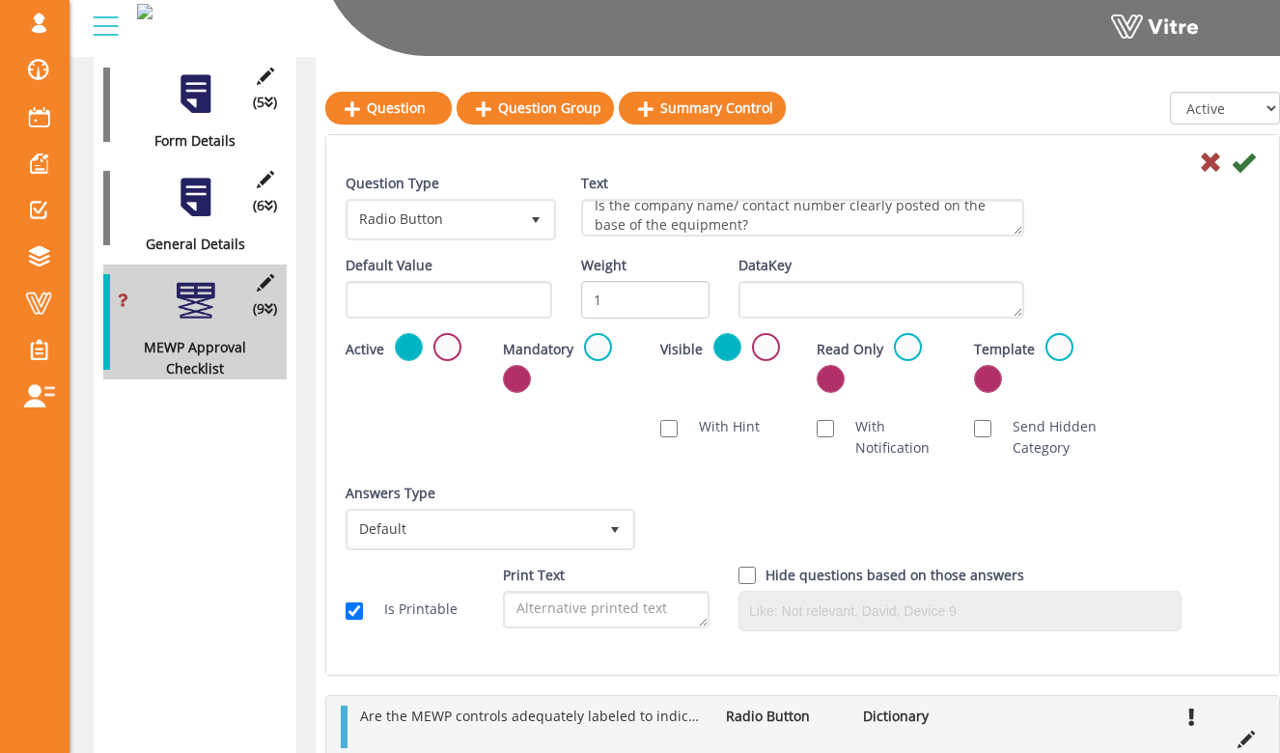
click at [658, 252] on div "Question Type Radio Button 3 Text Is the company name/ contact number clearly p…" at bounding box center [802, 214] width 943 height 82
click at [582, 524] on span "Default" at bounding box center [473, 529] width 249 height 35
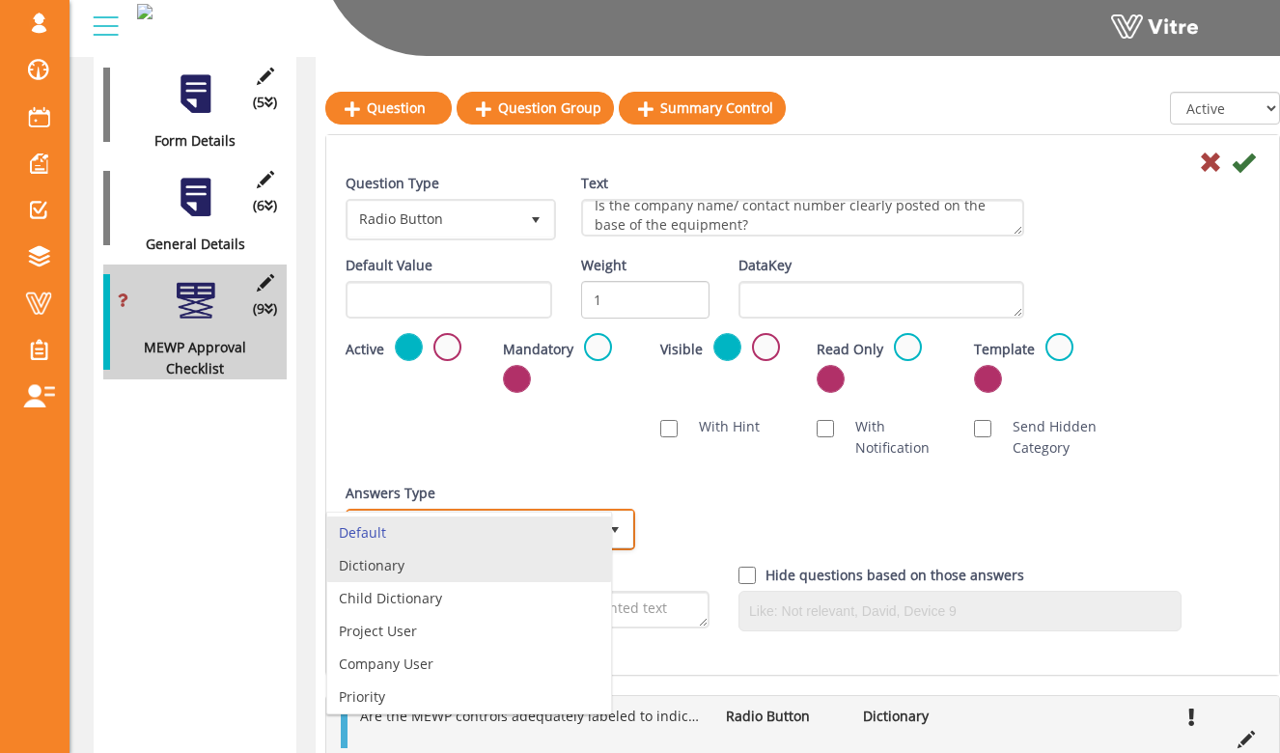
click at [577, 559] on li "Dictionary" at bounding box center [469, 565] width 284 height 33
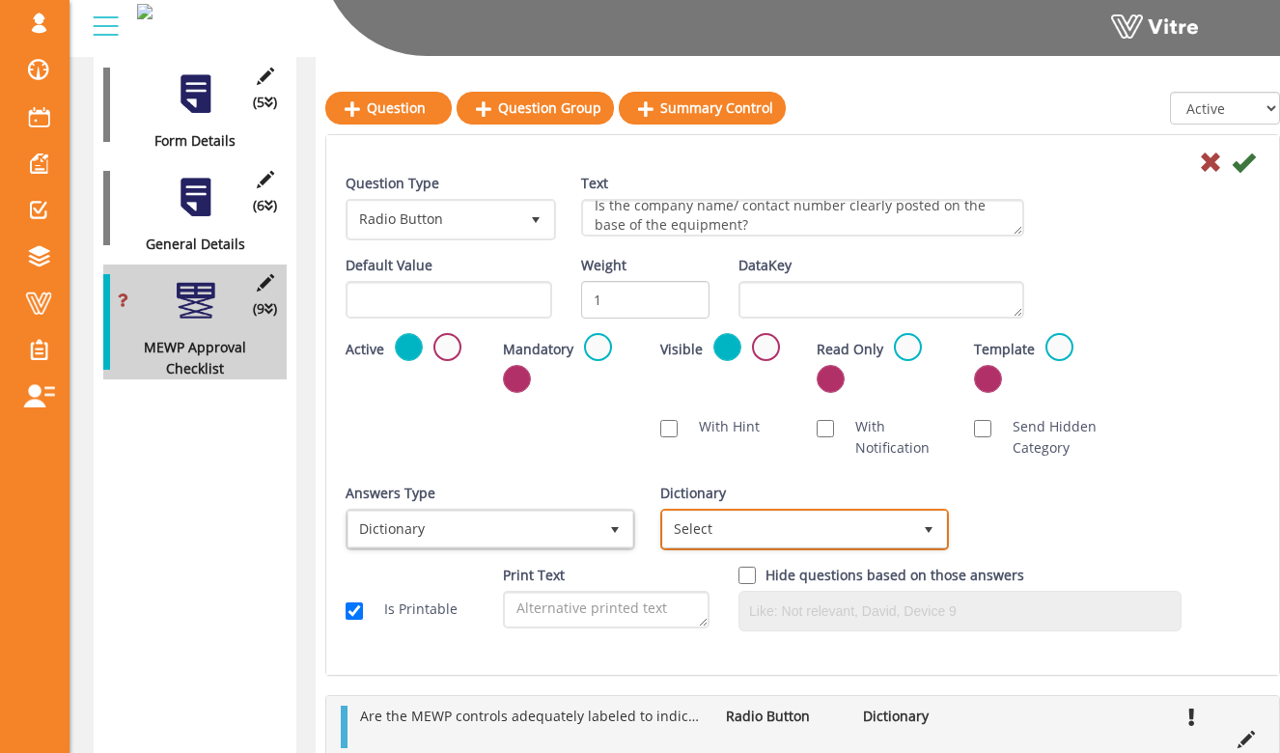
click at [750, 533] on span "Select" at bounding box center [787, 529] width 249 height 35
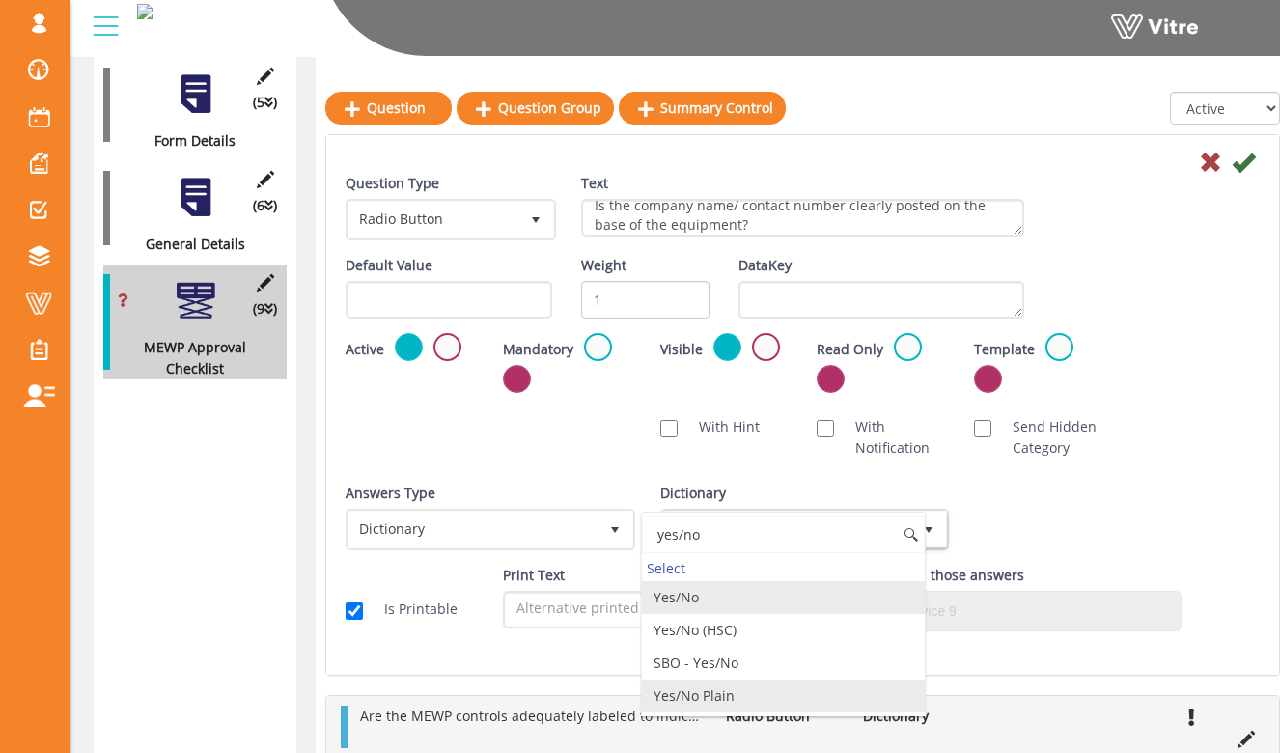
click at [819, 692] on li "Yes/No Plain" at bounding box center [784, 696] width 284 height 33
type input "yes/no"
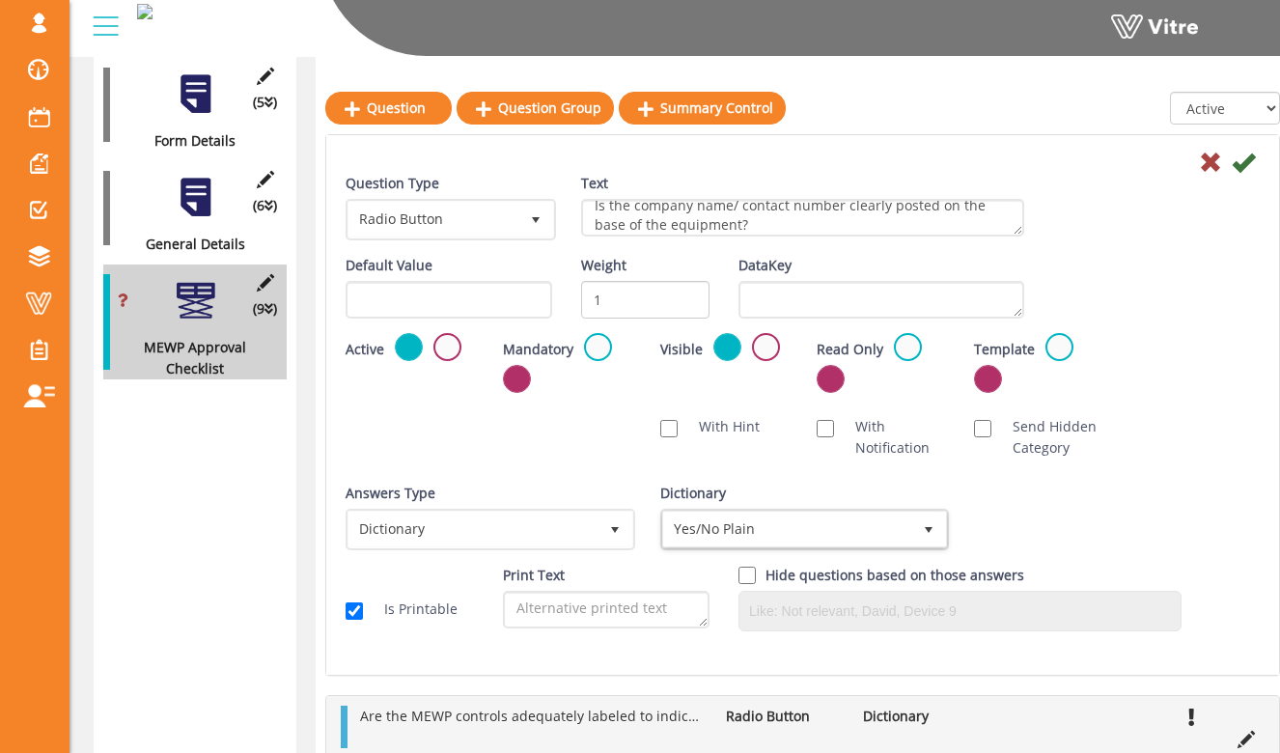
click at [1064, 496] on div "Answers Type Dictionary 1 Answers Type Default 0 Module Select Form Context (li…" at bounding box center [802, 524] width 943 height 82
click at [604, 356] on label at bounding box center [598, 347] width 28 height 28
click at [0, 0] on input "radio" at bounding box center [0, 0] width 0 height 0
click at [1247, 171] on icon at bounding box center [1243, 162] width 23 height 23
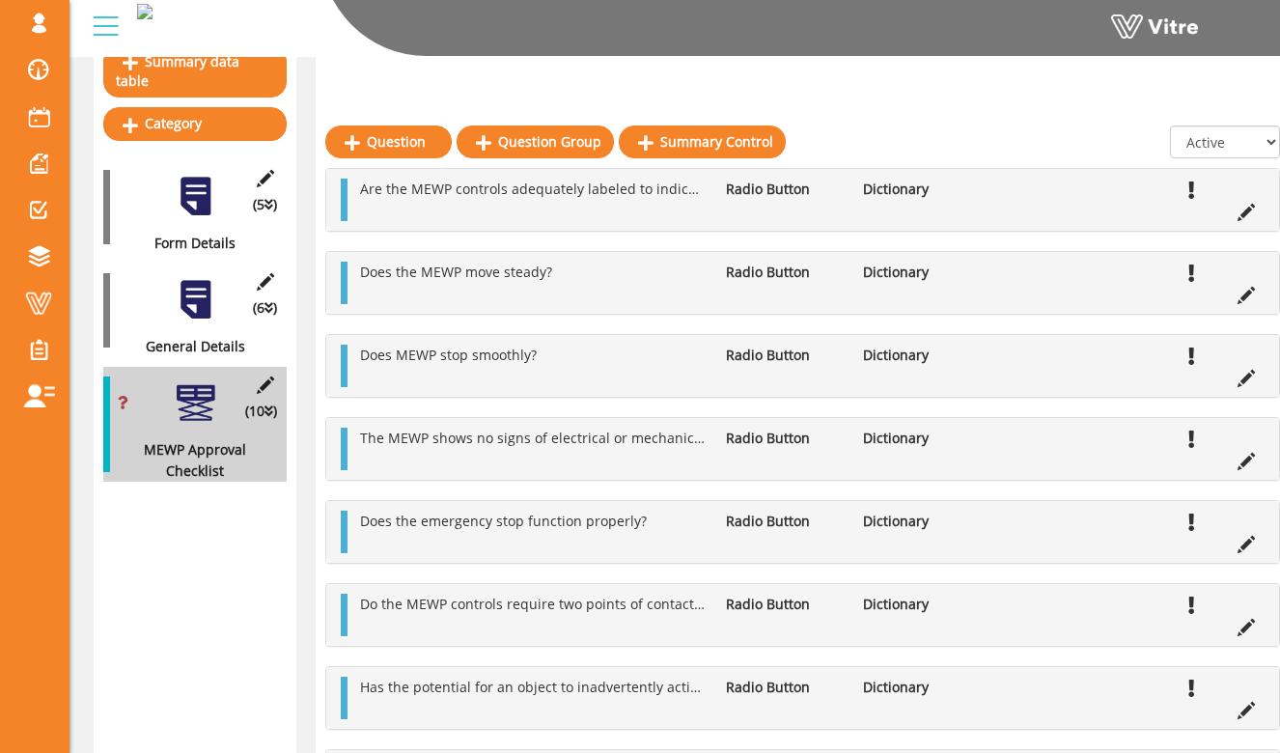
scroll to position [162, 0]
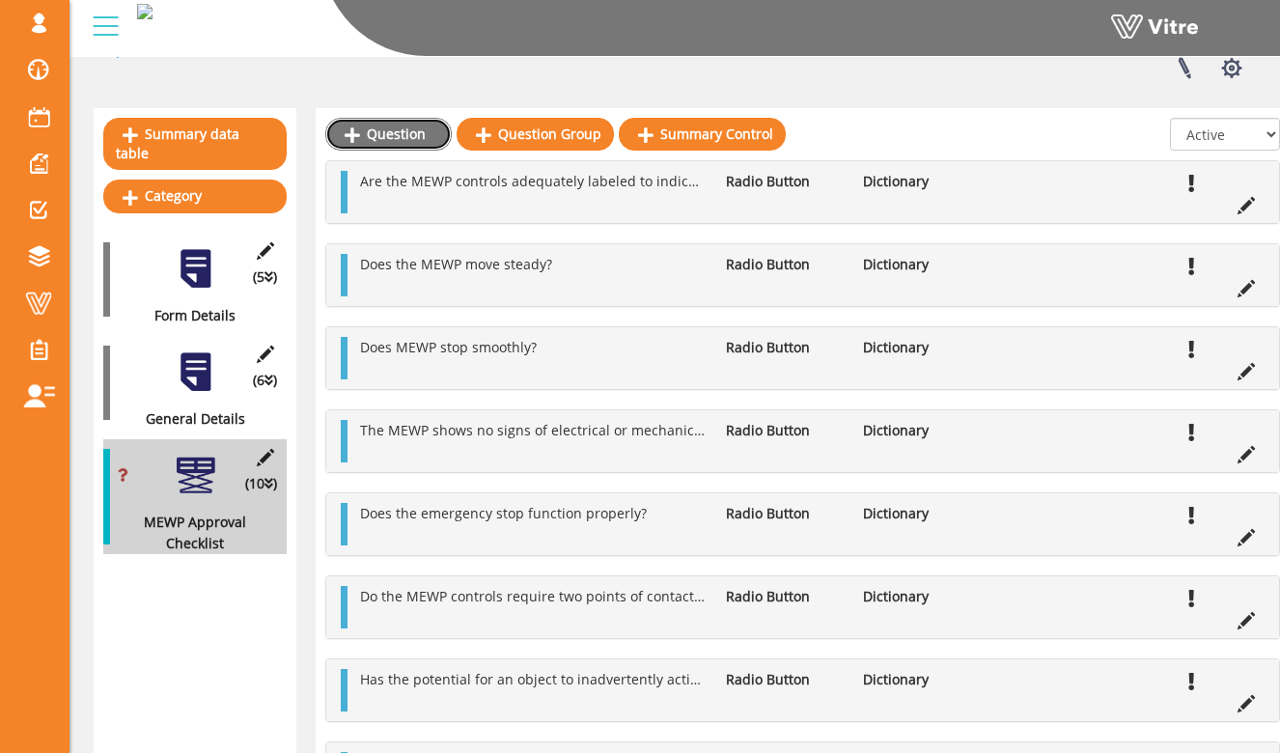
click at [425, 135] on link "Question" at bounding box center [388, 134] width 126 height 33
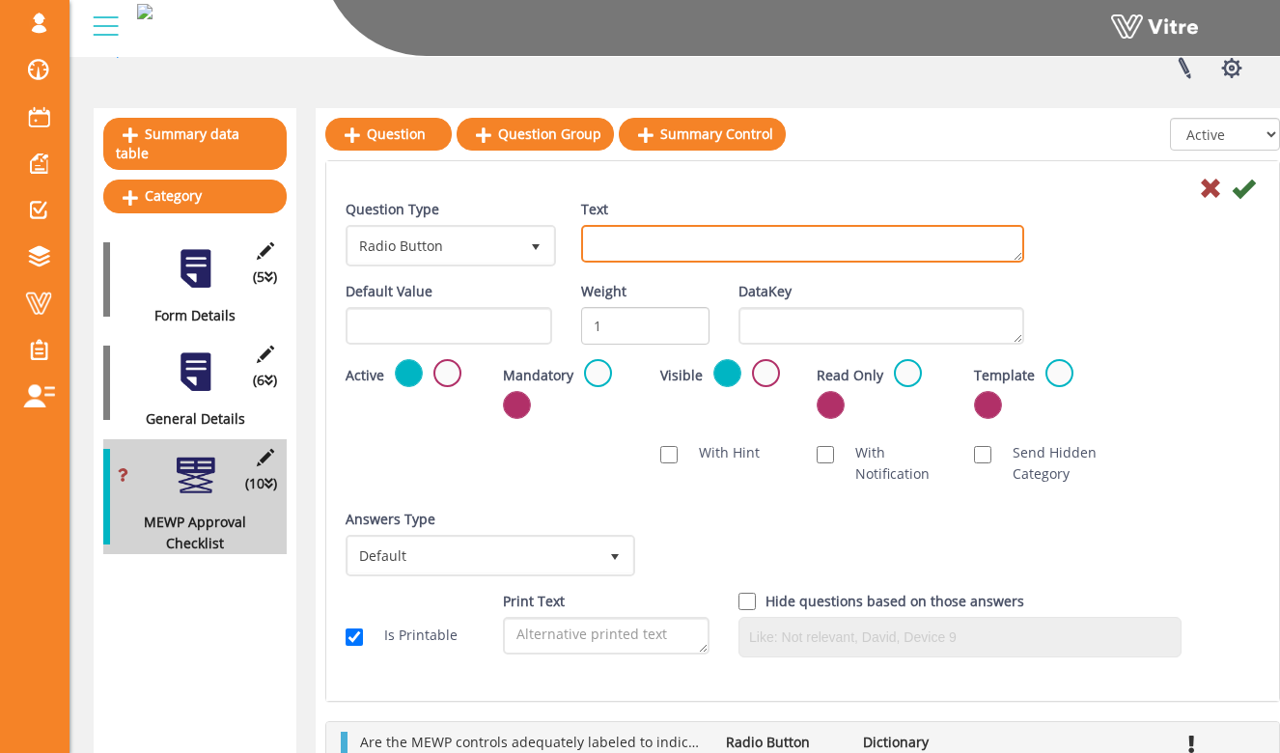
click at [659, 259] on textarea "Text" at bounding box center [802, 244] width 443 height 38
type textarea "Inspector Name"
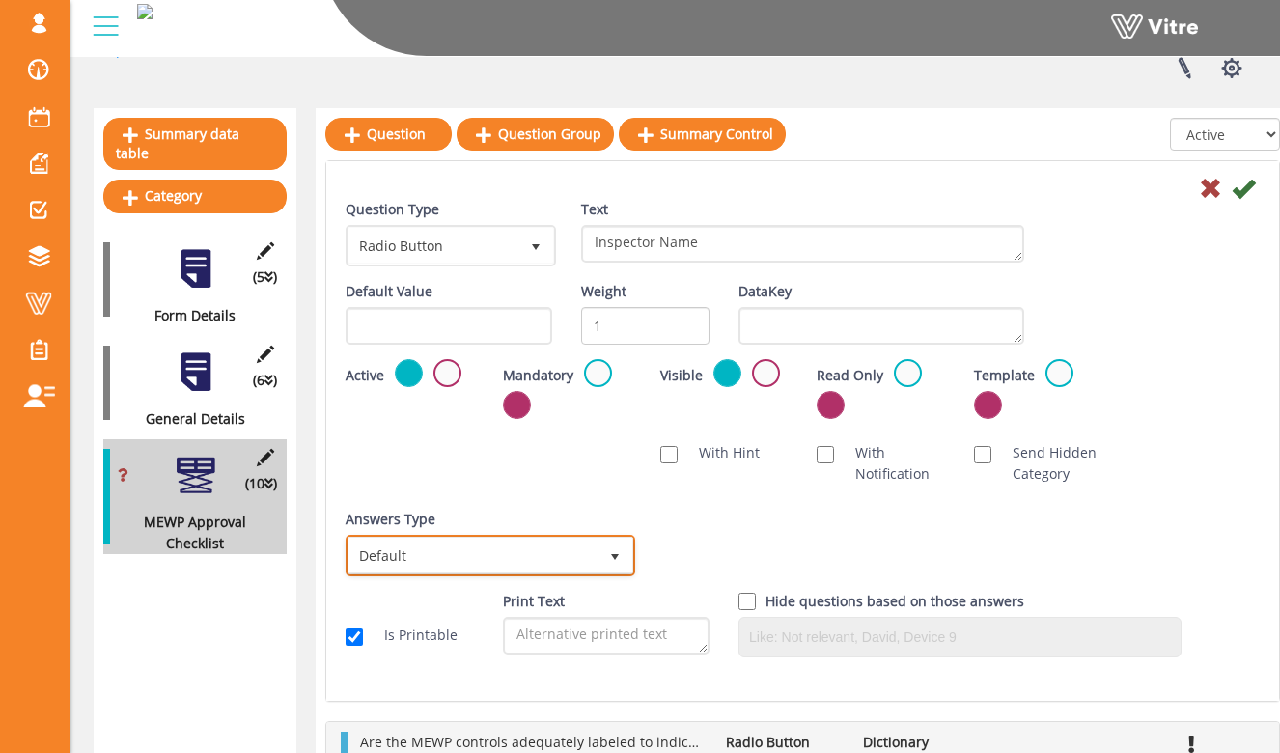
click at [574, 540] on span "Default" at bounding box center [473, 555] width 249 height 35
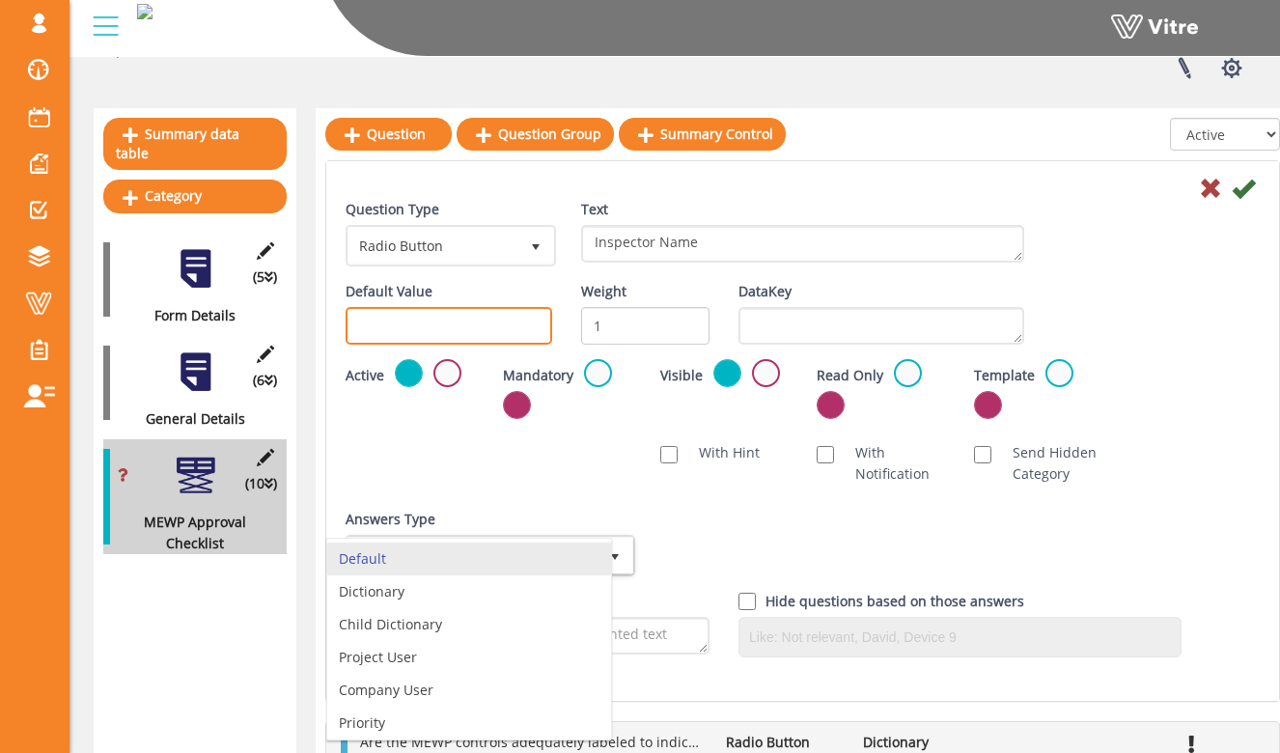
click at [470, 327] on input "text" at bounding box center [449, 326] width 207 height 38
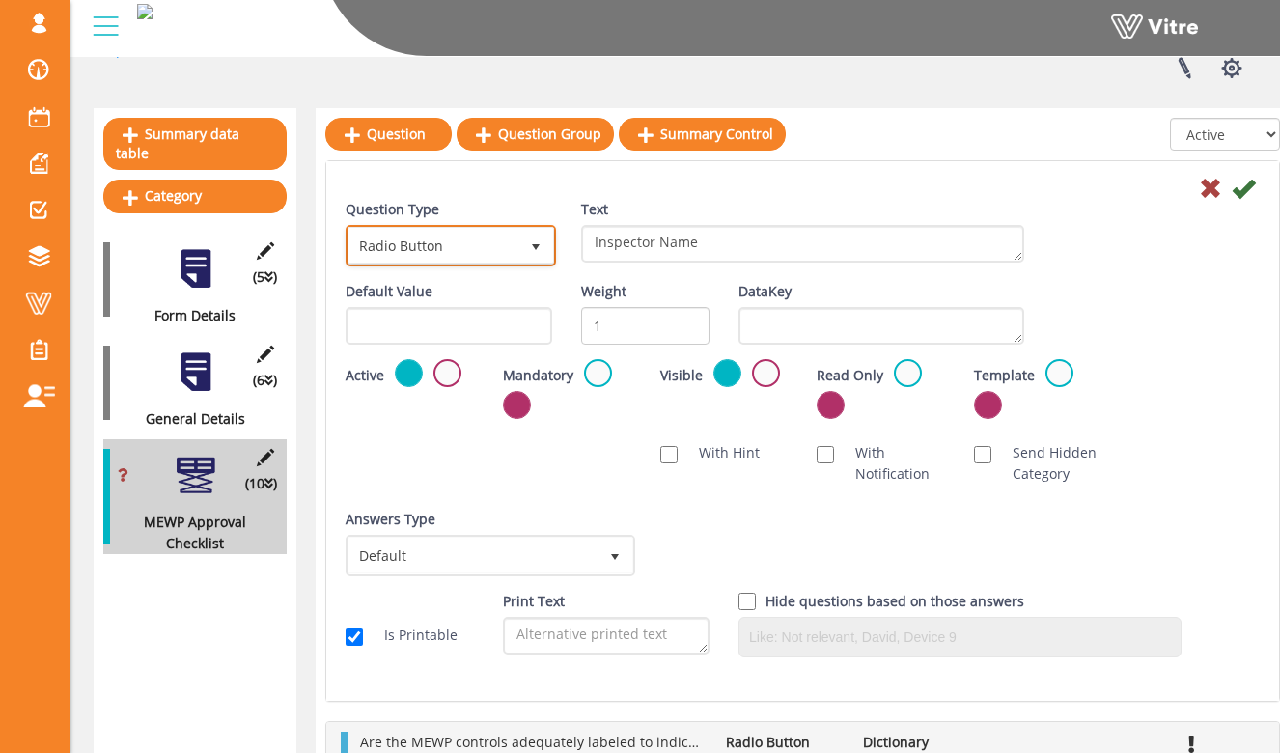
click at [466, 259] on span "Radio Button" at bounding box center [434, 245] width 170 height 35
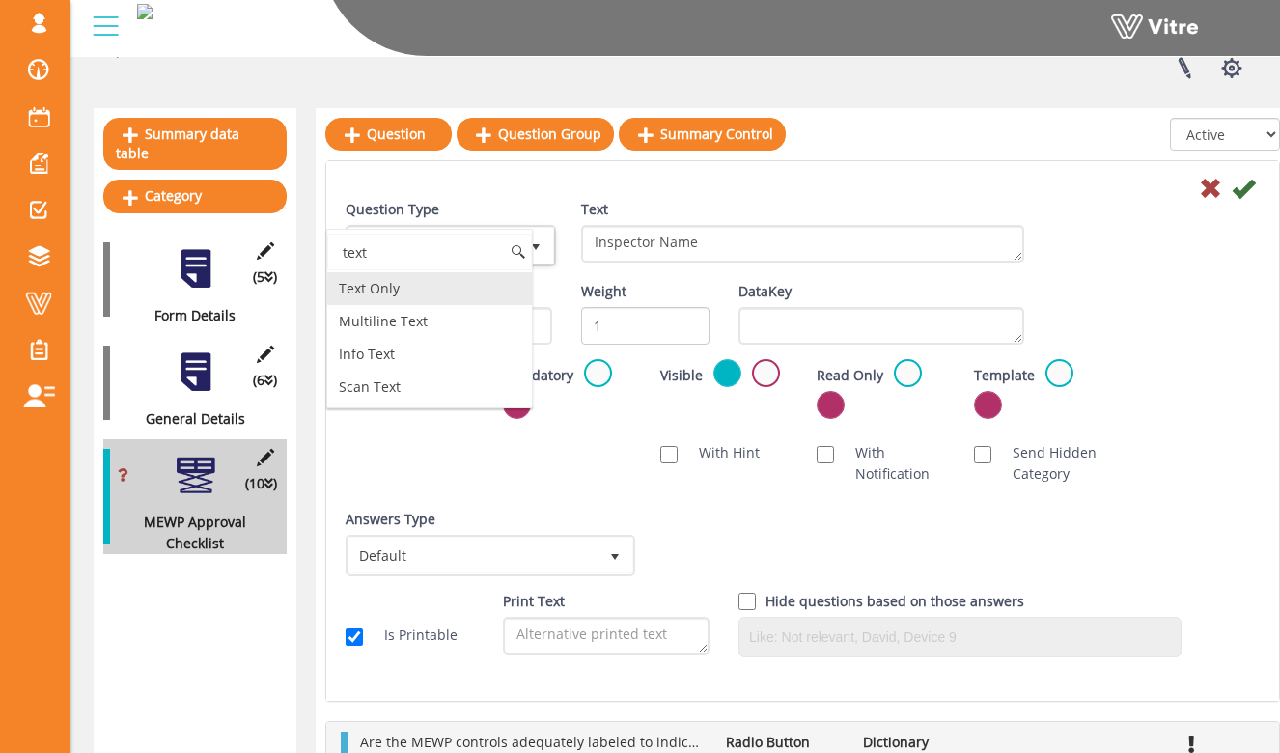
click at [468, 294] on li "Text Only" at bounding box center [429, 288] width 205 height 33
type input "text"
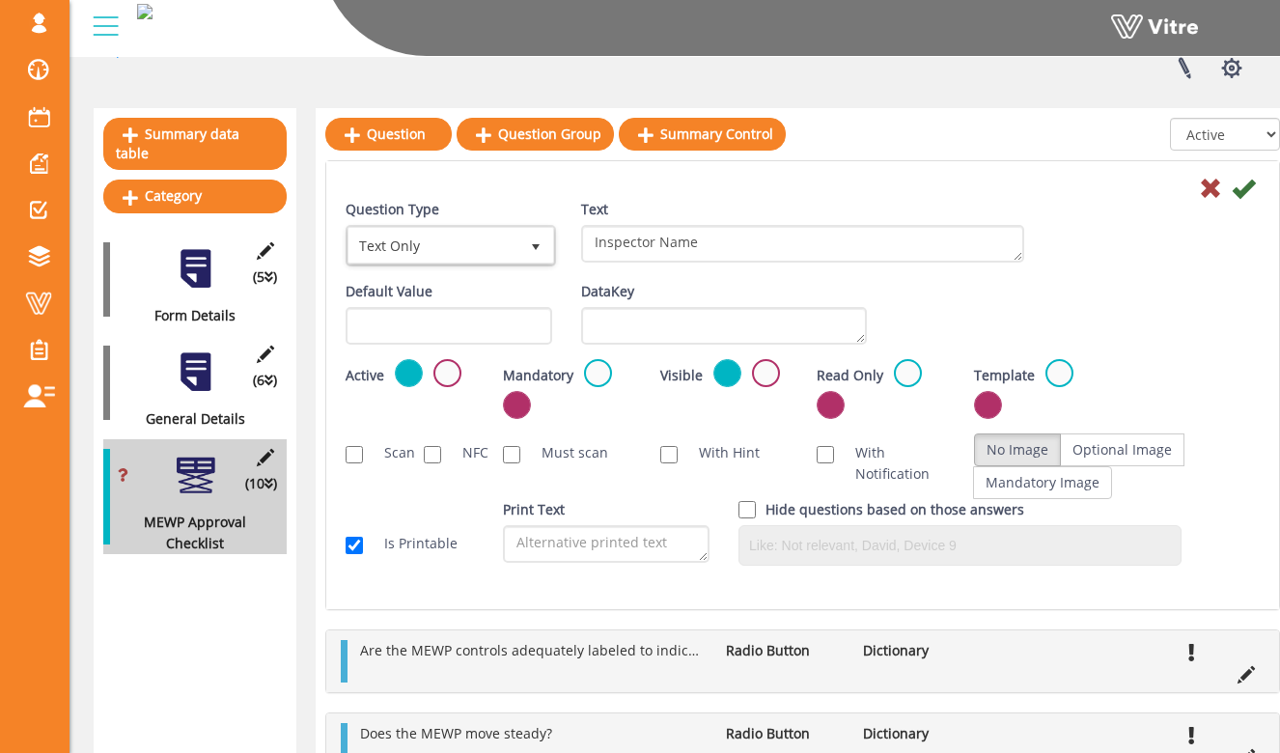
click at [653, 410] on div "Active Mandatory Visible Read Only Template Draft Name" at bounding box center [802, 395] width 943 height 73
click at [585, 370] on label at bounding box center [598, 373] width 28 height 28
click at [0, 0] on input "radio" at bounding box center [0, 0] width 0 height 0
click at [1252, 180] on icon at bounding box center [1243, 188] width 23 height 23
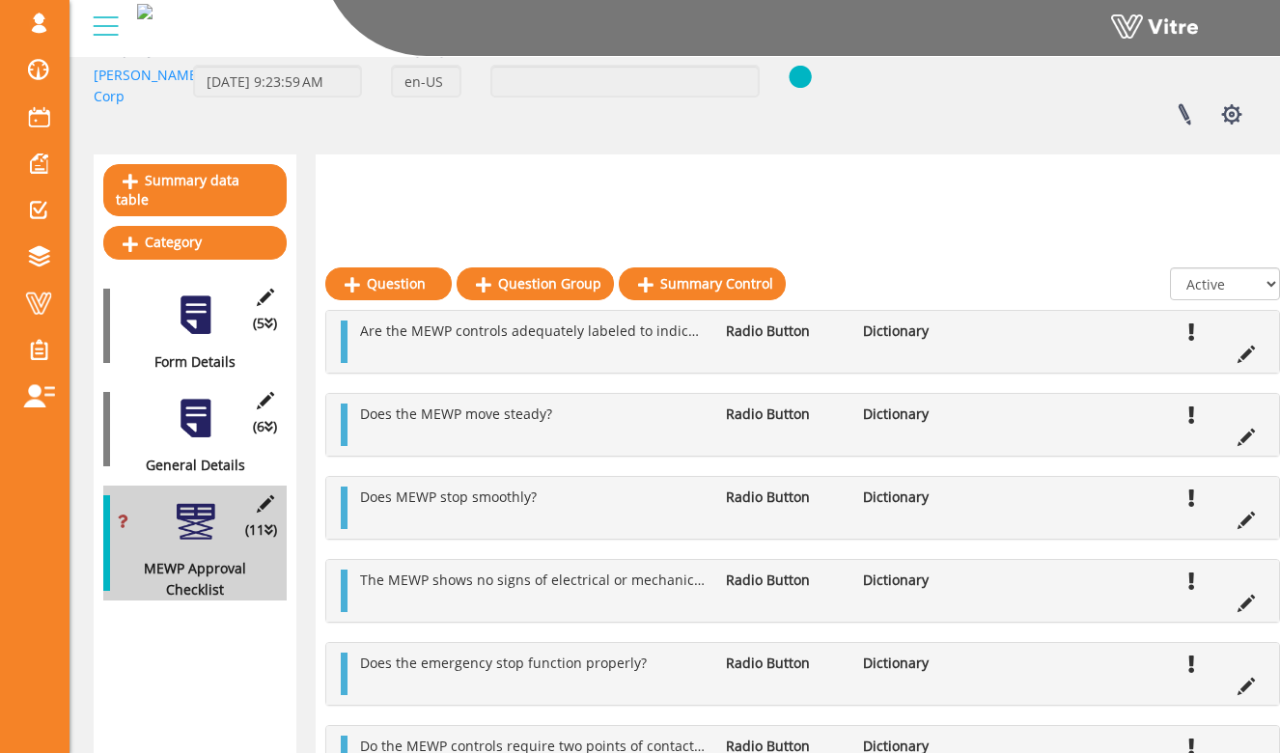
scroll to position [109, 0]
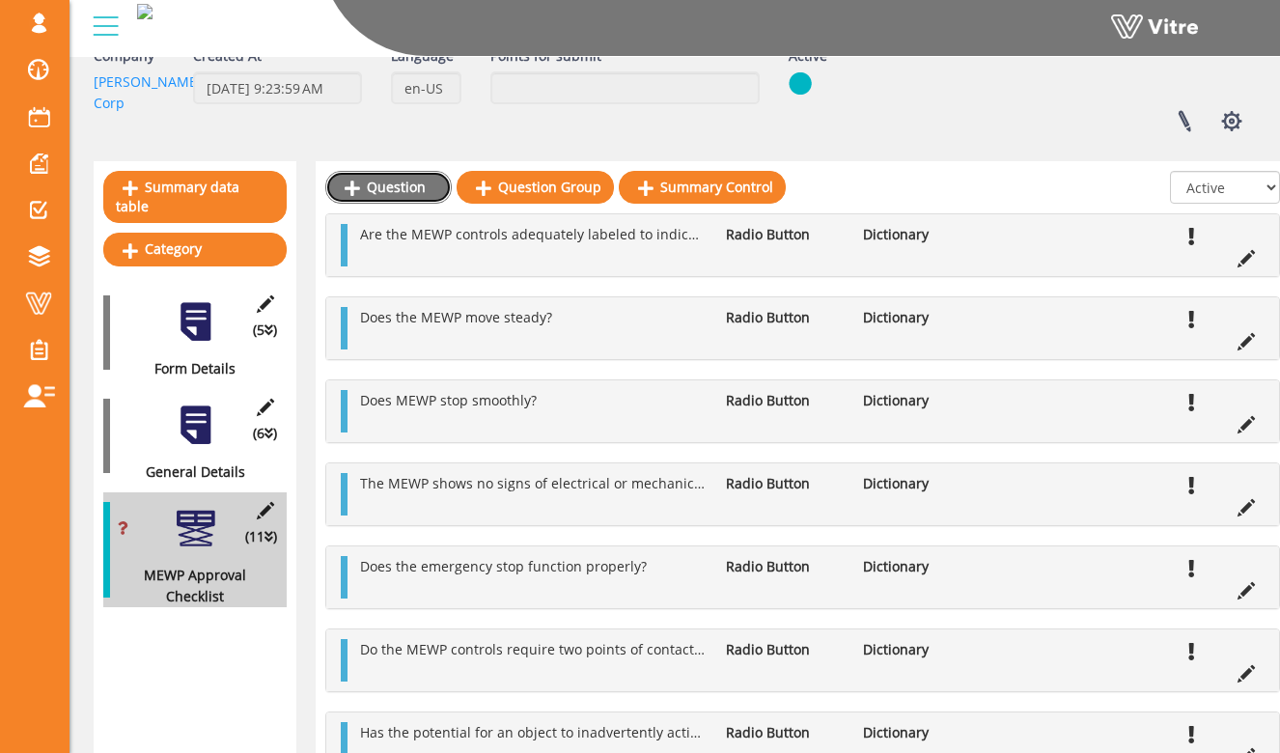
click at [410, 187] on link "Question" at bounding box center [388, 187] width 126 height 33
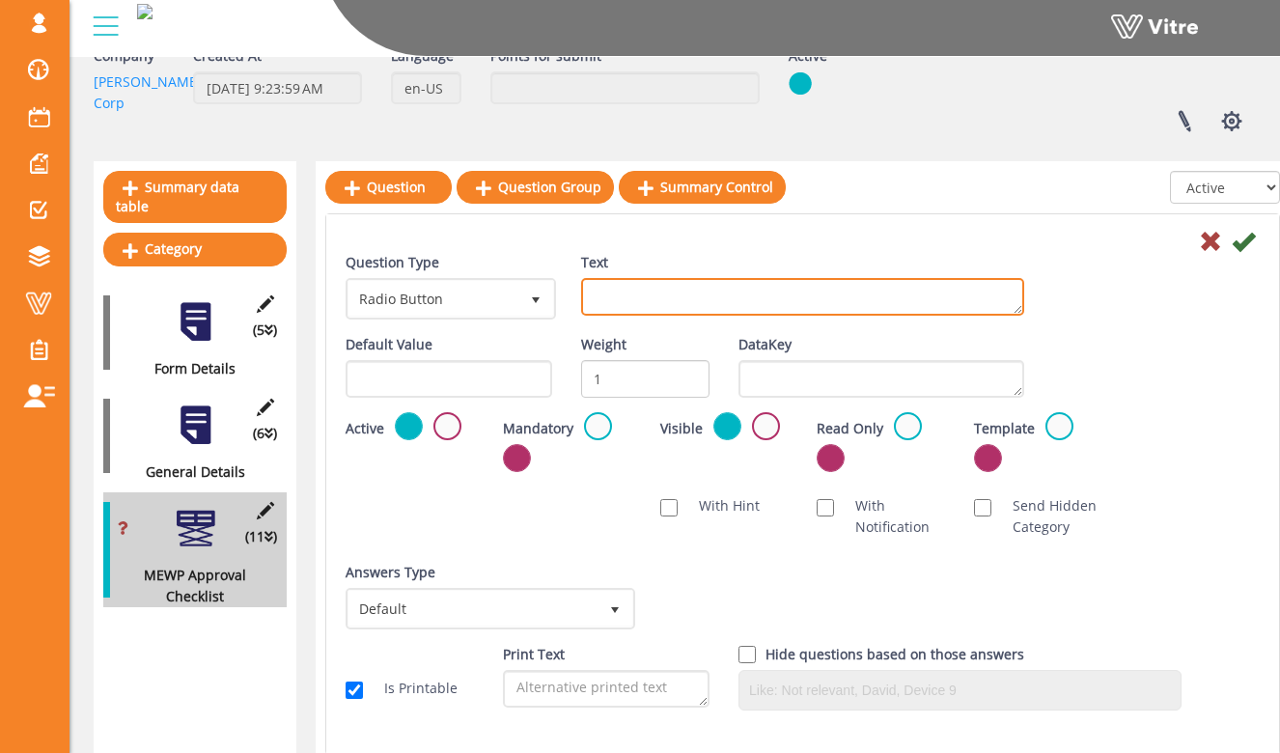
click at [621, 287] on textarea "Text" at bounding box center [802, 297] width 443 height 38
type textarea "Inspection Date"
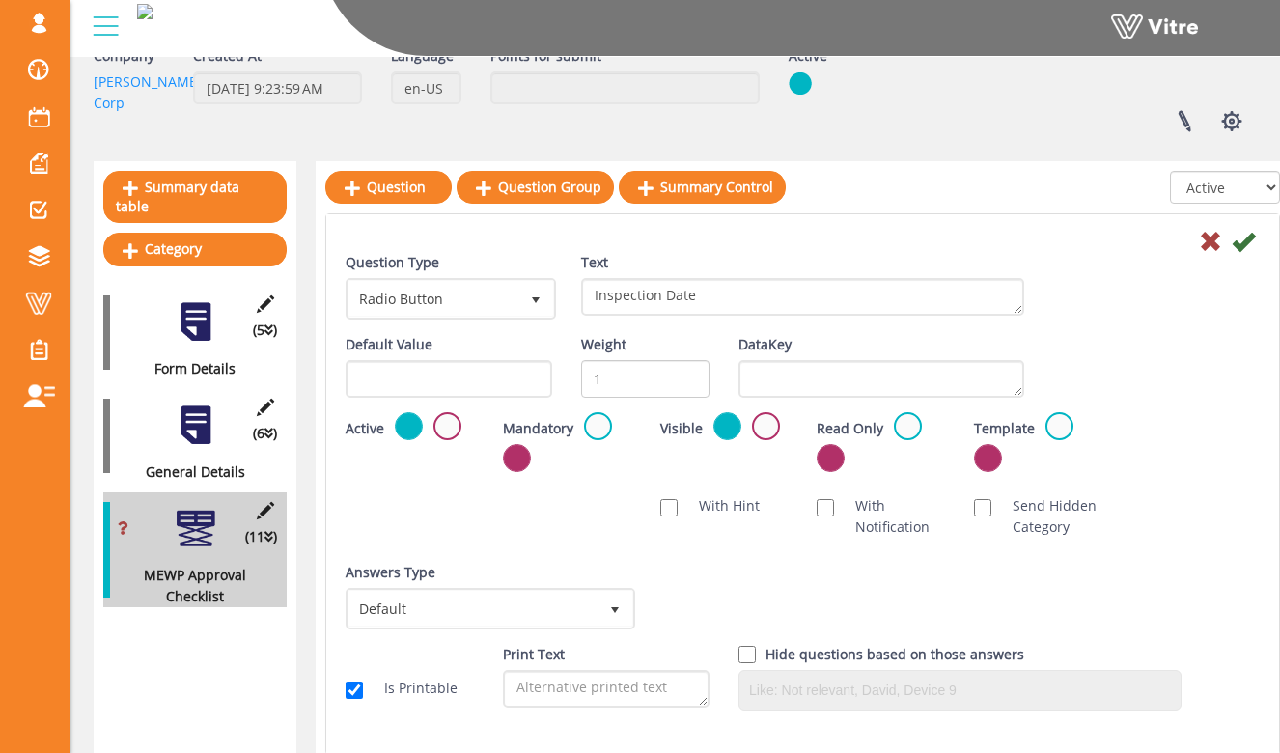
click at [1044, 334] on div "Question Type Radio Button 3 Text Inspection Date" at bounding box center [802, 293] width 943 height 82
click at [603, 431] on label at bounding box center [598, 426] width 28 height 28
click at [0, 0] on input "radio" at bounding box center [0, 0] width 0 height 0
click at [611, 478] on div "Mandatory" at bounding box center [567, 448] width 157 height 73
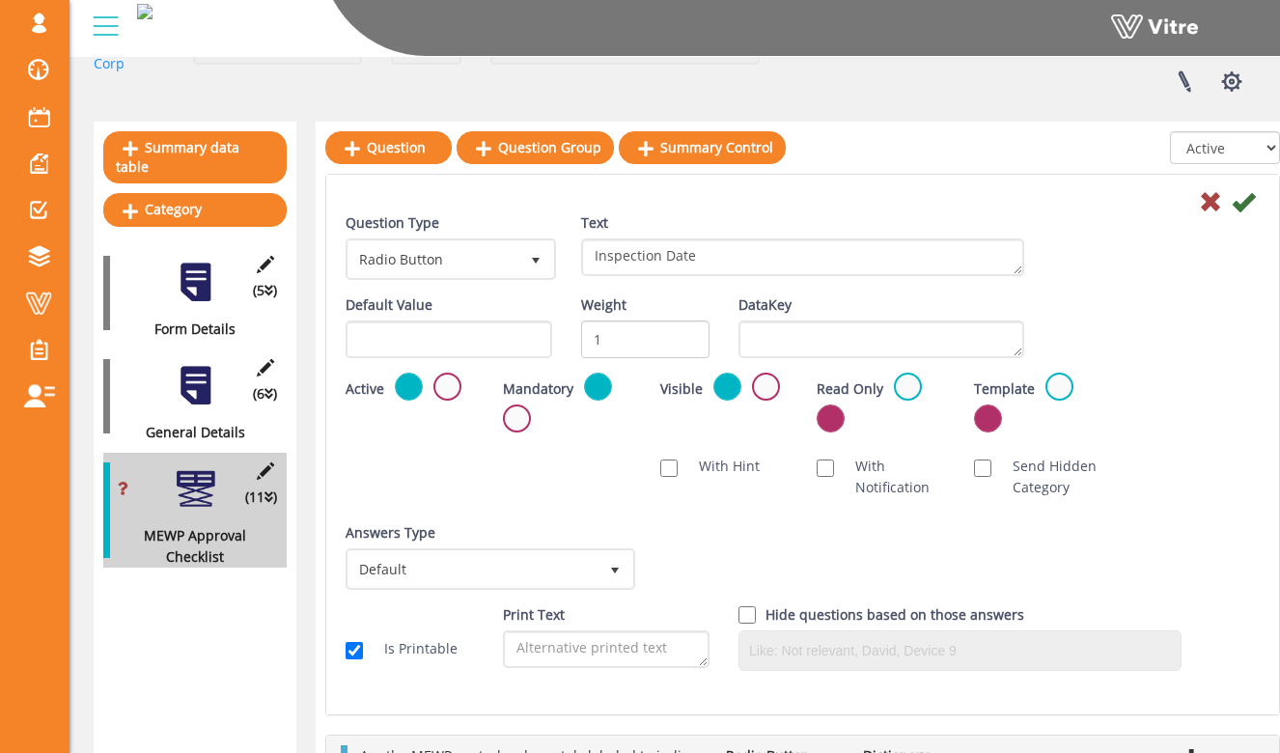
scroll to position [151, 0]
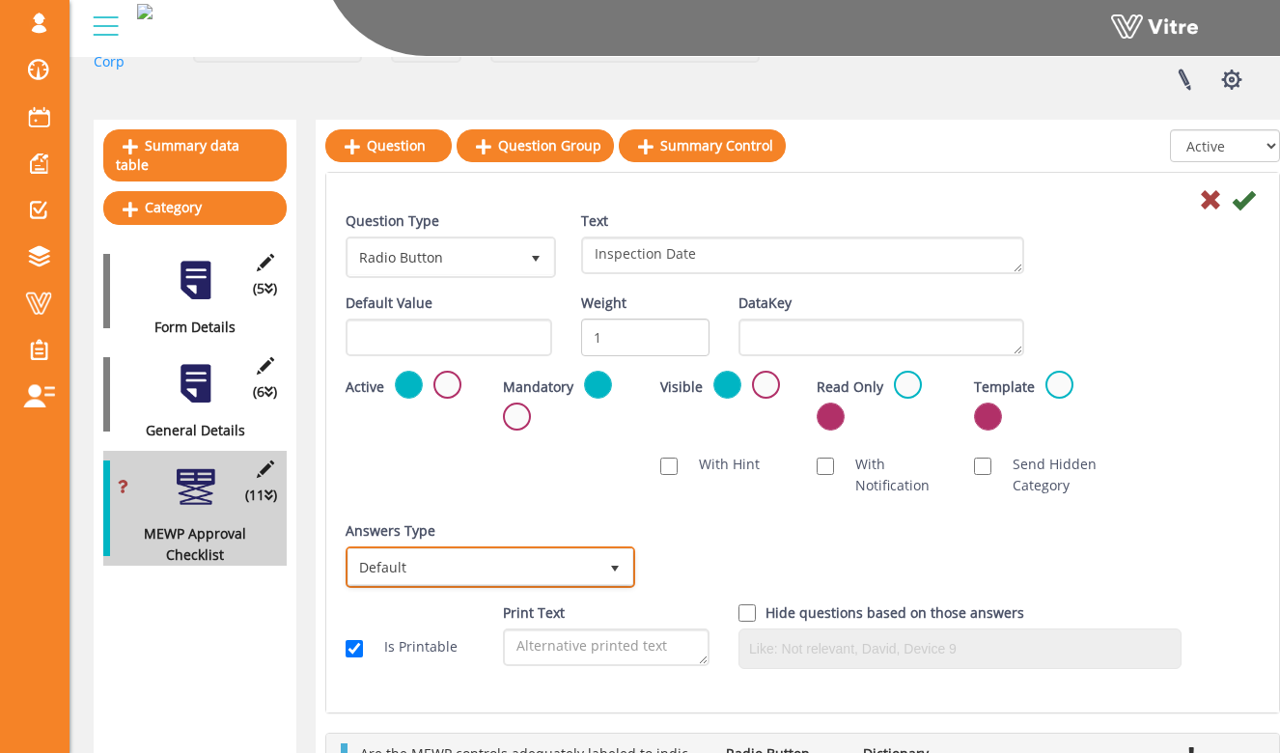
click at [602, 557] on span "select" at bounding box center [615, 566] width 35 height 35
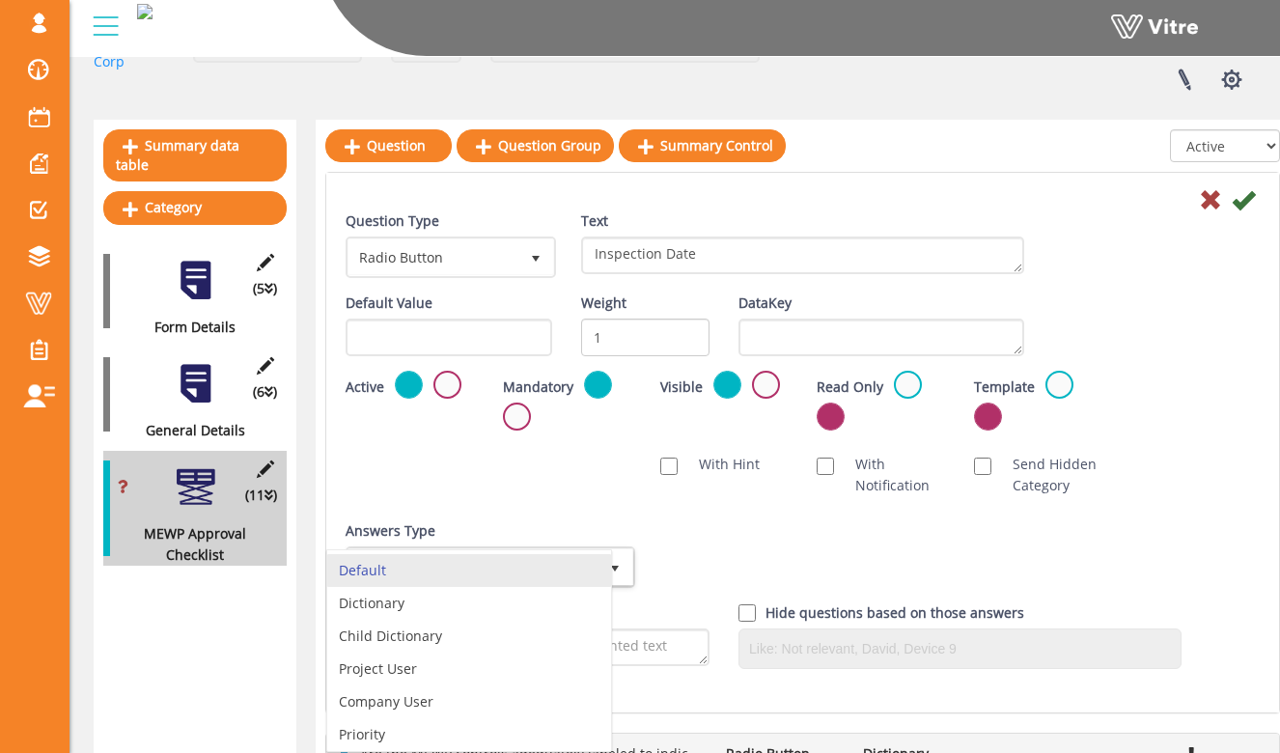
click at [537, 432] on div "Mandatory" at bounding box center [567, 407] width 157 height 73
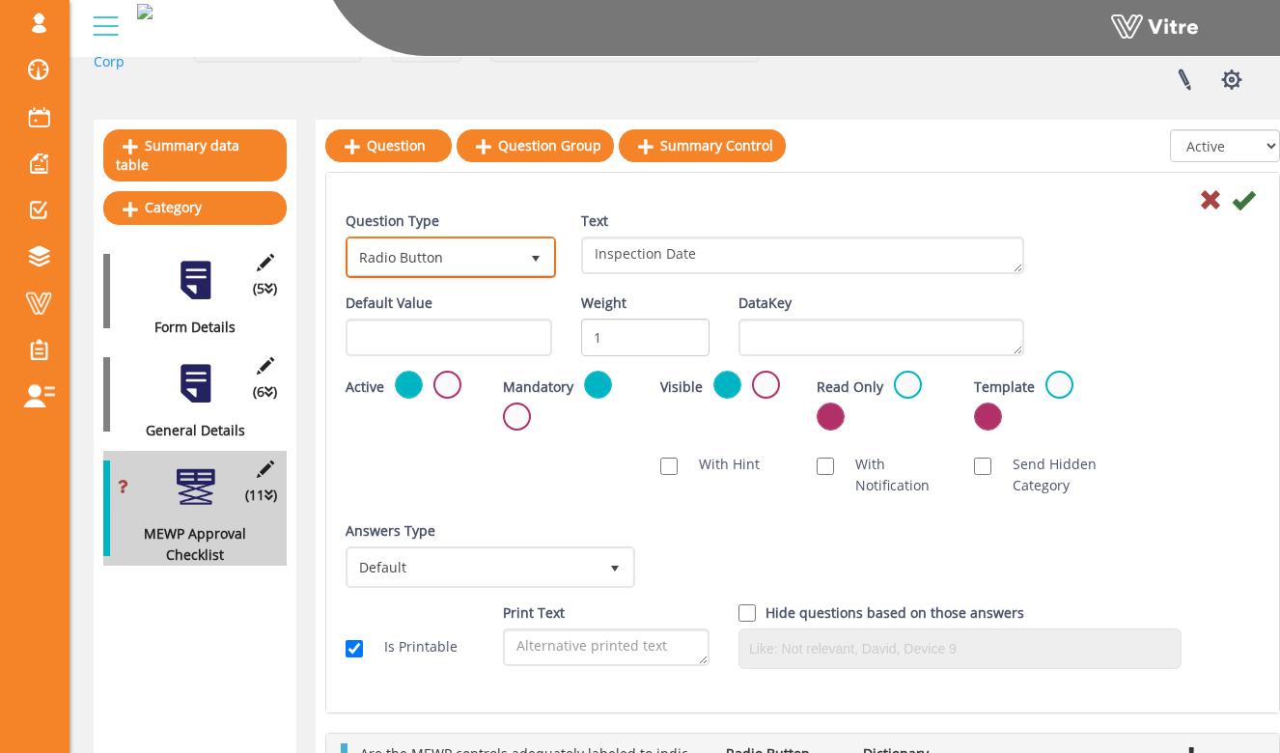
click at [495, 266] on span "Radio Button" at bounding box center [434, 256] width 170 height 35
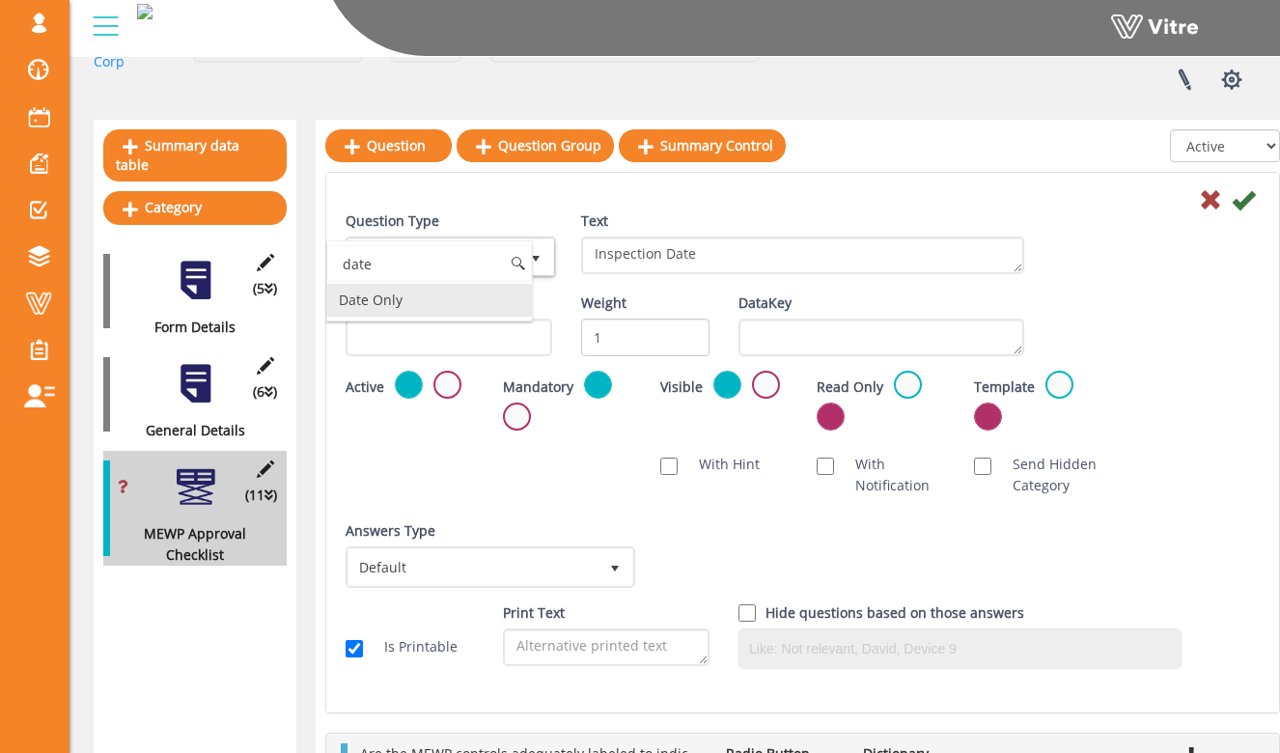
click at [467, 304] on li "Date Only" at bounding box center [429, 300] width 205 height 33
type input "date"
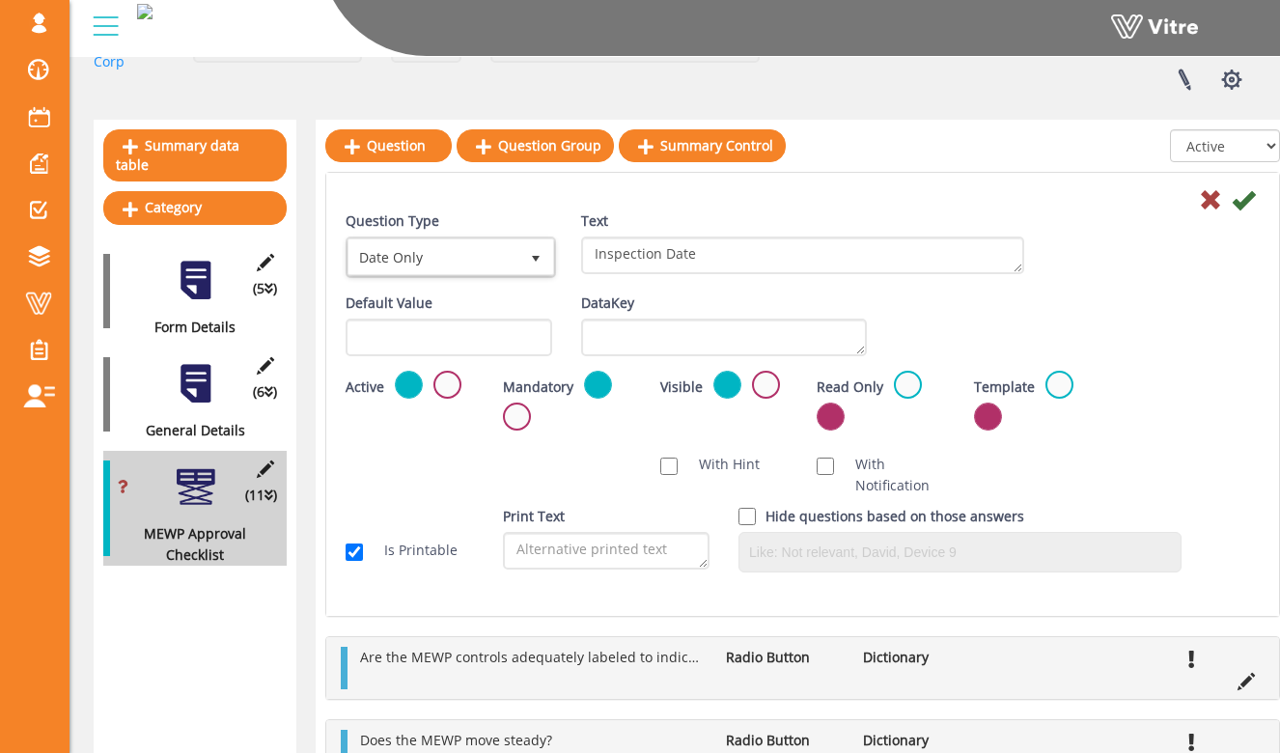
click at [631, 445] on div "Scan NFC Must scan With Hint With Notification Send Hidden Category No Image Op…" at bounding box center [802, 475] width 943 height 62
click at [1246, 204] on icon at bounding box center [1243, 199] width 23 height 23
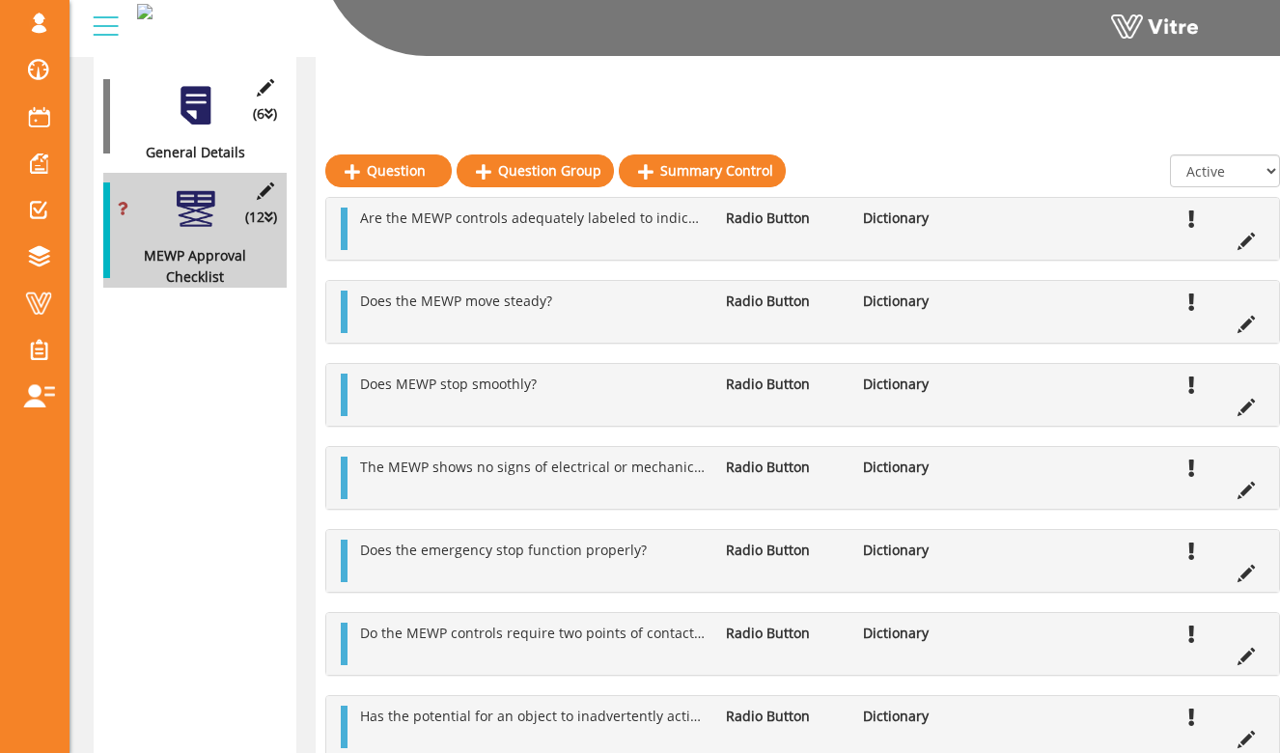
scroll to position [409, 0]
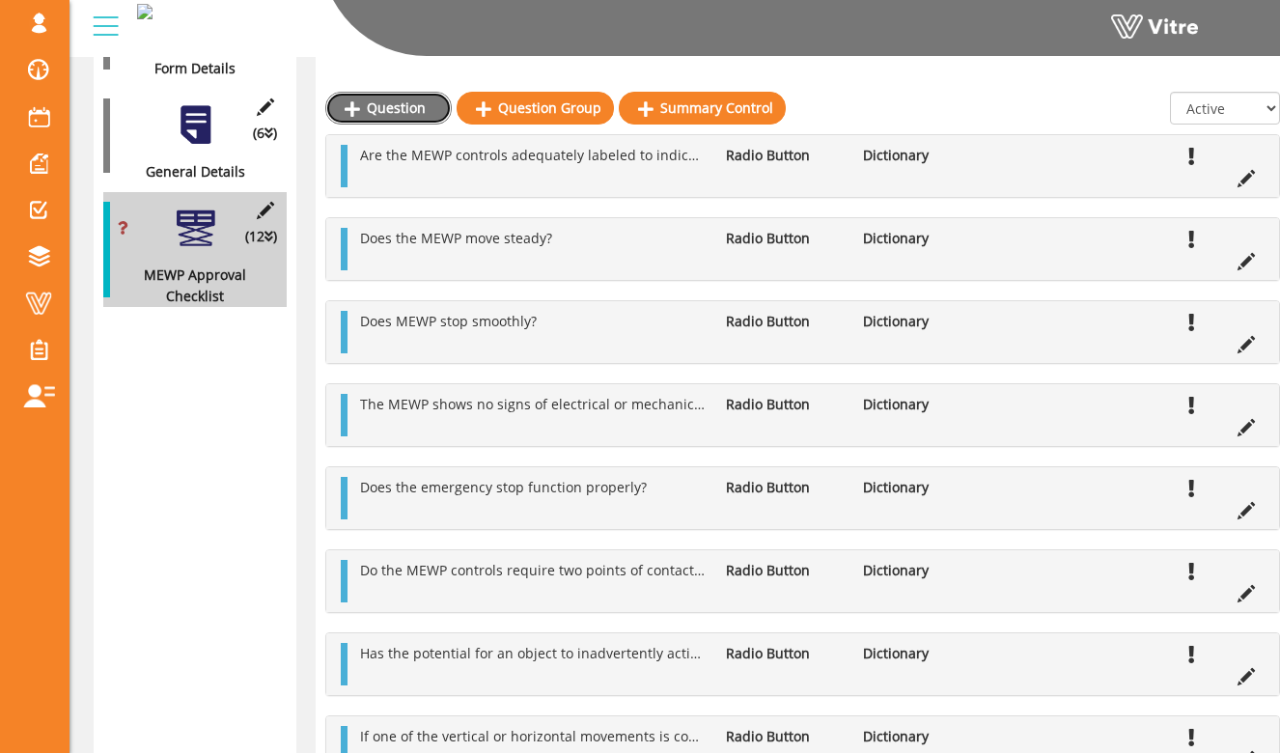
click at [400, 104] on link "Question" at bounding box center [388, 108] width 126 height 33
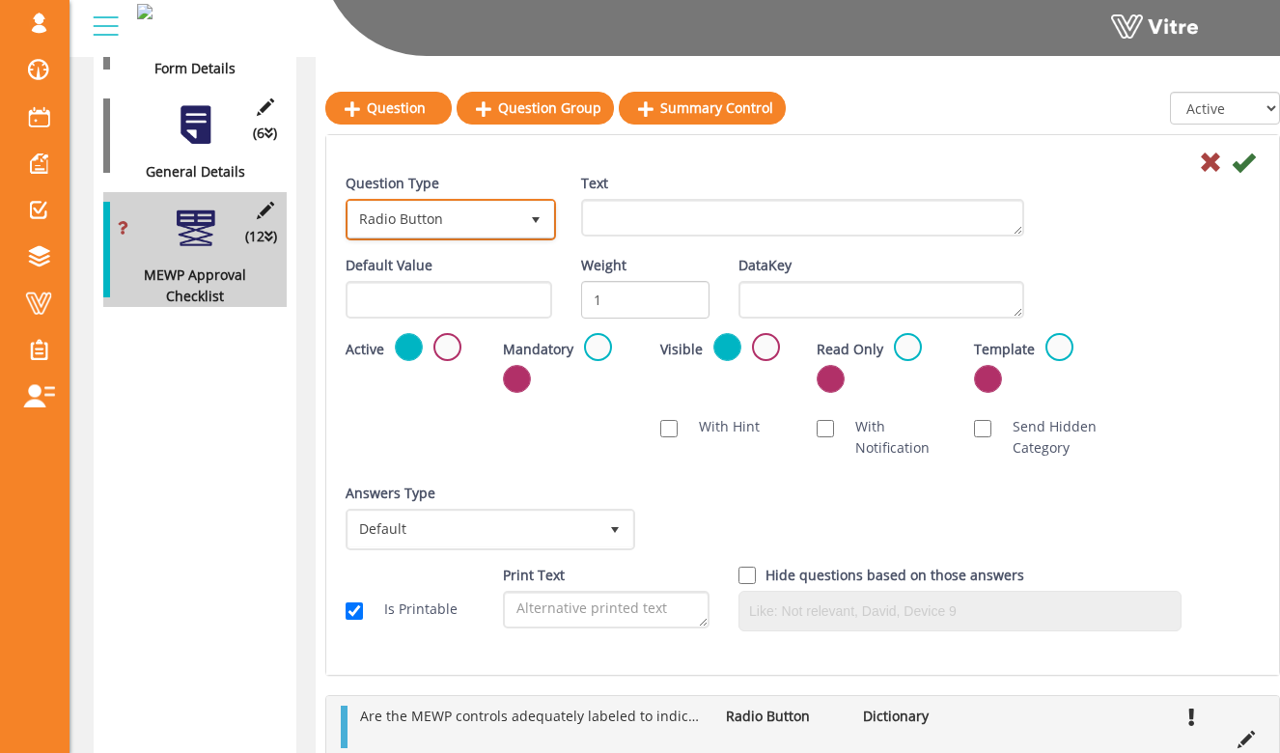
click at [505, 219] on span "Radio Button" at bounding box center [434, 219] width 170 height 35
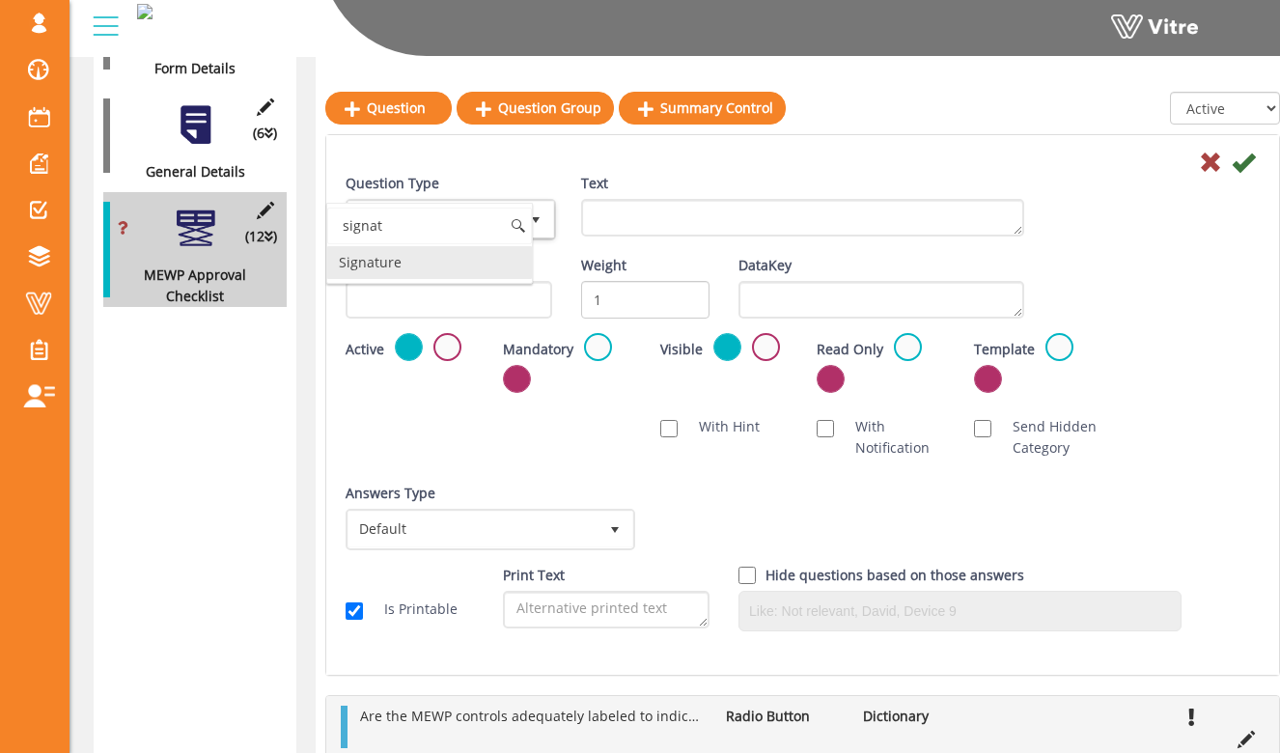
click at [478, 265] on li "Signature" at bounding box center [429, 262] width 205 height 33
type input "signat"
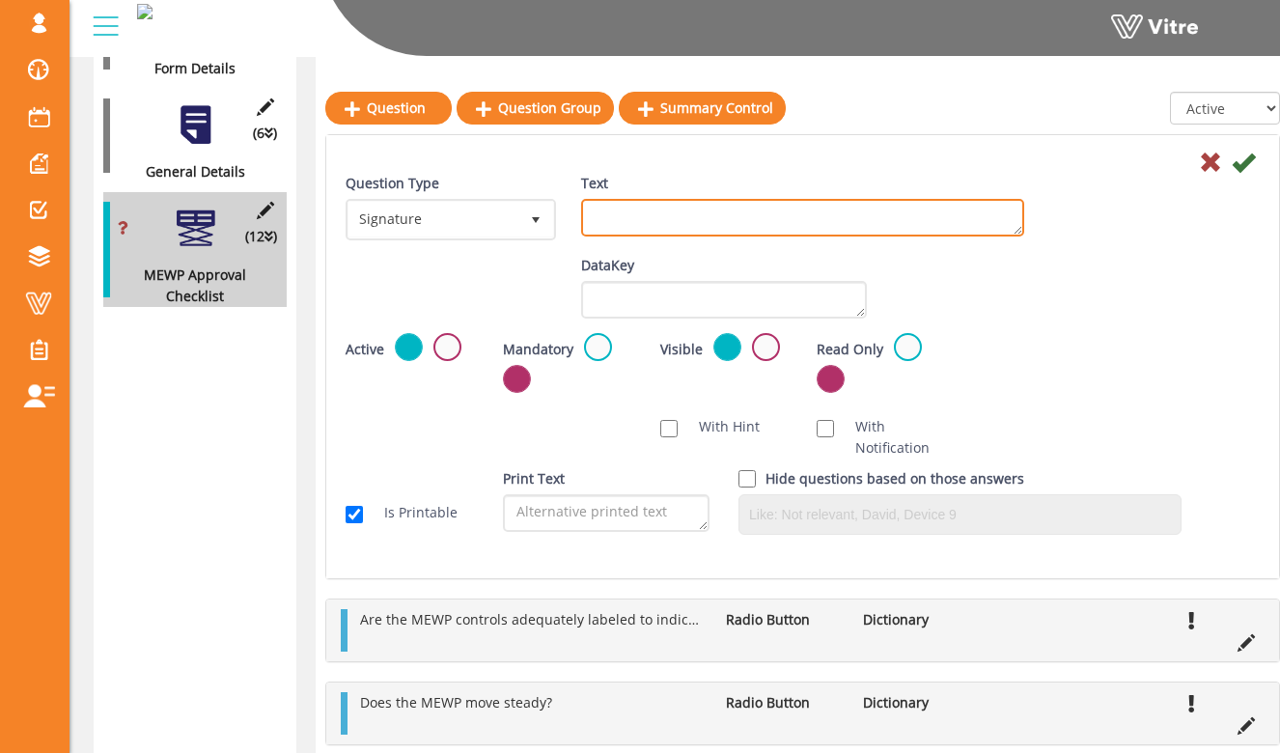
click at [627, 214] on textarea "Text" at bounding box center [802, 218] width 443 height 38
type textarea "Inspector Signature"
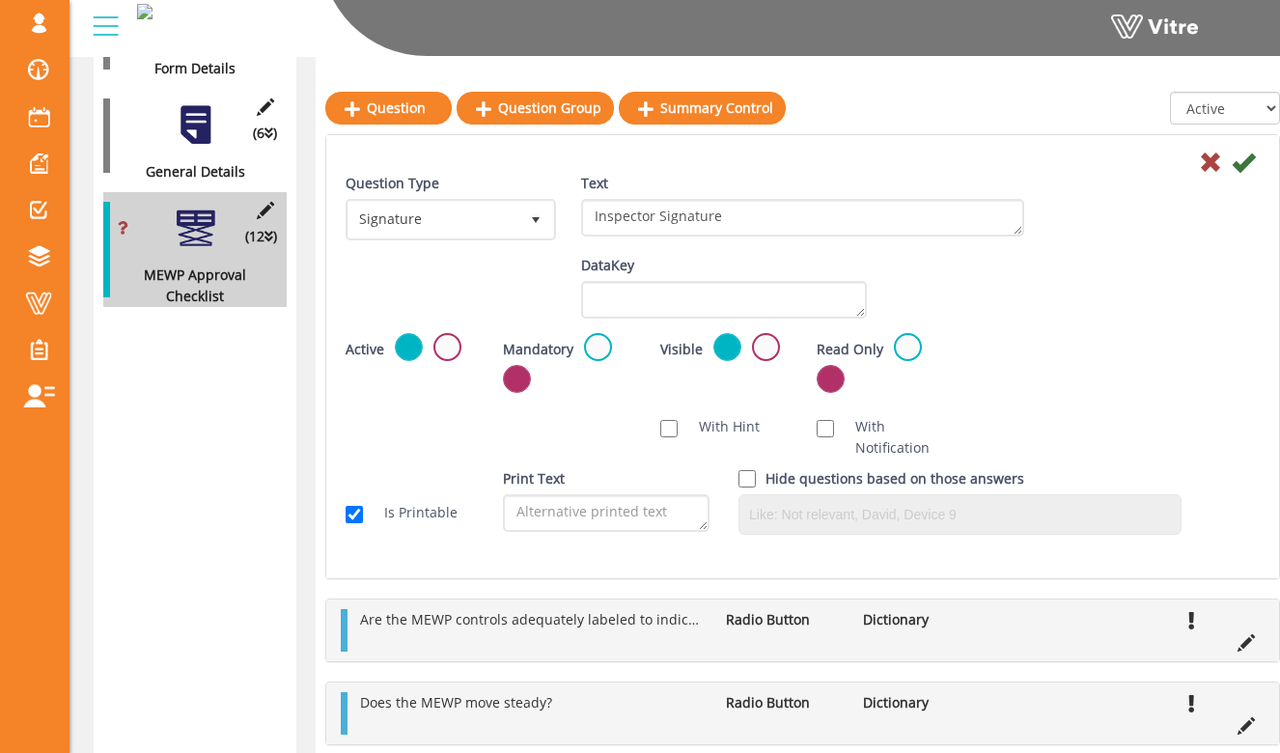
click at [1023, 217] on div "Text Inspector Signature" at bounding box center [803, 212] width 472 height 78
click at [591, 341] on label at bounding box center [598, 347] width 28 height 28
click at [0, 0] on input "radio" at bounding box center [0, 0] width 0 height 0
click at [1249, 163] on icon at bounding box center [1243, 162] width 23 height 23
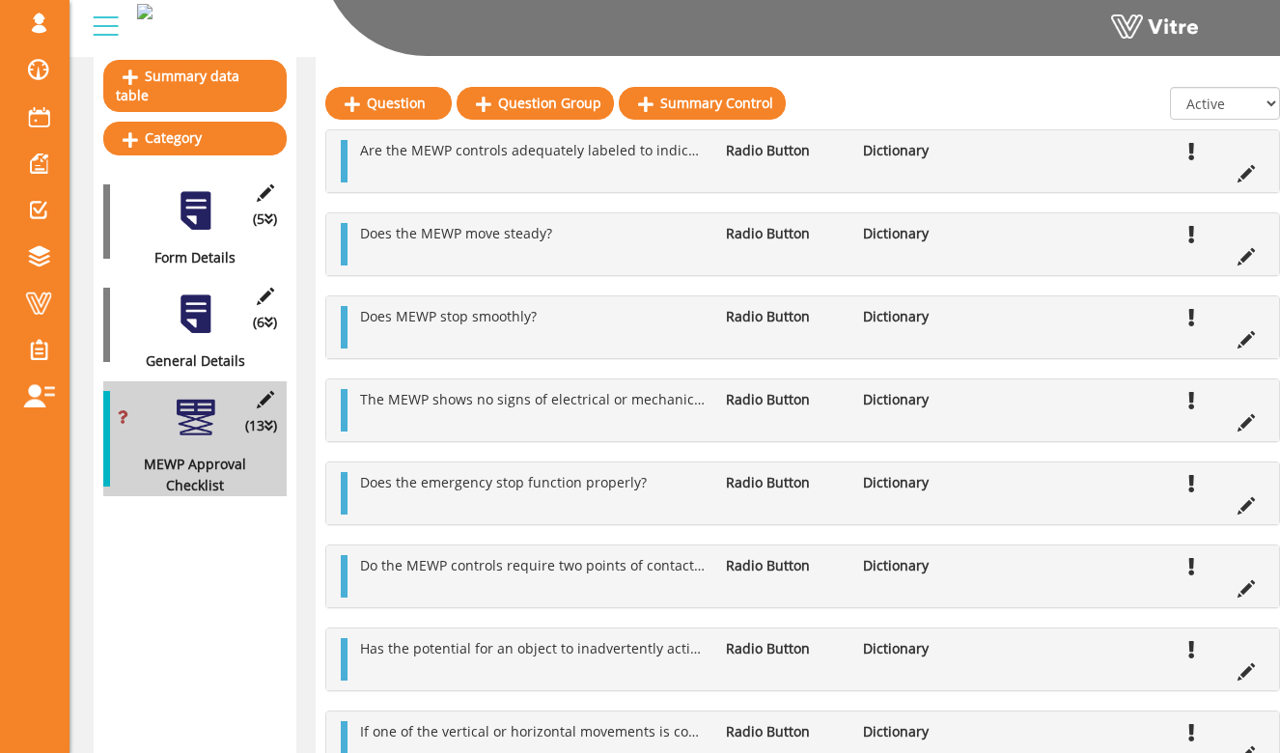
scroll to position [246, 0]
